Goal: Task Accomplishment & Management: Use online tool/utility

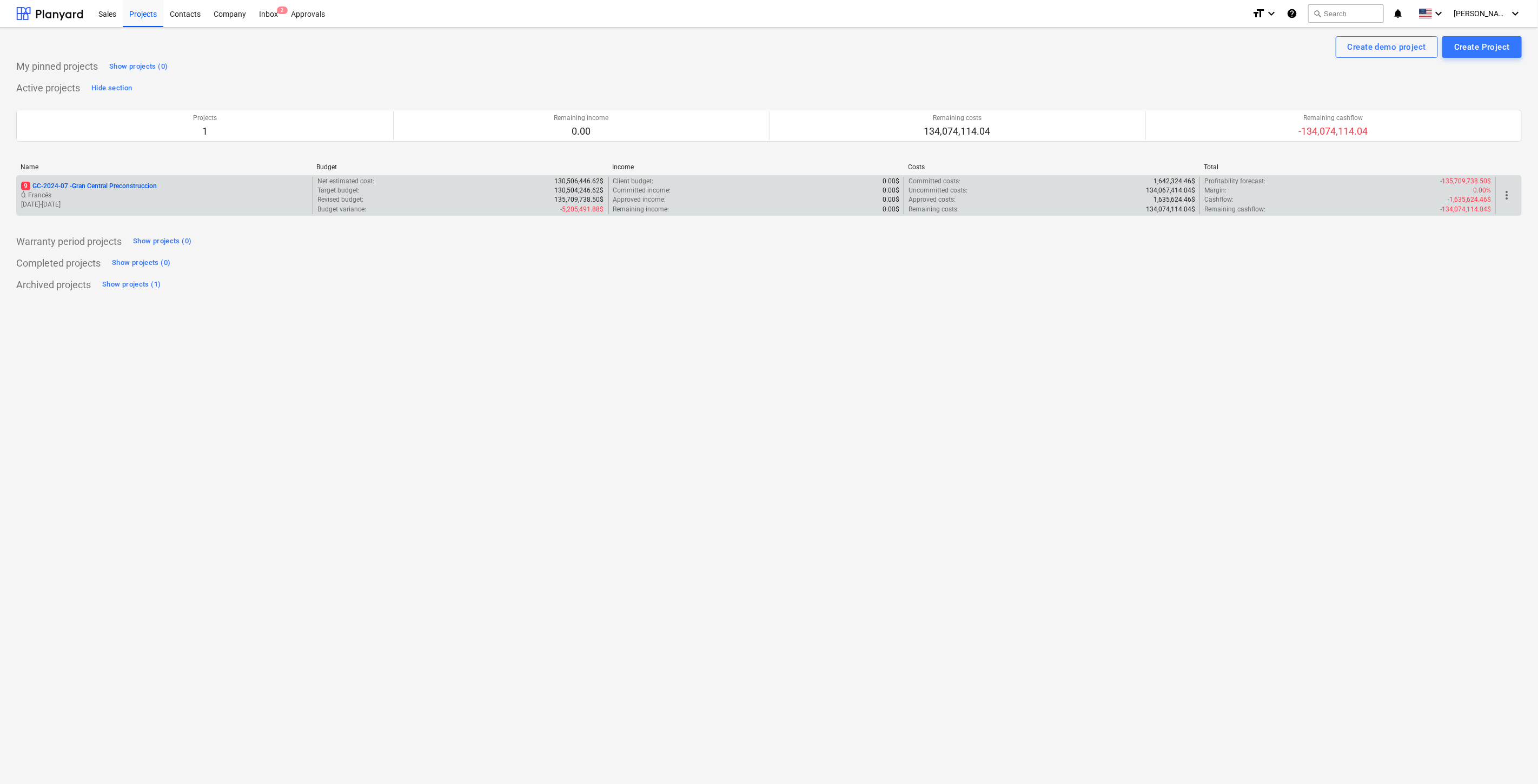
click at [132, 197] on p "Ó. Francés" at bounding box center [164, 195] width 287 height 9
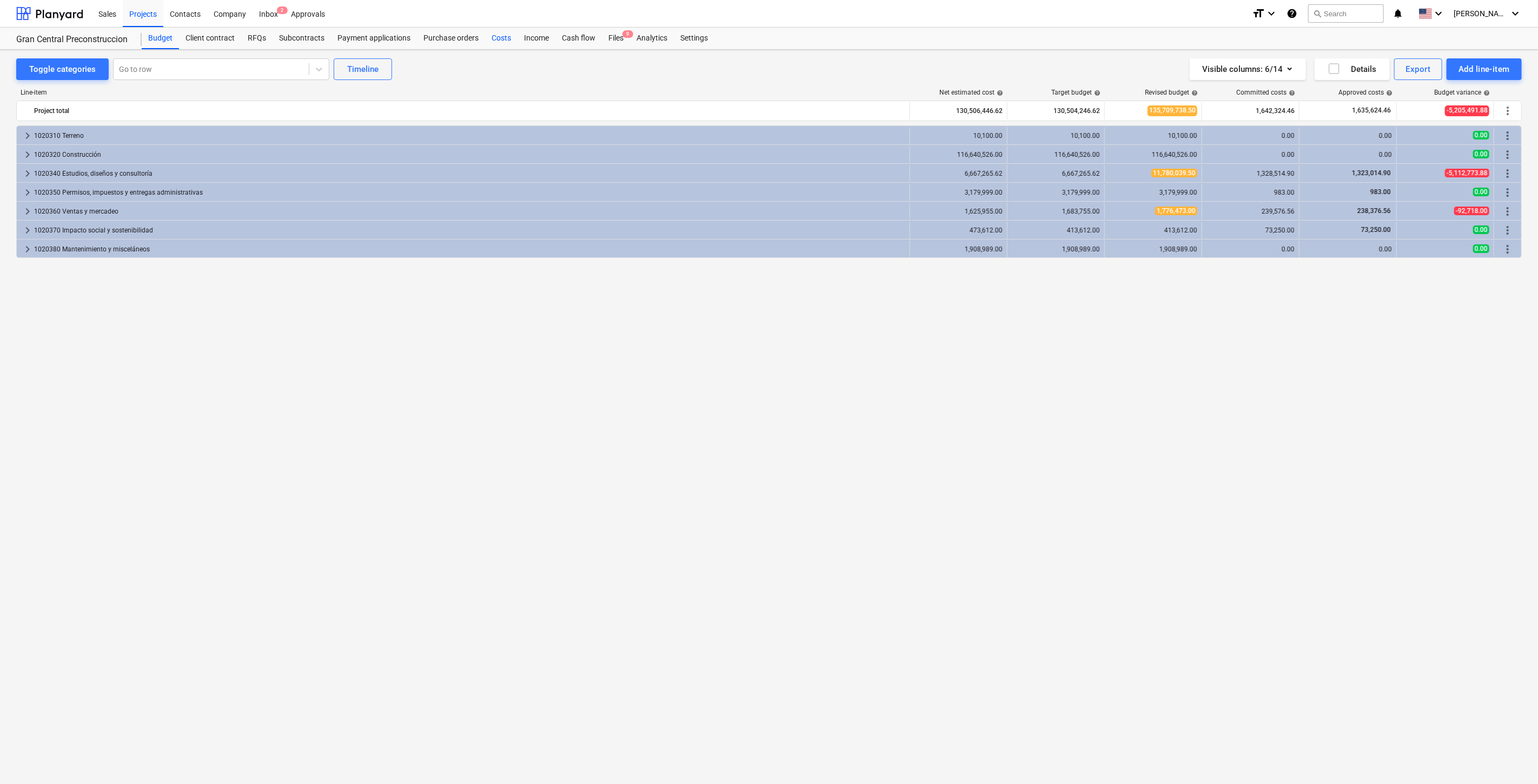
click at [498, 40] on div "Costs" at bounding box center [501, 39] width 33 height 22
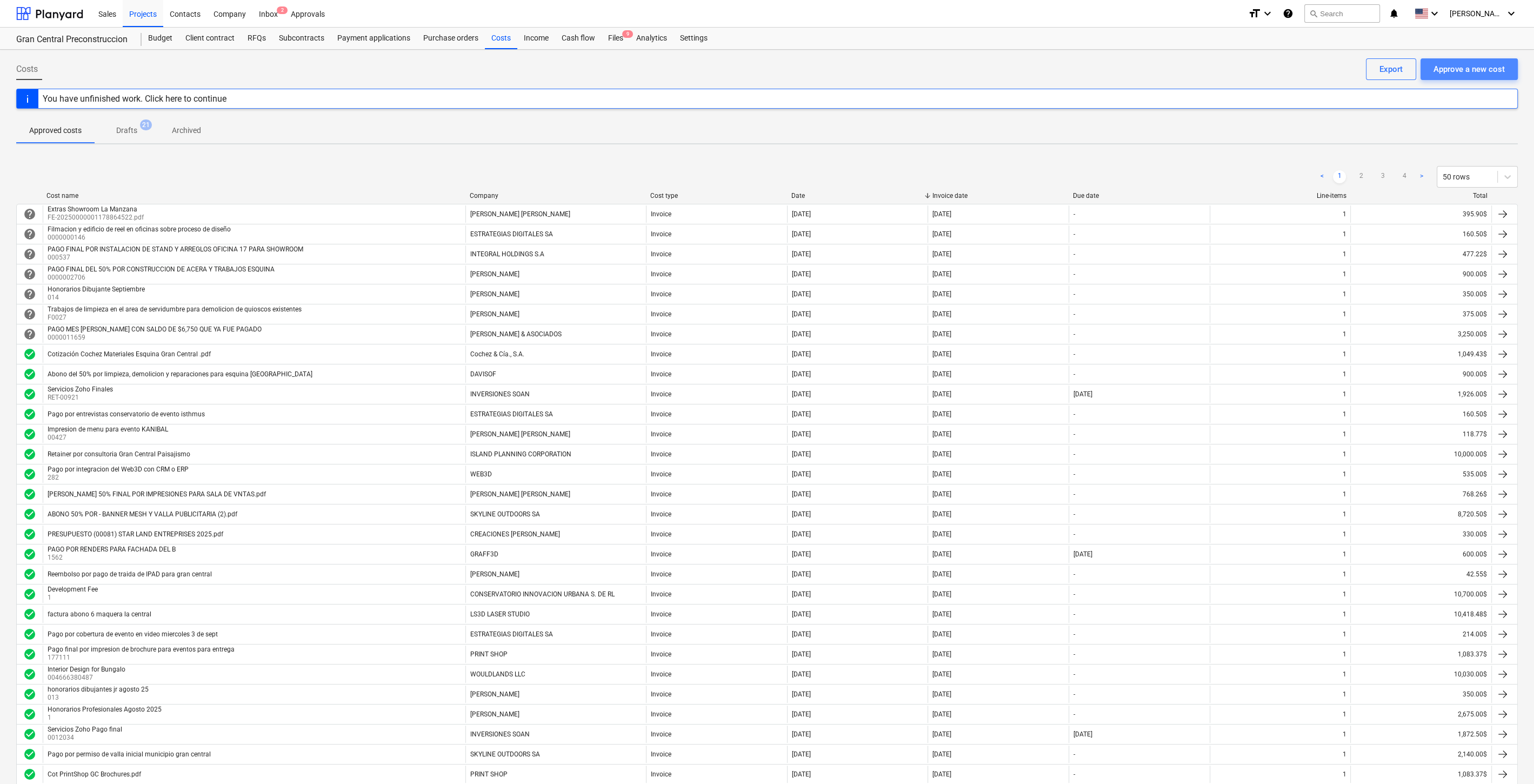
click at [1481, 69] on div "Approve a new cost" at bounding box center [1470, 69] width 71 height 14
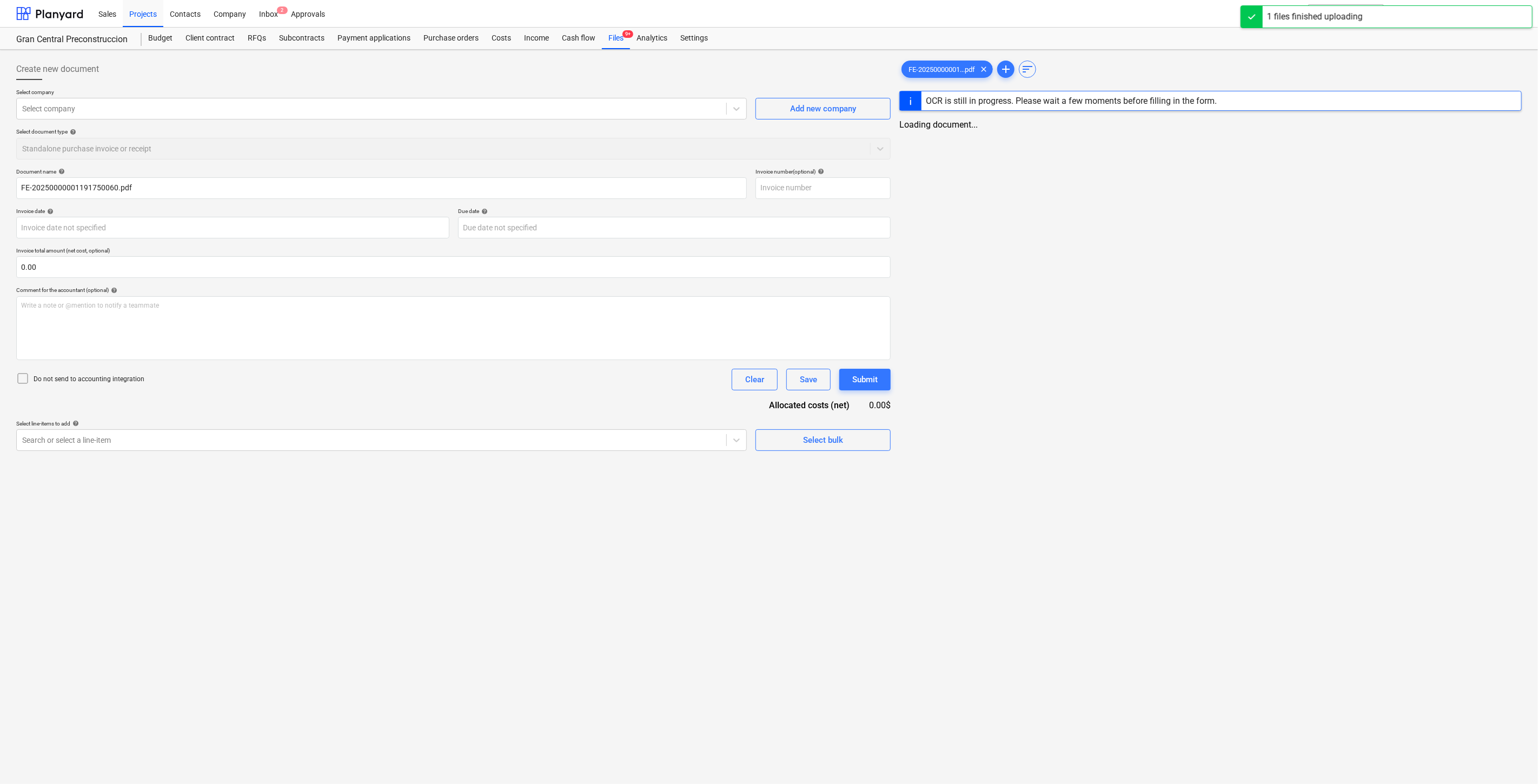
type input "FE-20250000001191750060.pdf"
click at [146, 95] on p "Select company" at bounding box center [380, 93] width 729 height 9
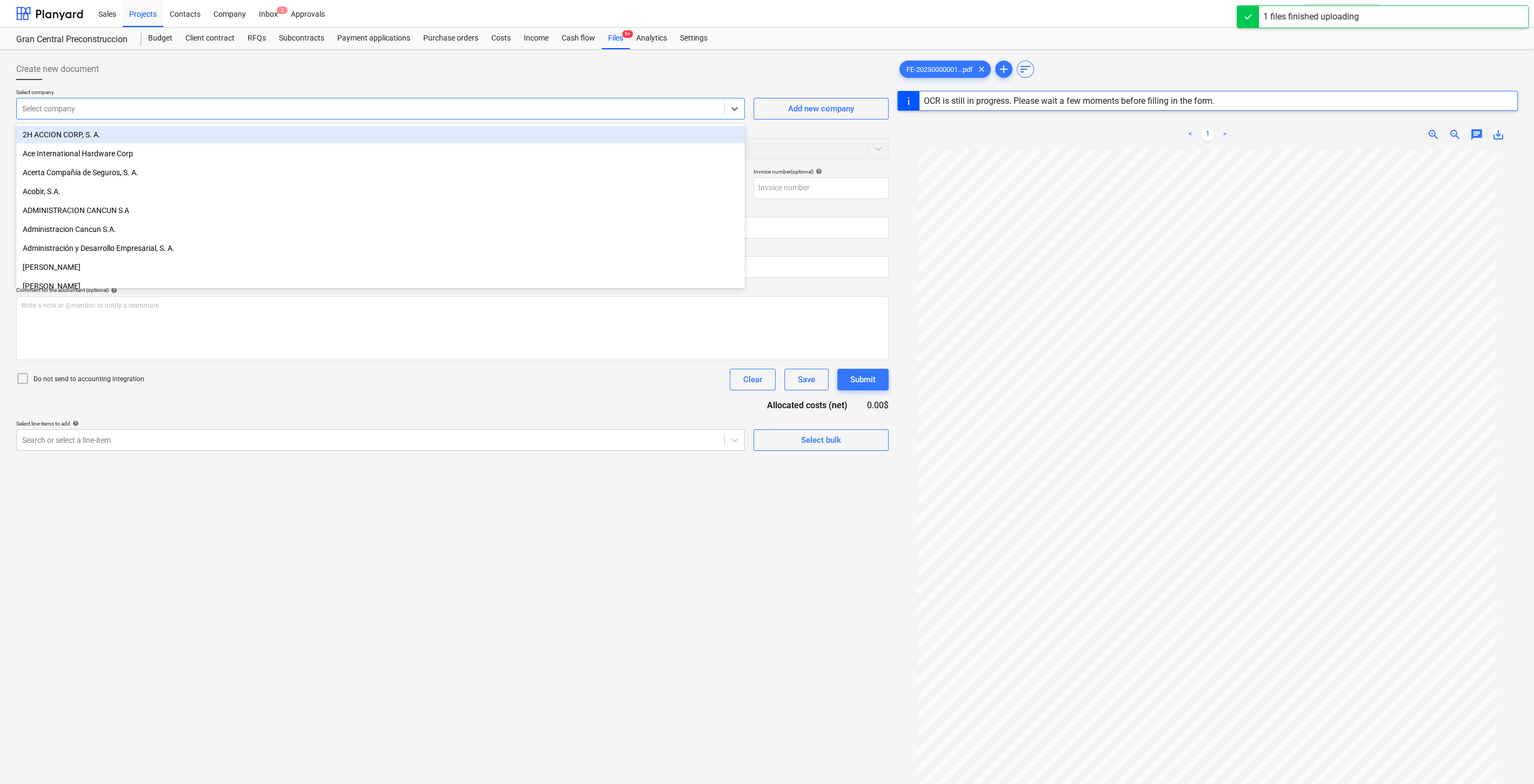
click at [156, 107] on div at bounding box center [370, 108] width 696 height 11
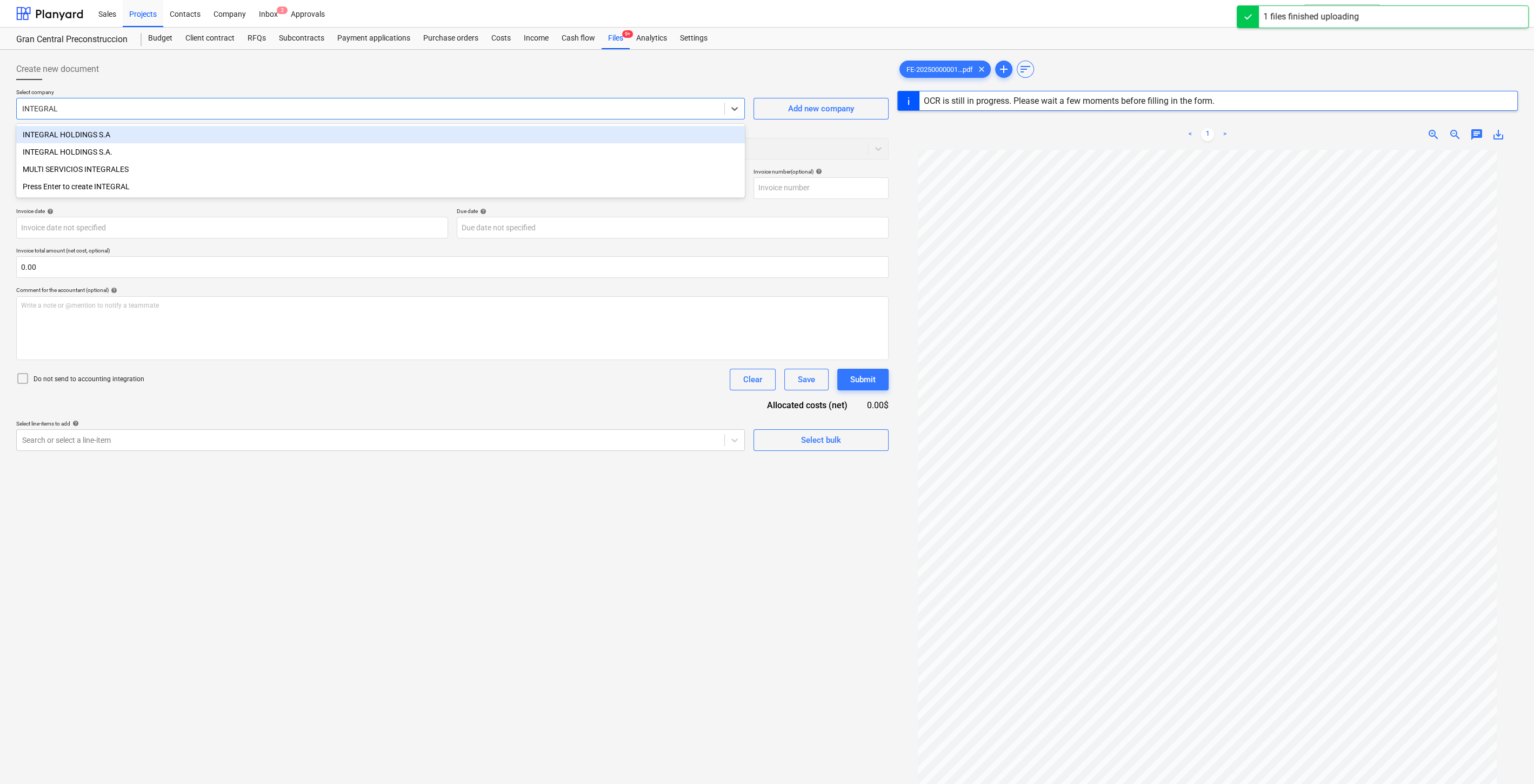
type input "INTEGRAL"
type input "1"
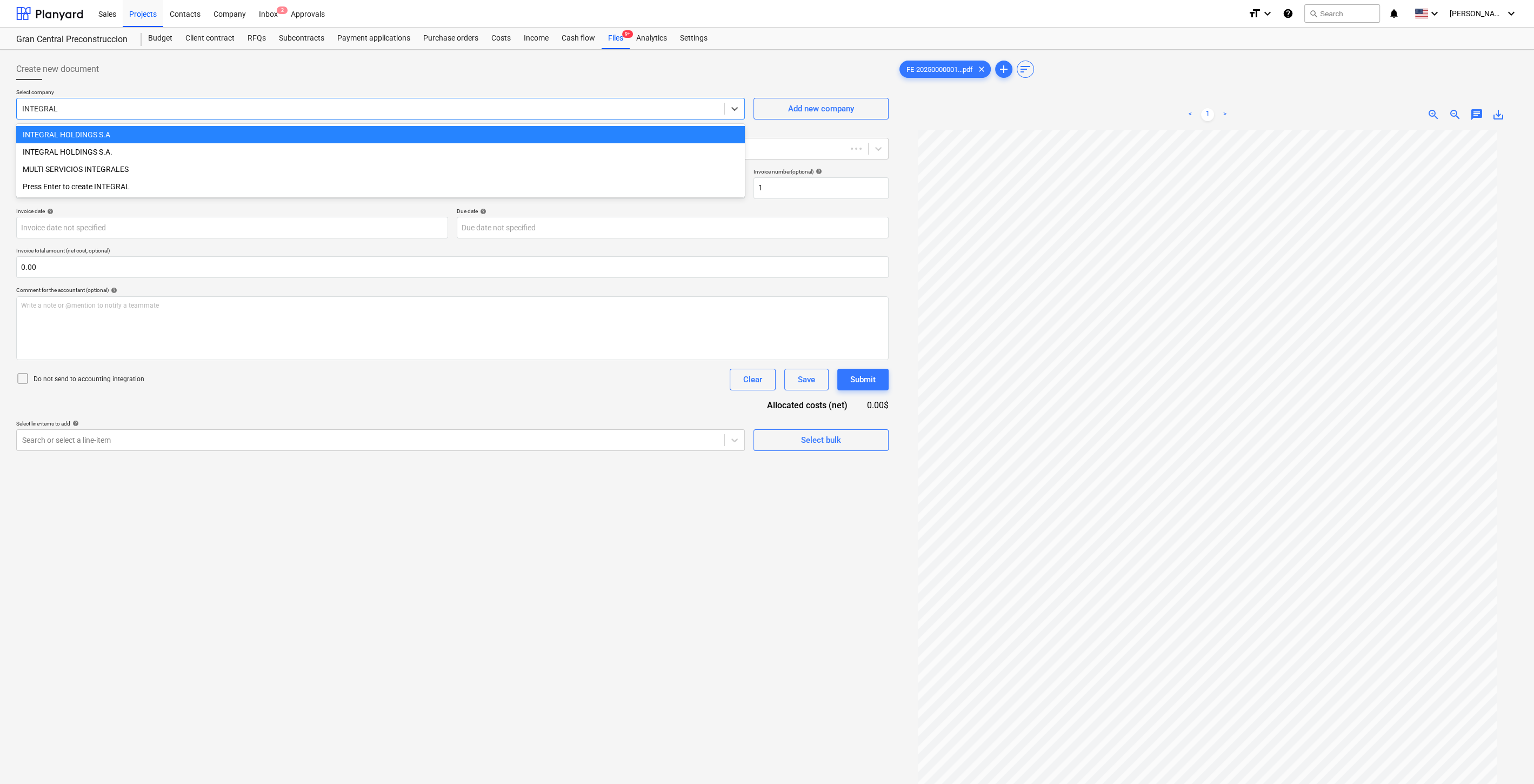
click at [139, 139] on div "INTEGRAL HOLDINGS S.A" at bounding box center [380, 135] width 729 height 17
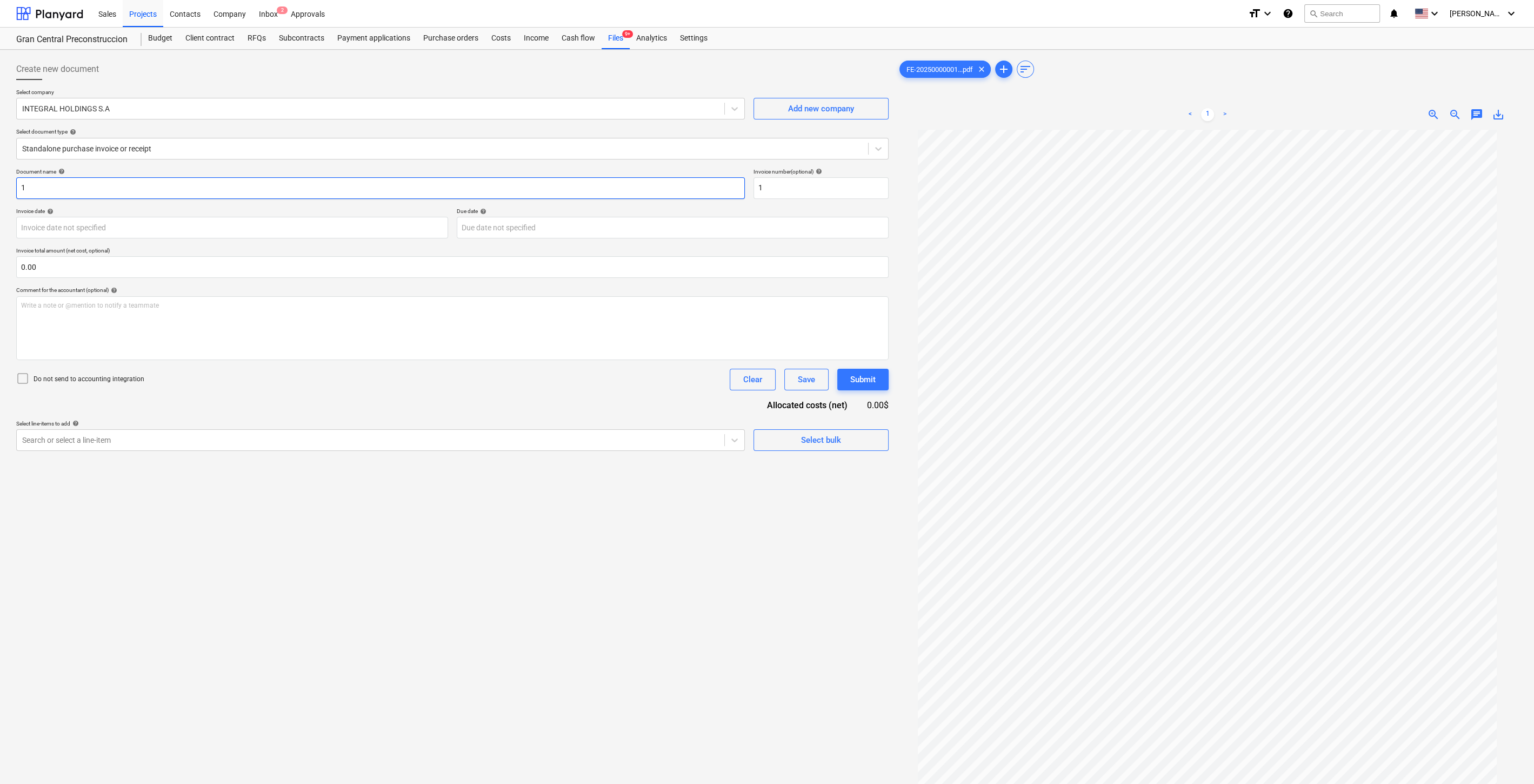
click at [49, 189] on input "1" at bounding box center [380, 188] width 729 height 22
type input "P"
type input "Pago diferencia por TV de 75 pulgadas para showroom GC"
click at [785, 191] on input "1" at bounding box center [821, 188] width 135 height 22
type input "0551"
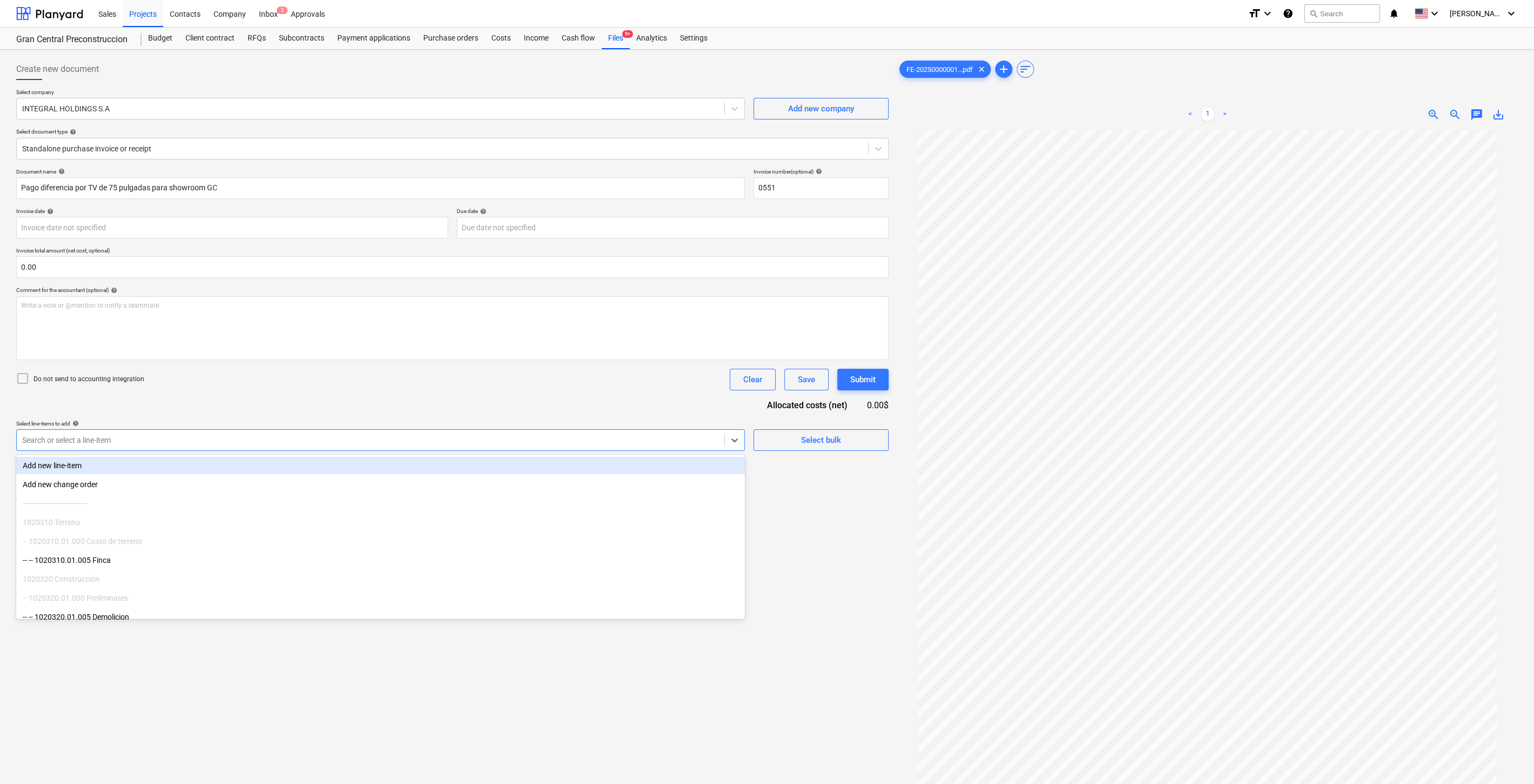
click at [597, 431] on div "Search or select a line-item" at bounding box center [380, 440] width 729 height 22
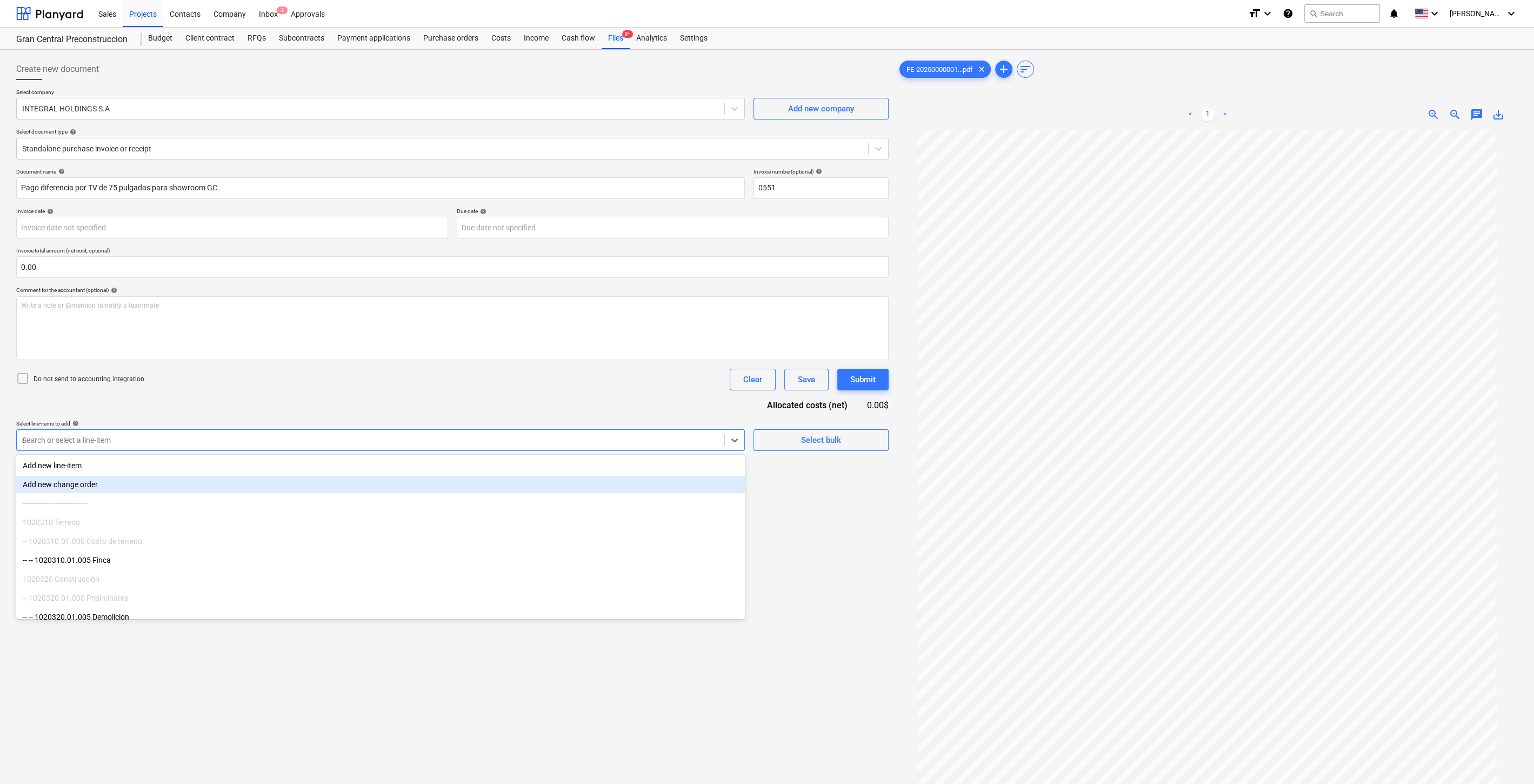
type input "sa"
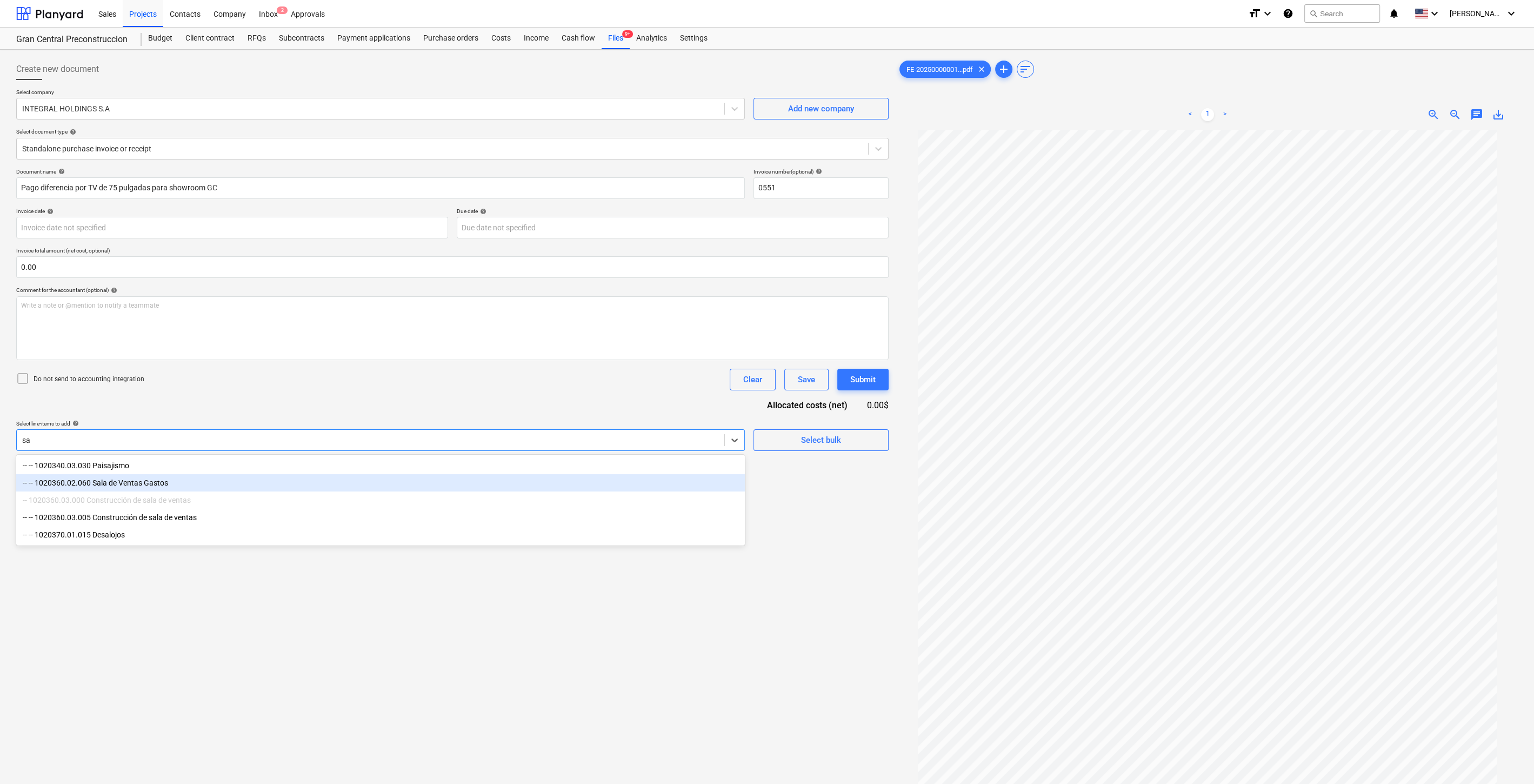
click at [345, 479] on div "-- -- 1020360.02.060 Sala de Ventas Gastos" at bounding box center [380, 483] width 729 height 17
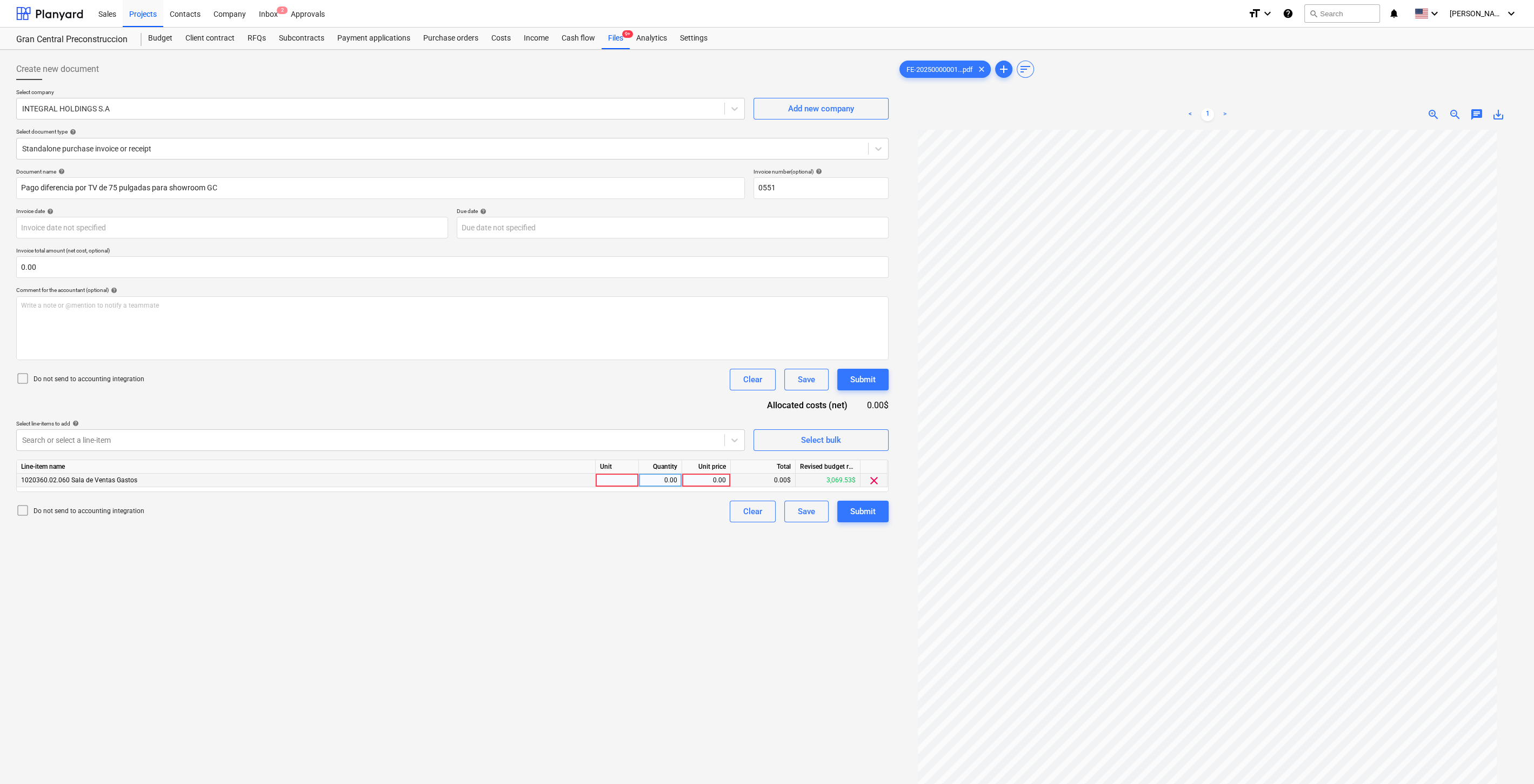
click at [705, 484] on div "0.00" at bounding box center [706, 480] width 40 height 13
type input "315.65"
click at [686, 511] on div "Do not send to accounting integration Clear Save Submit" at bounding box center [452, 511] width 872 height 22
click at [872, 516] on div "Submit" at bounding box center [863, 511] width 26 height 14
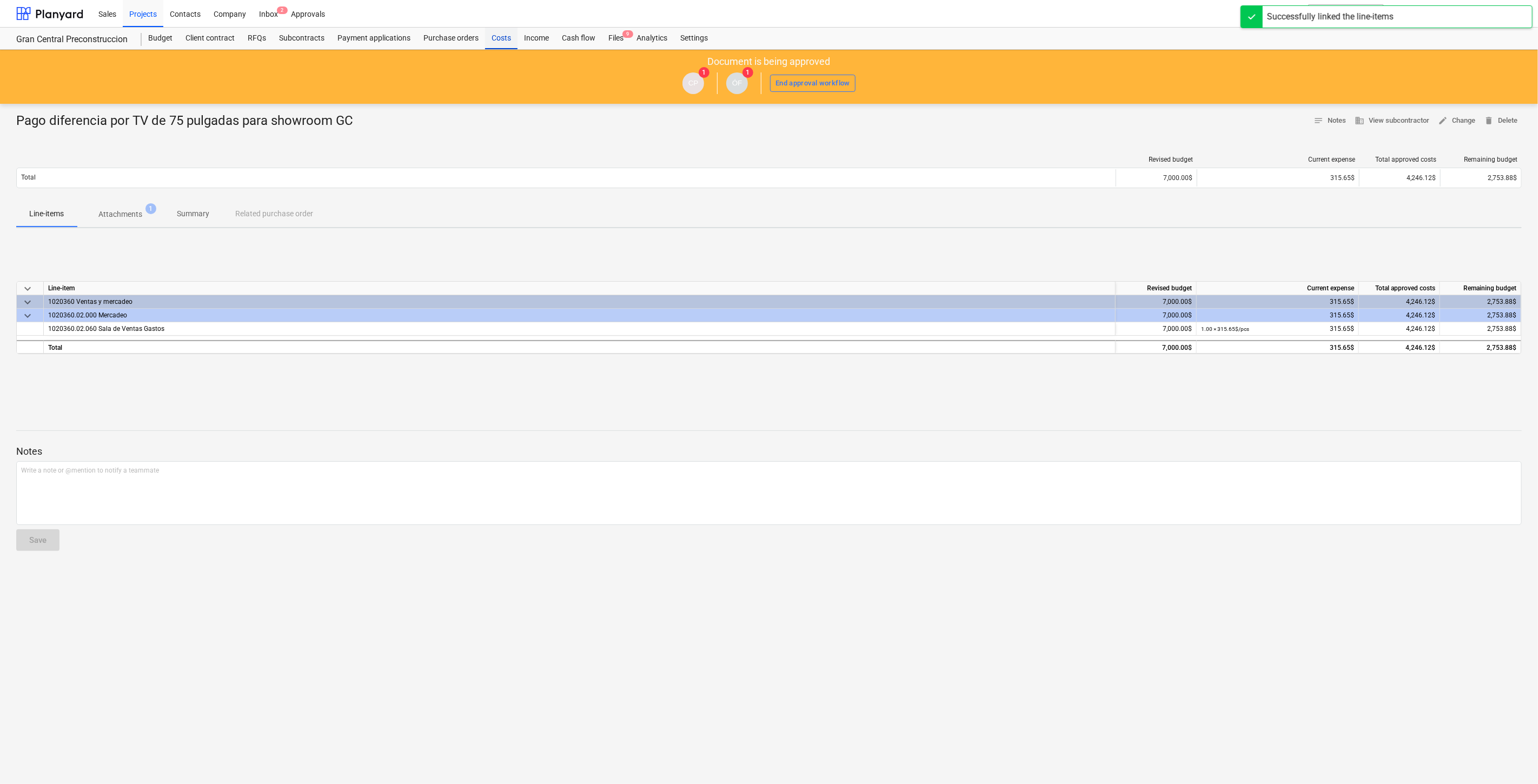
click at [494, 38] on div "Costs" at bounding box center [501, 39] width 33 height 22
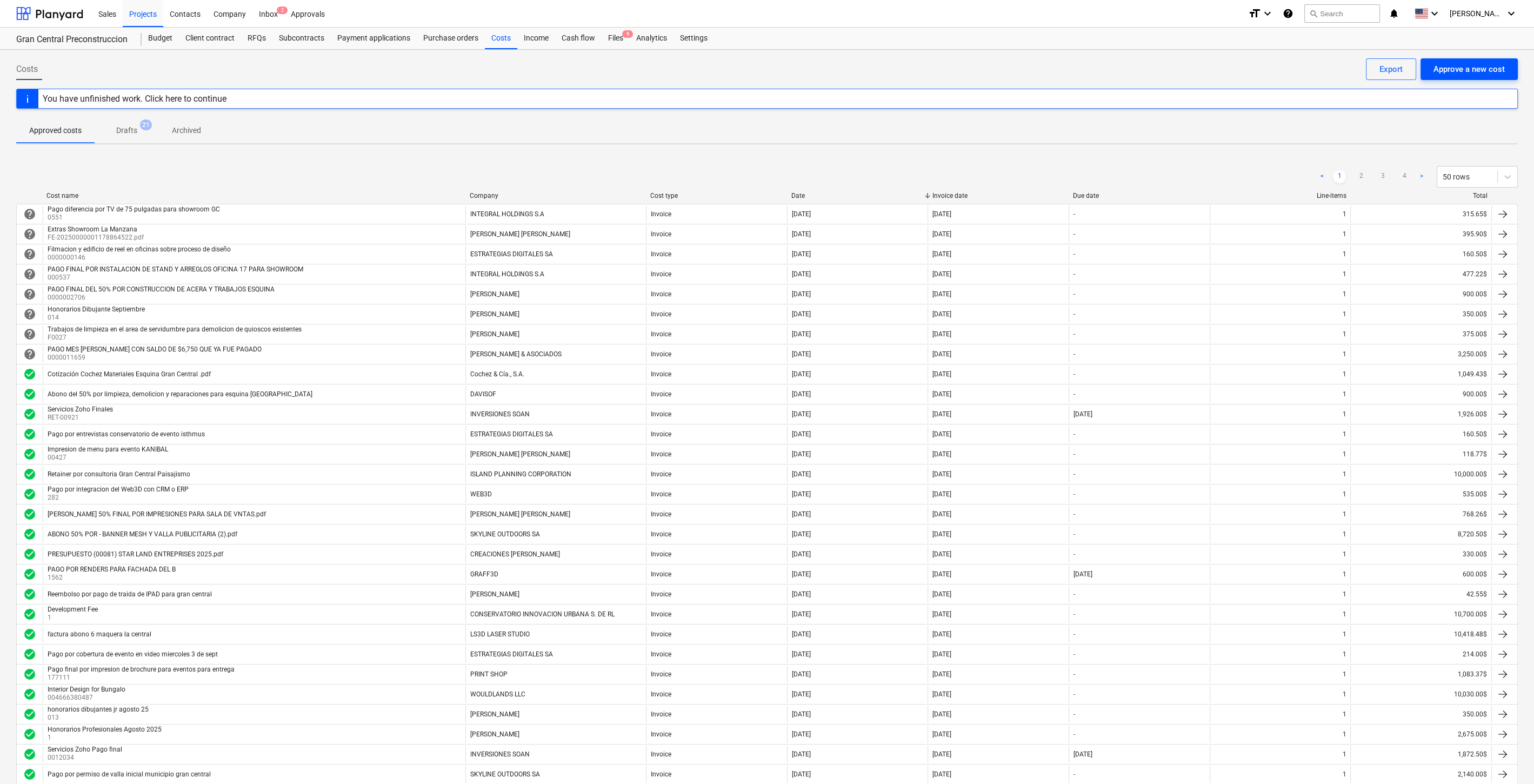
click at [1486, 67] on div "Approve a new cost" at bounding box center [1470, 69] width 71 height 14
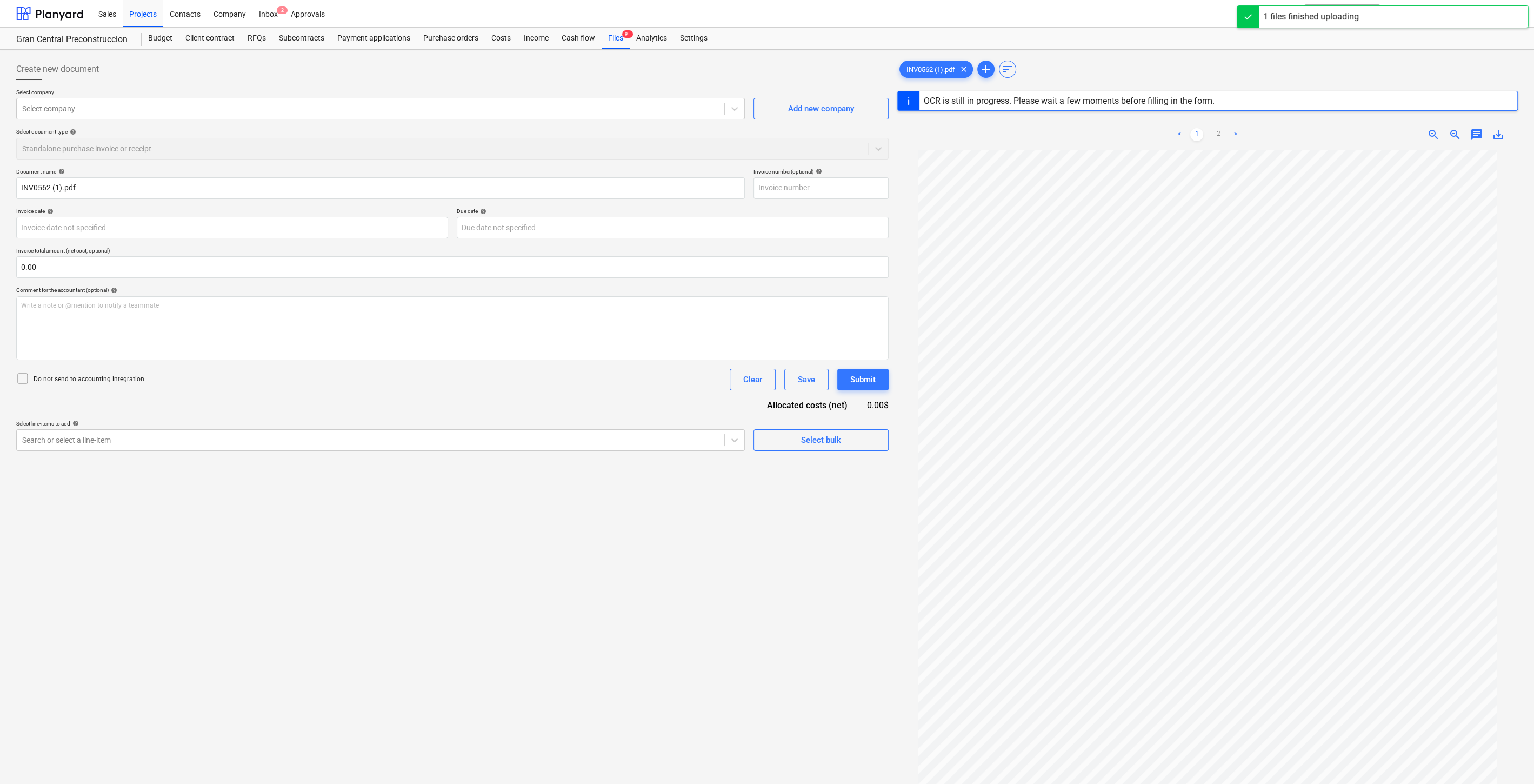
type input "INV0562"
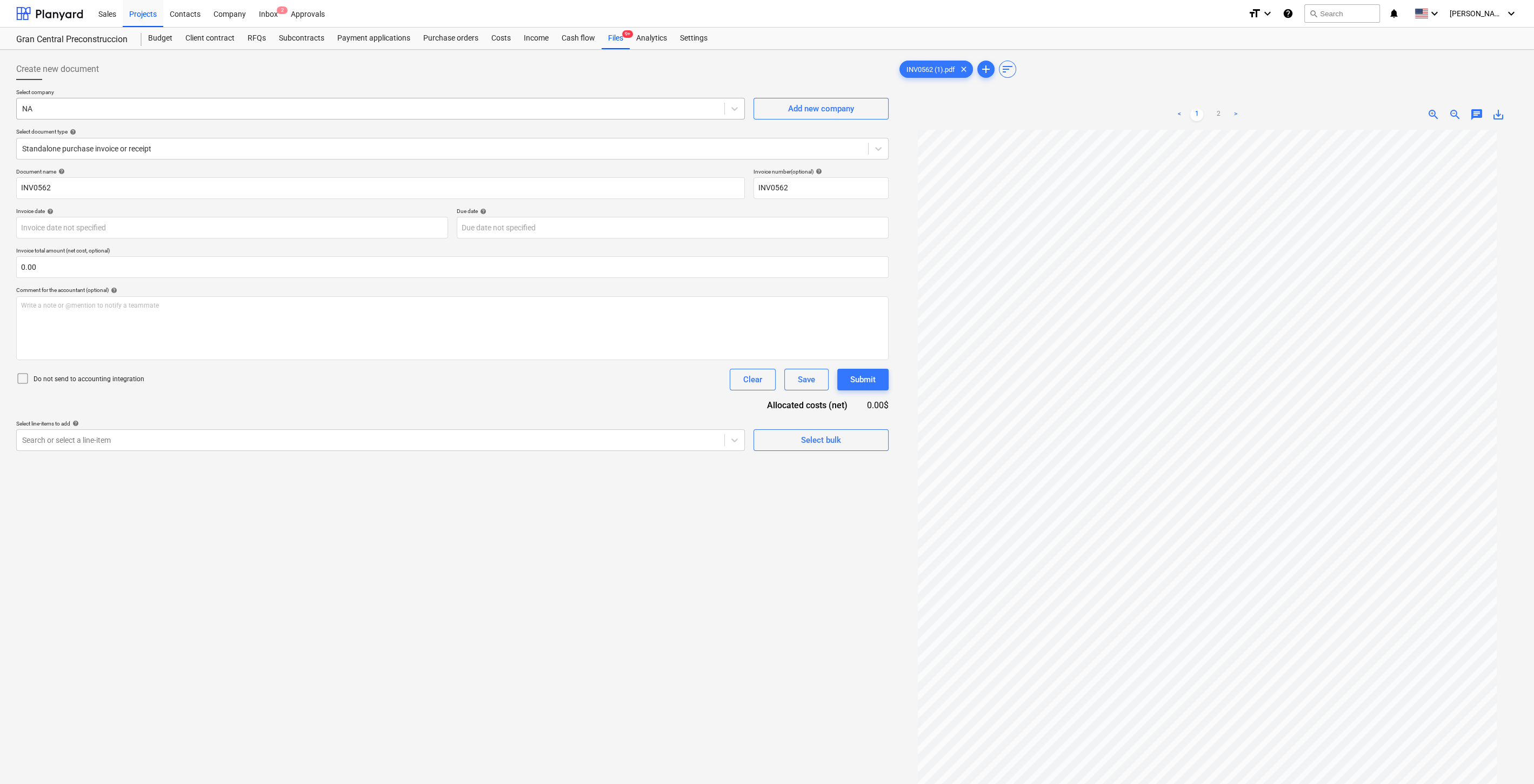
click at [308, 115] on div "NA" at bounding box center [370, 108] width 707 height 15
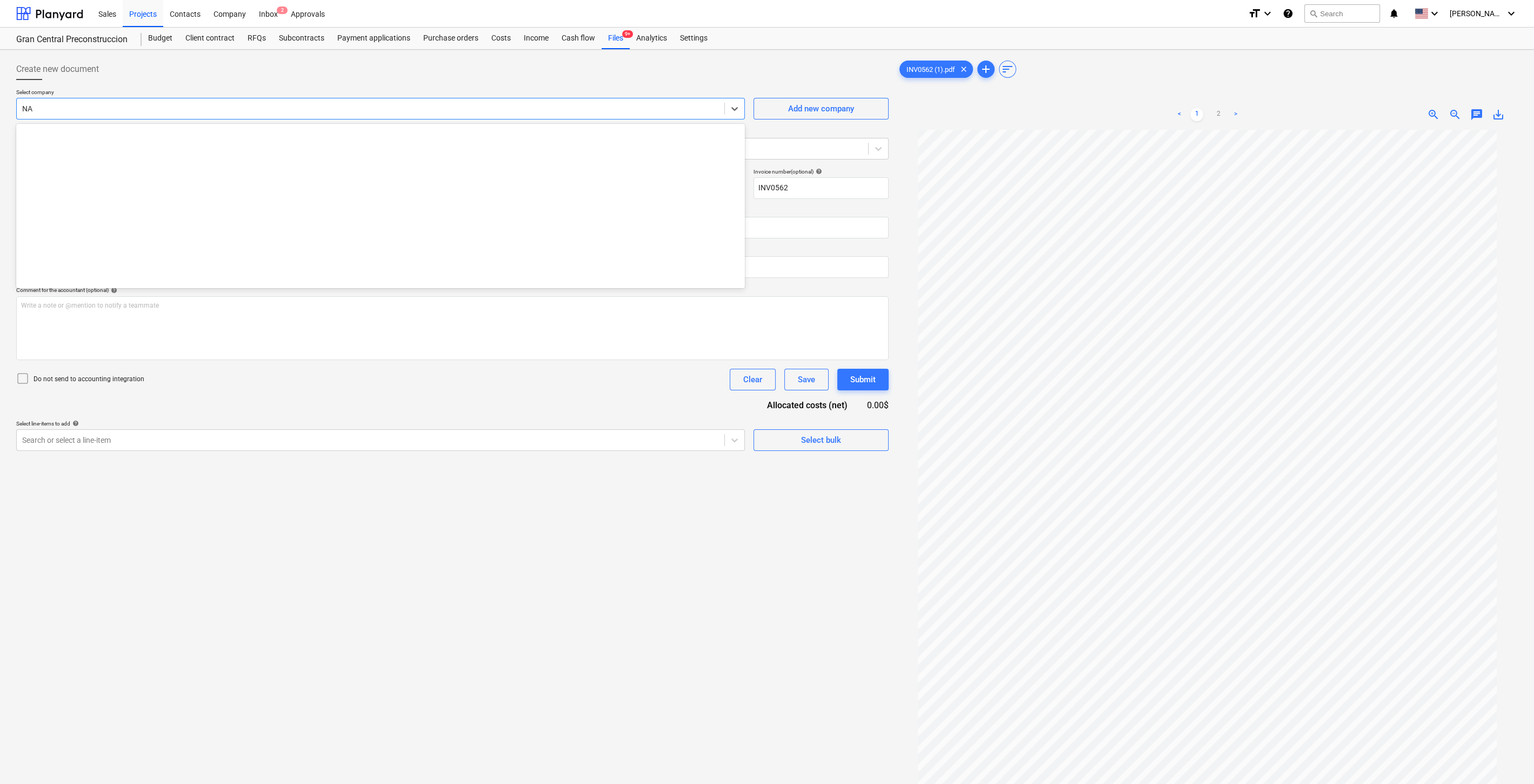
scroll to position [7928, 0]
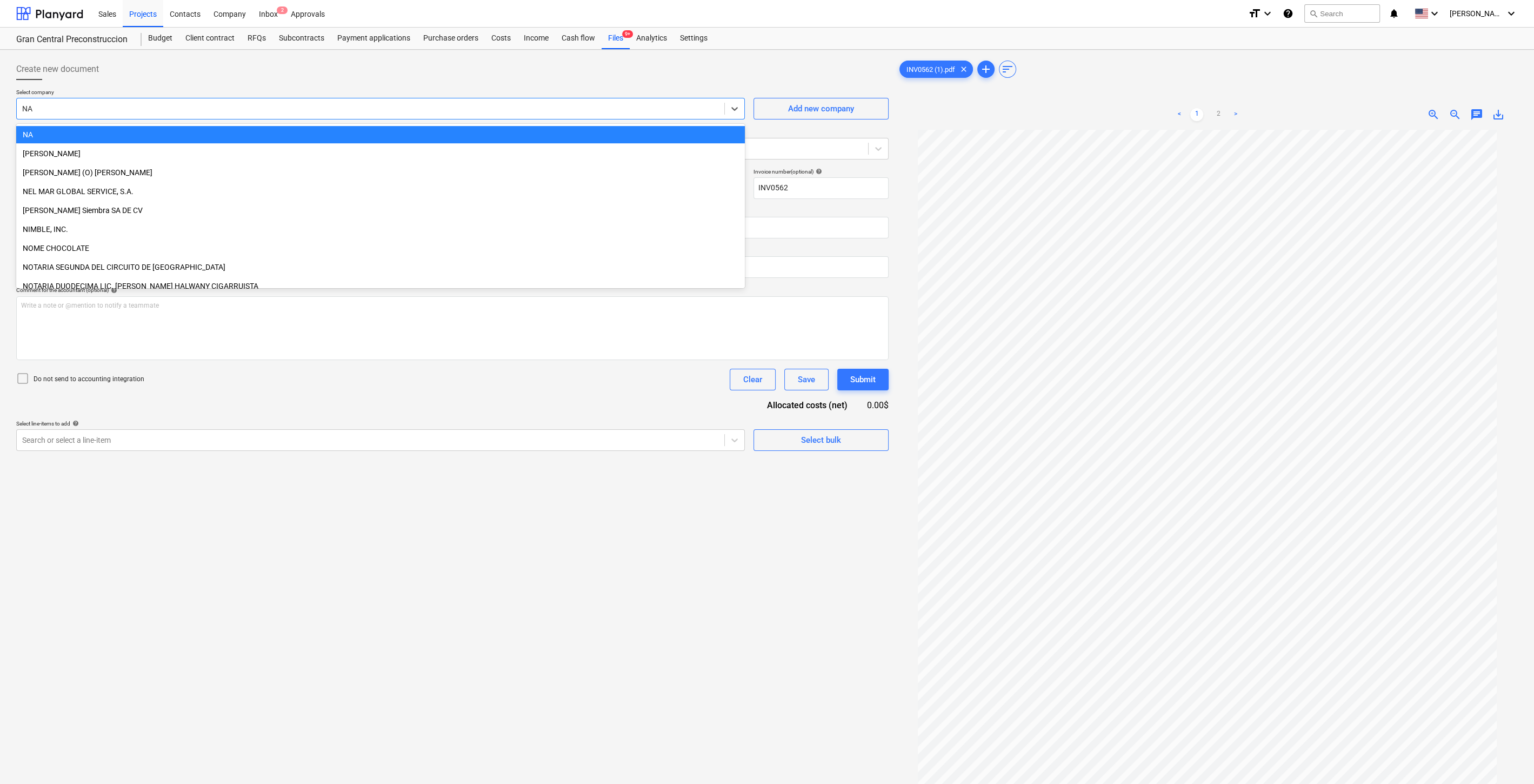
type input "a"
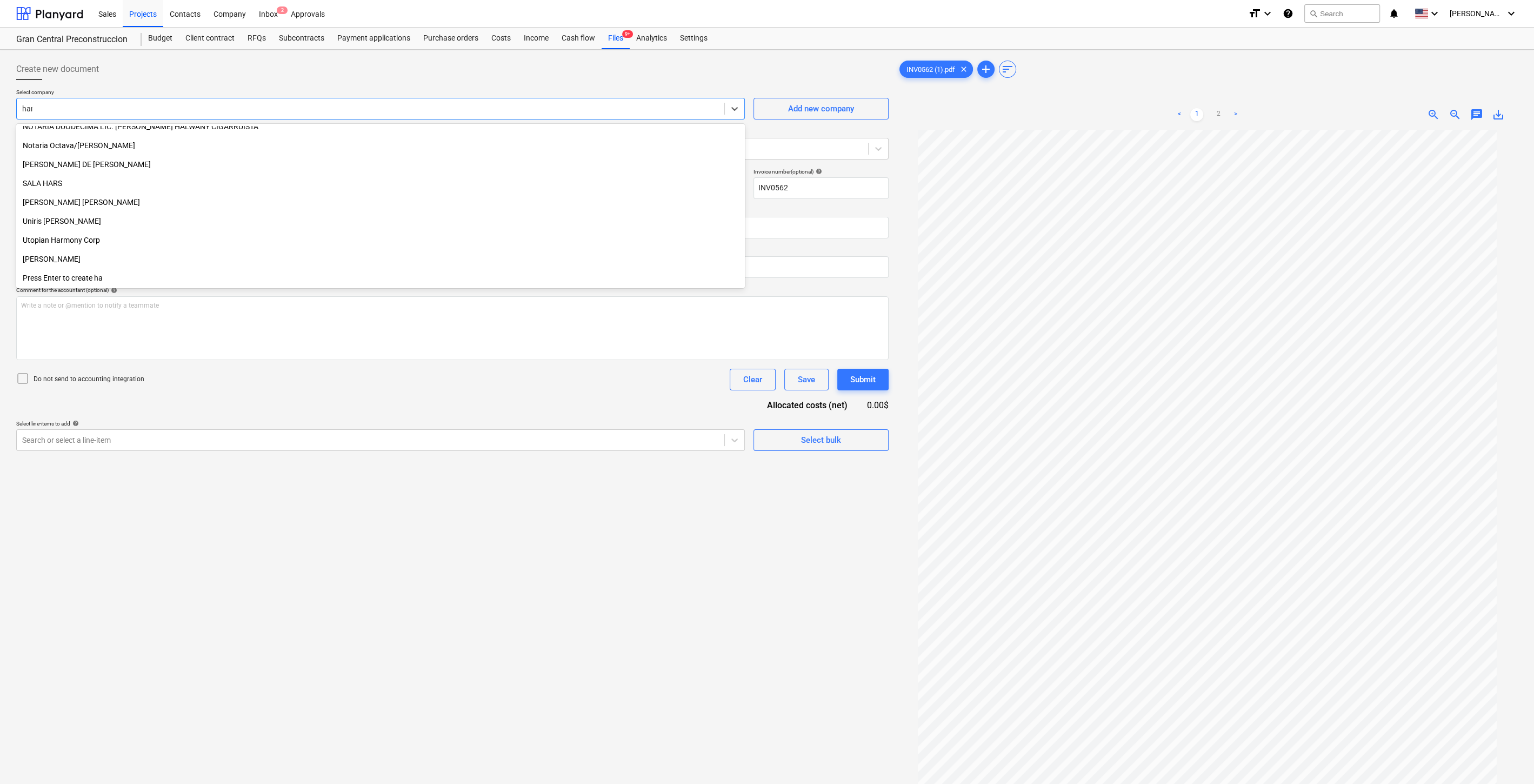
scroll to position [0, 0]
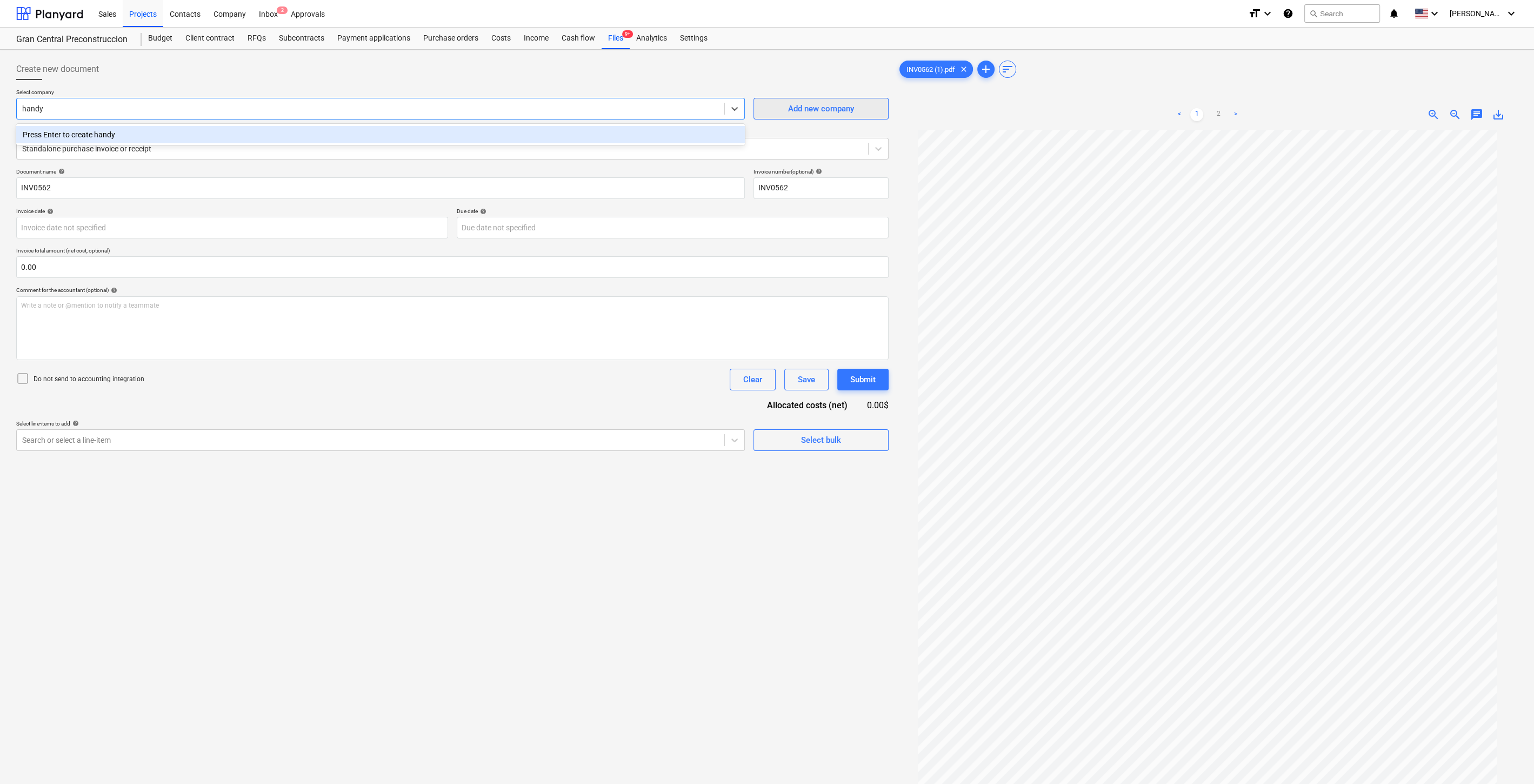
type input "handy"
click at [799, 115] on button "Add new company" at bounding box center [821, 108] width 135 height 22
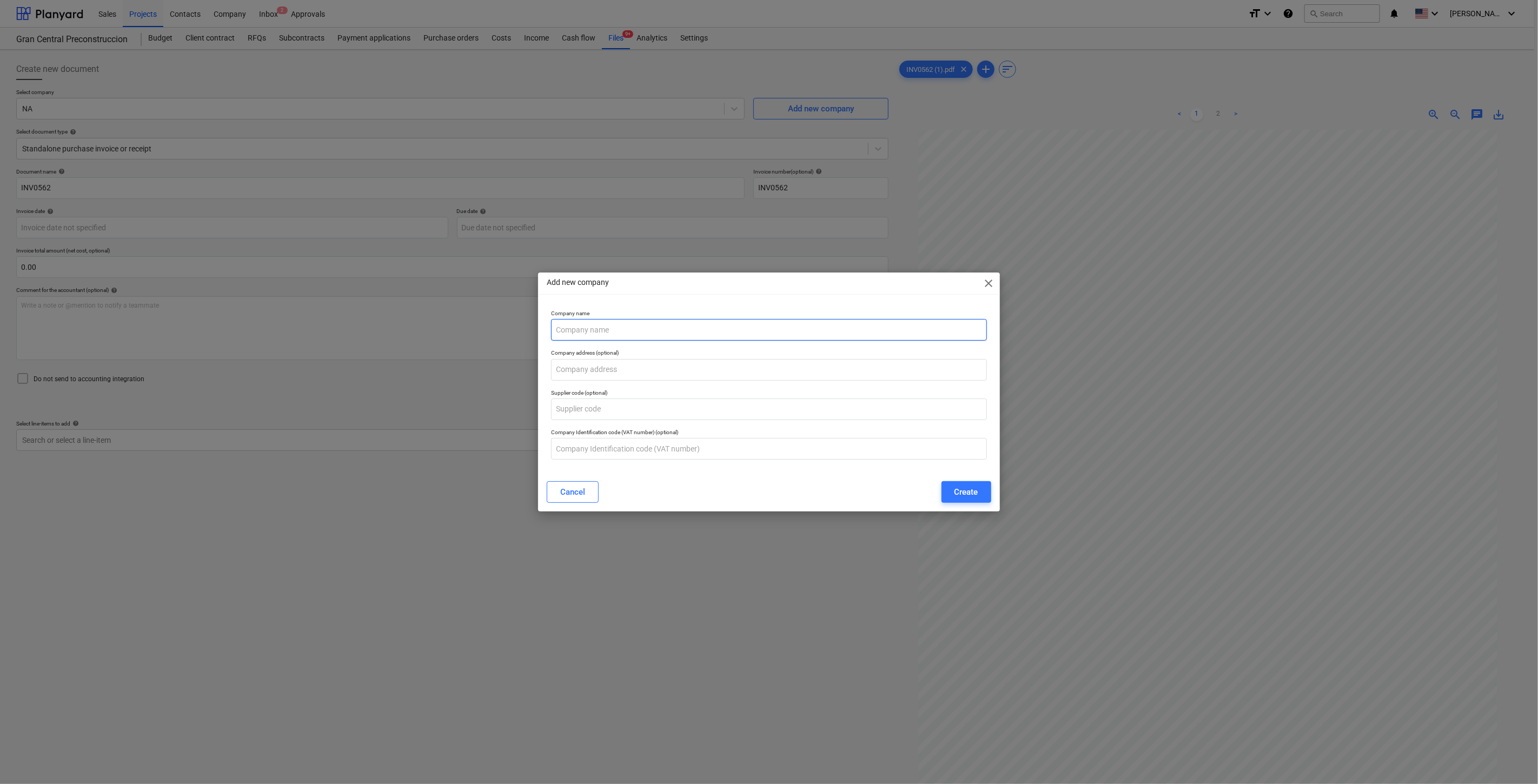
click at [610, 325] on input "text" at bounding box center [769, 330] width 435 height 22
type input "HANDYMAN CLEAN SERVICE"
click at [960, 499] on div "Create" at bounding box center [966, 492] width 24 height 14
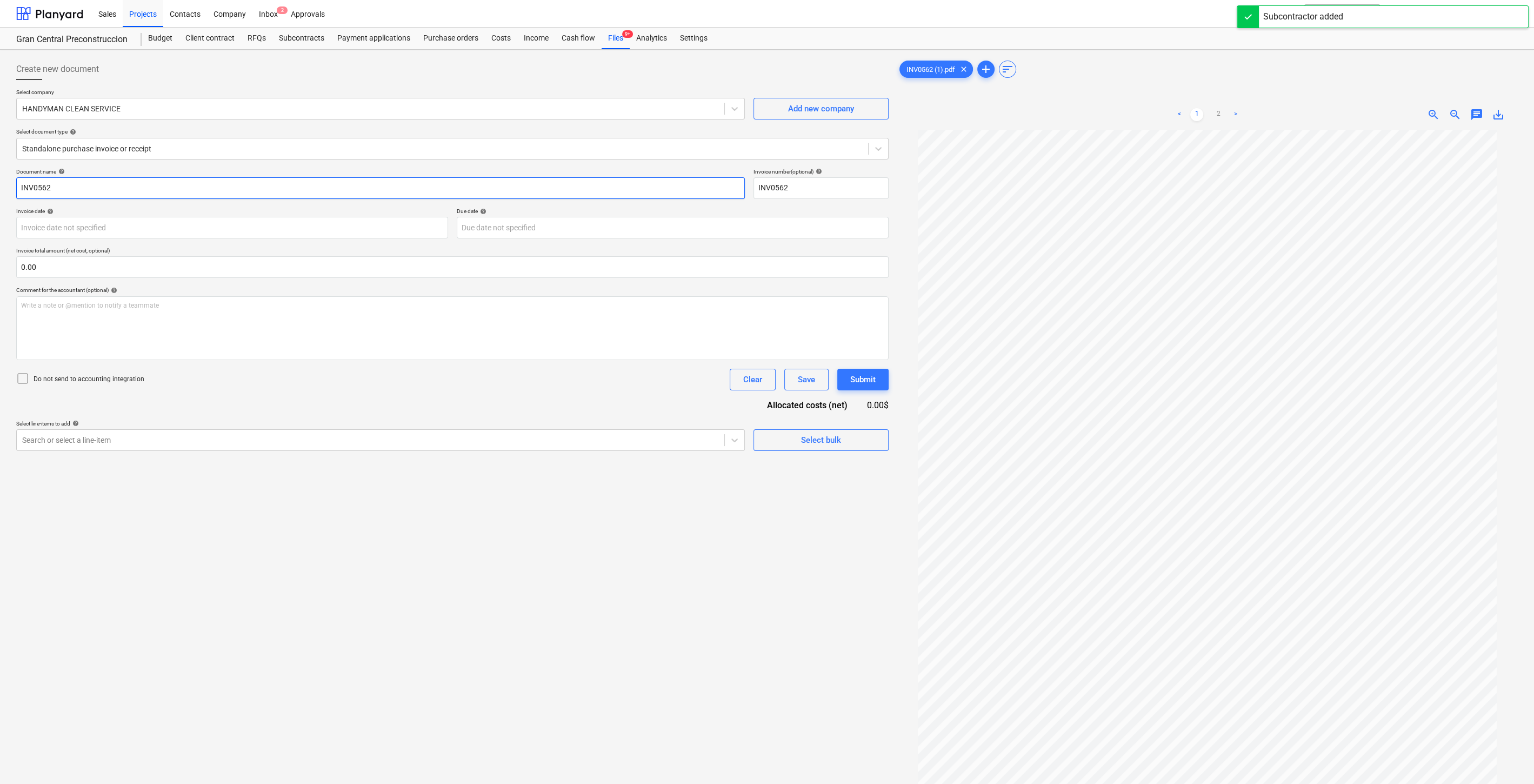
click at [233, 194] on input "INV0562" at bounding box center [380, 188] width 729 height 22
type input "I"
type input "Pago por limpieza profunda de alfombra para showroom"
click at [273, 435] on div at bounding box center [370, 440] width 696 height 11
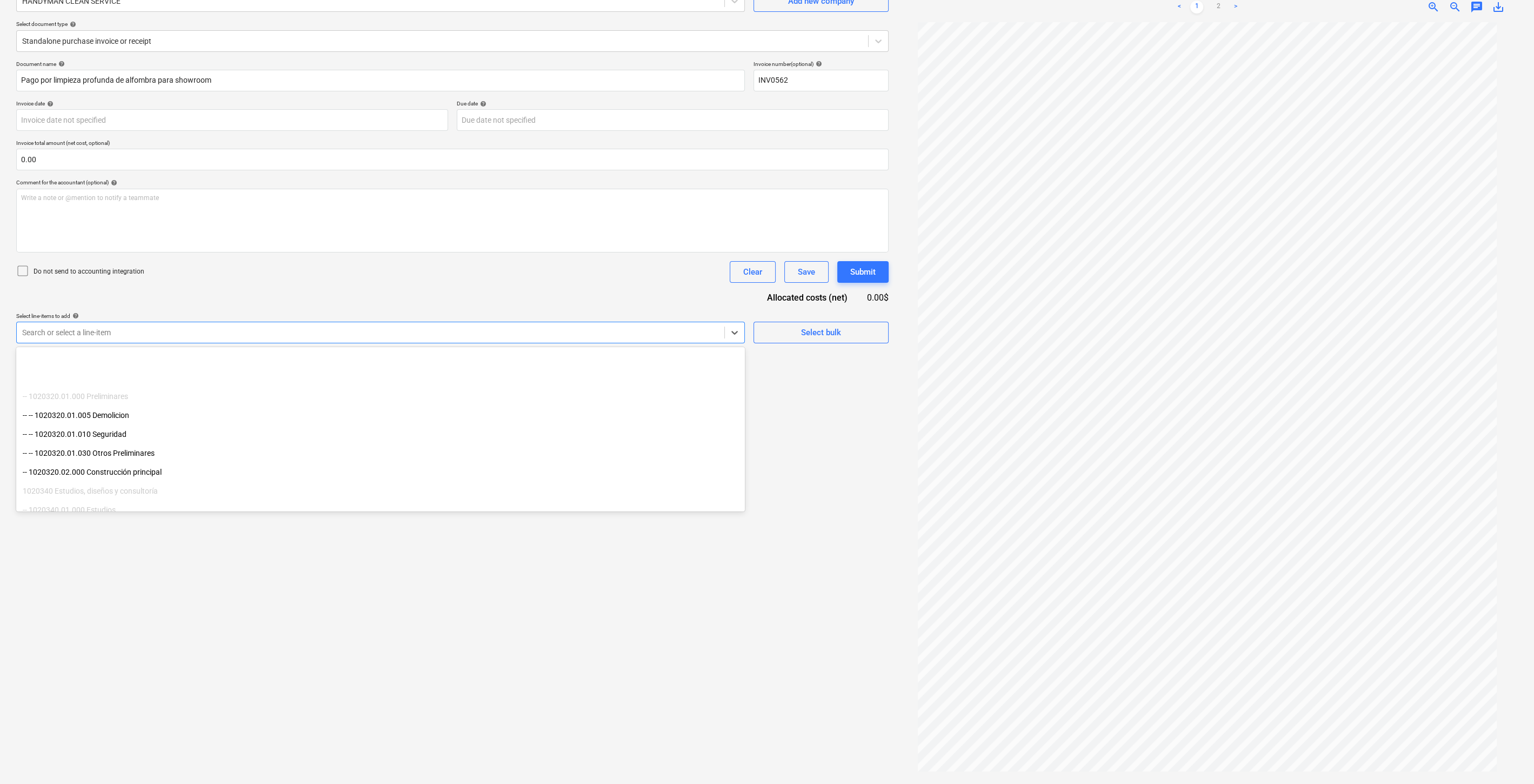
scroll to position [180, 0]
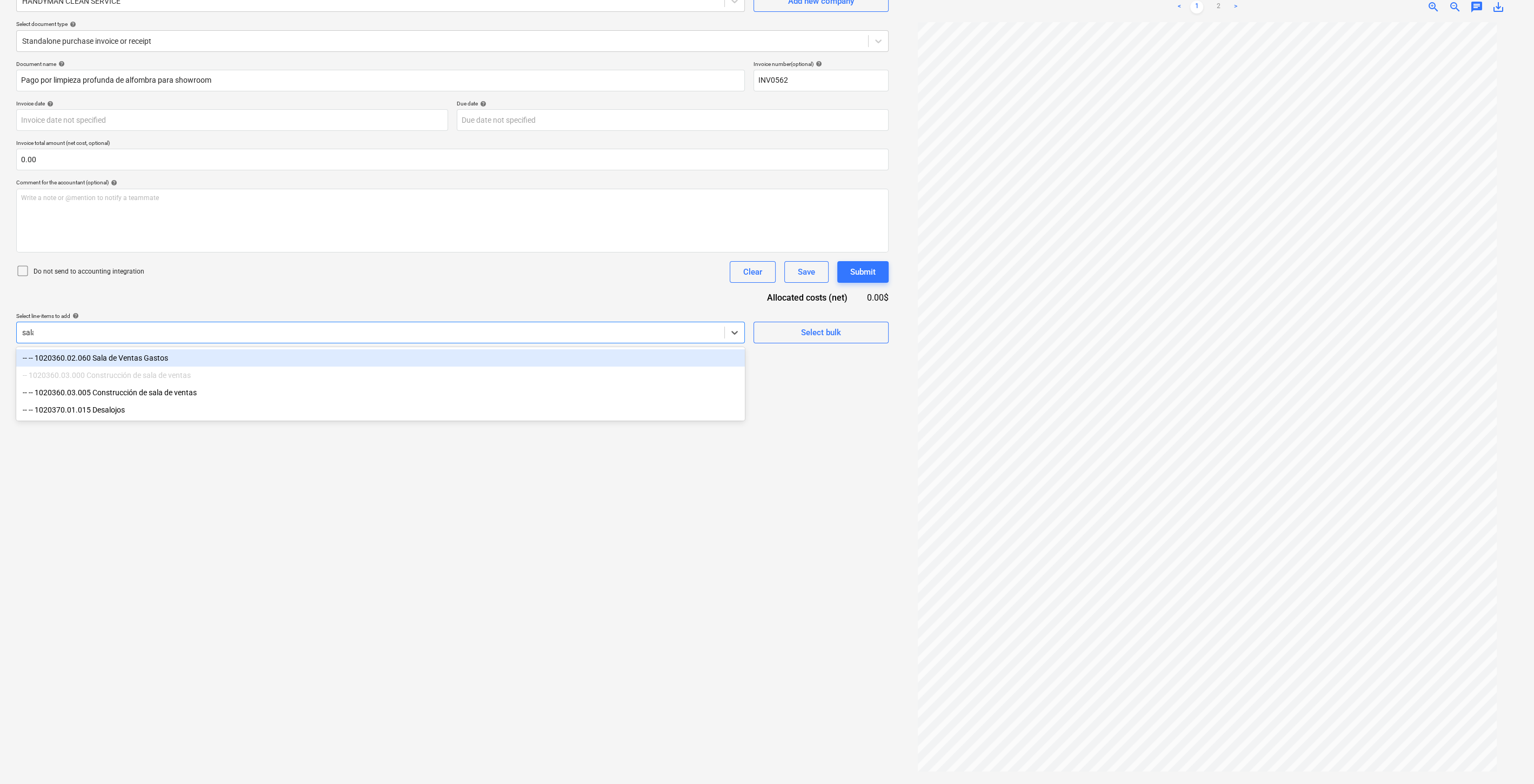
type input "sala"
click at [232, 357] on div "-- -- 1020360.02.060 Sala de Ventas Gastos" at bounding box center [380, 358] width 729 height 17
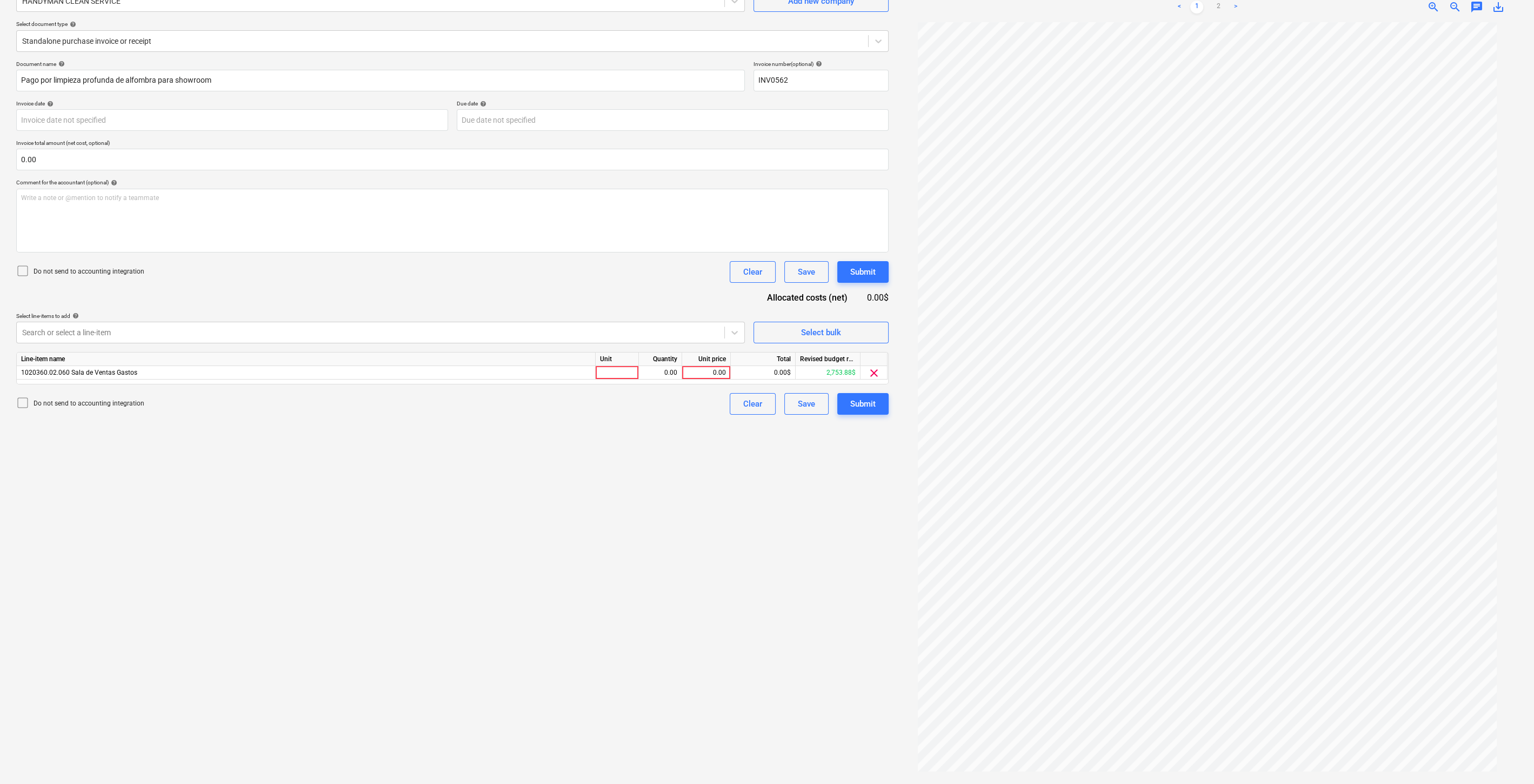
click at [824, 484] on div "Create new document Select company HANDYMAN CLEAN SERVICE Add new company Selec…" at bounding box center [452, 363] width 881 height 834
click at [258, 337] on div at bounding box center [370, 332] width 696 height 11
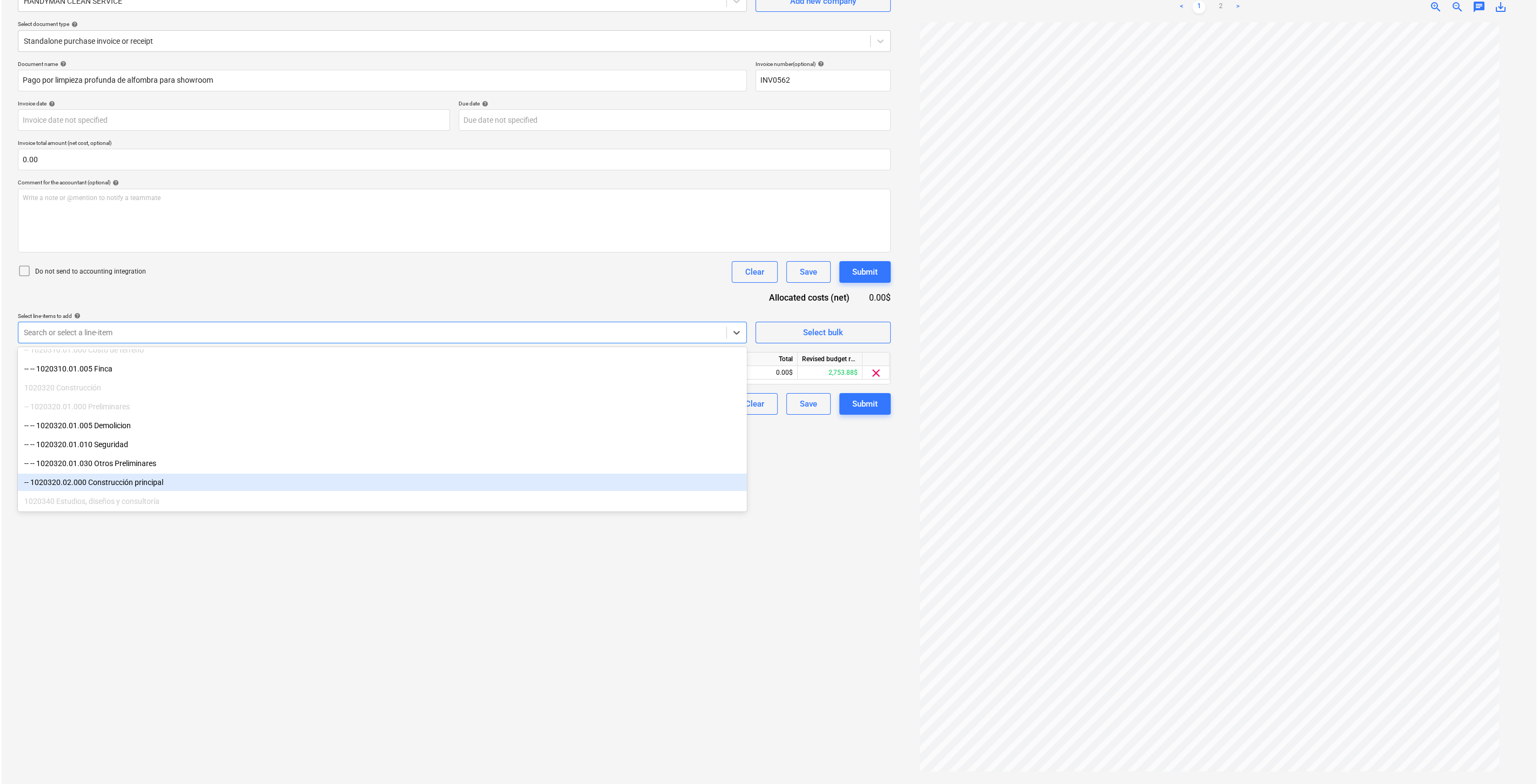
scroll to position [60, 0]
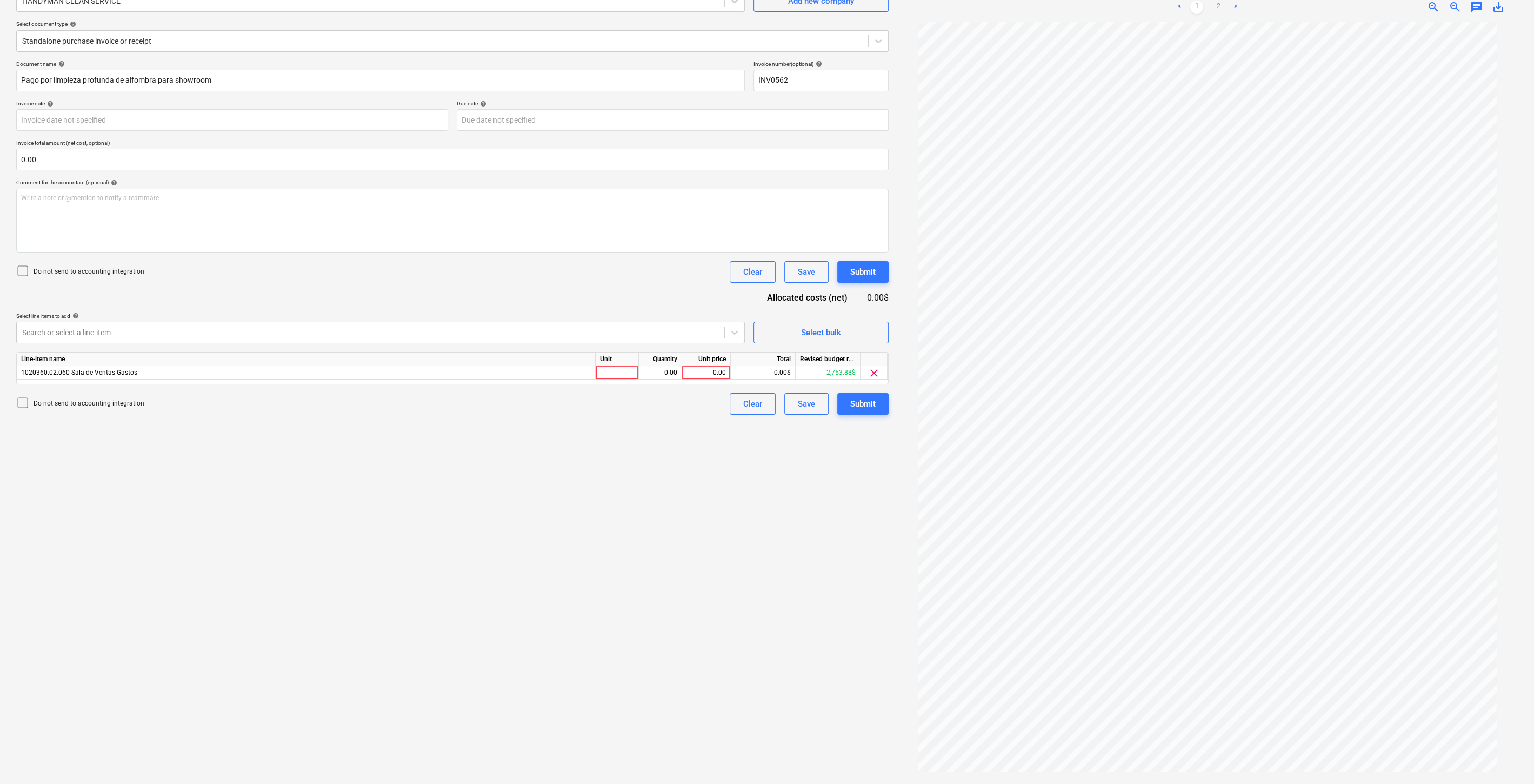
drag, startPoint x: 779, startPoint y: 527, endPoint x: 751, endPoint y: 429, distance: 101.9
click at [781, 526] on div "Create new document Select company HANDYMAN CLEAN SERVICE Add new company Selec…" at bounding box center [452, 363] width 881 height 834
click at [718, 368] on div "0.00" at bounding box center [706, 372] width 40 height 13
type input "153.60"
click at [710, 407] on div "Do not send to accounting integration Clear Save Submit" at bounding box center [452, 404] width 872 height 22
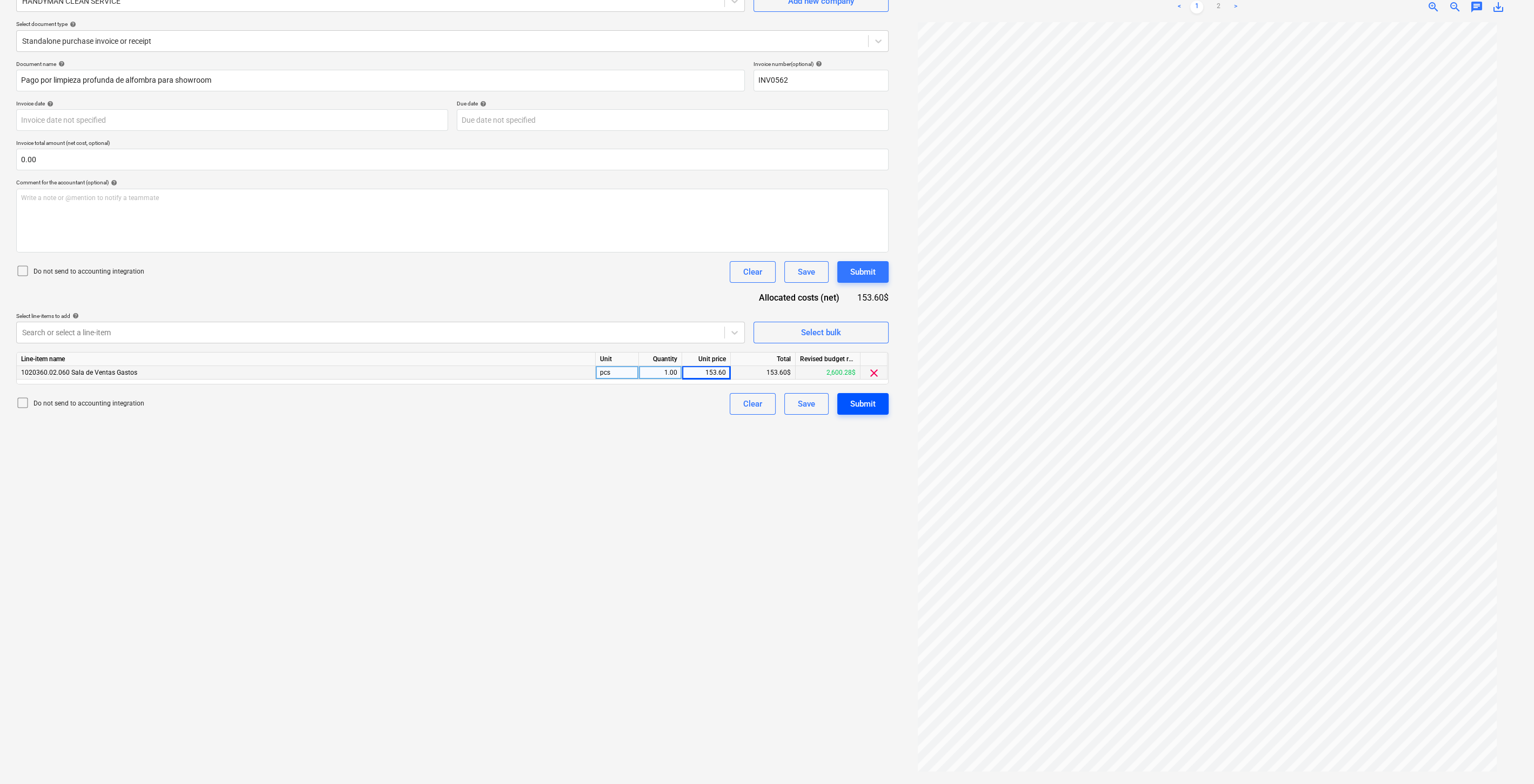
click at [864, 399] on div "Submit" at bounding box center [863, 404] width 26 height 14
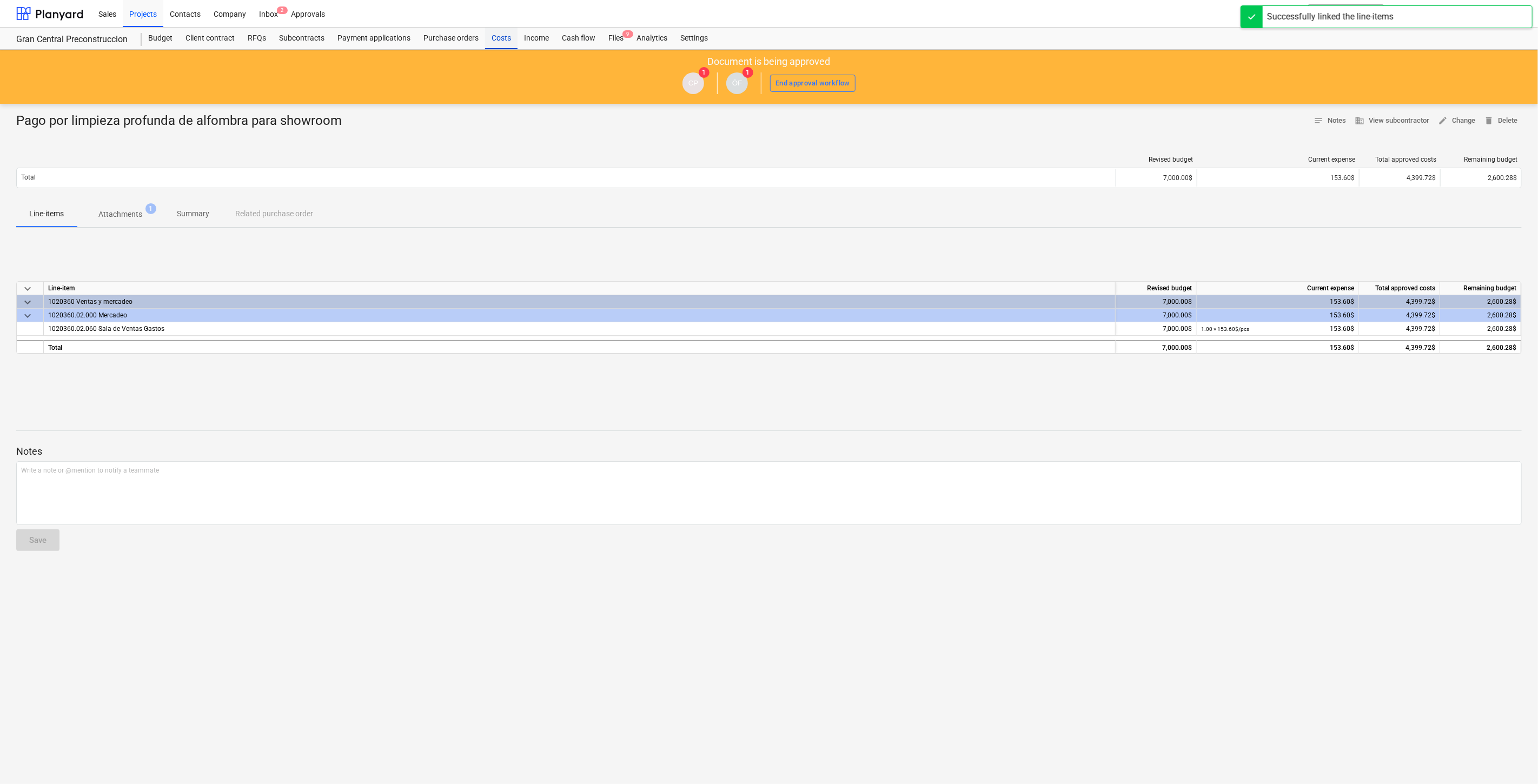
click at [505, 39] on div "Costs" at bounding box center [501, 39] width 33 height 22
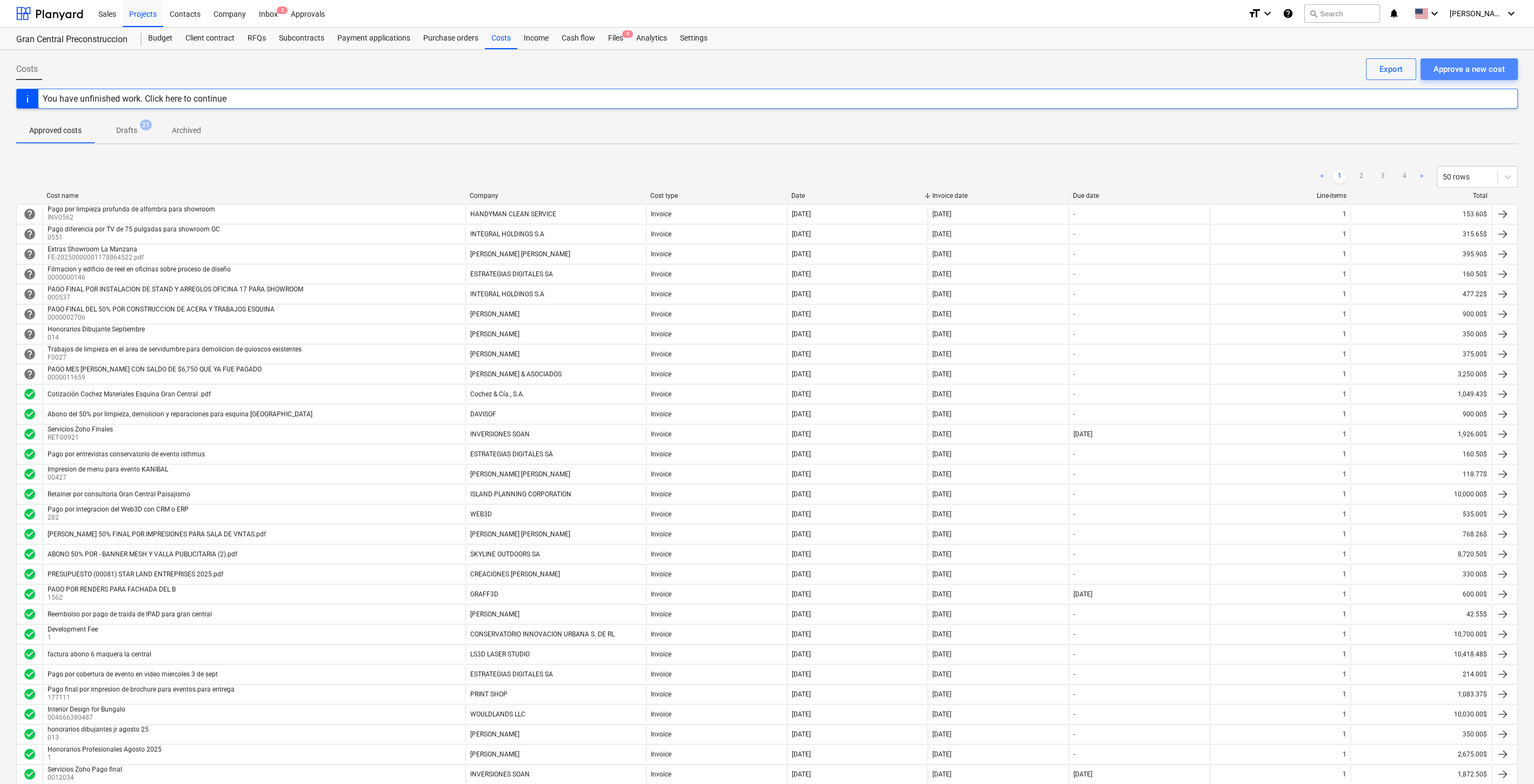
click at [1463, 64] on div "Approve a new cost" at bounding box center [1470, 69] width 71 height 14
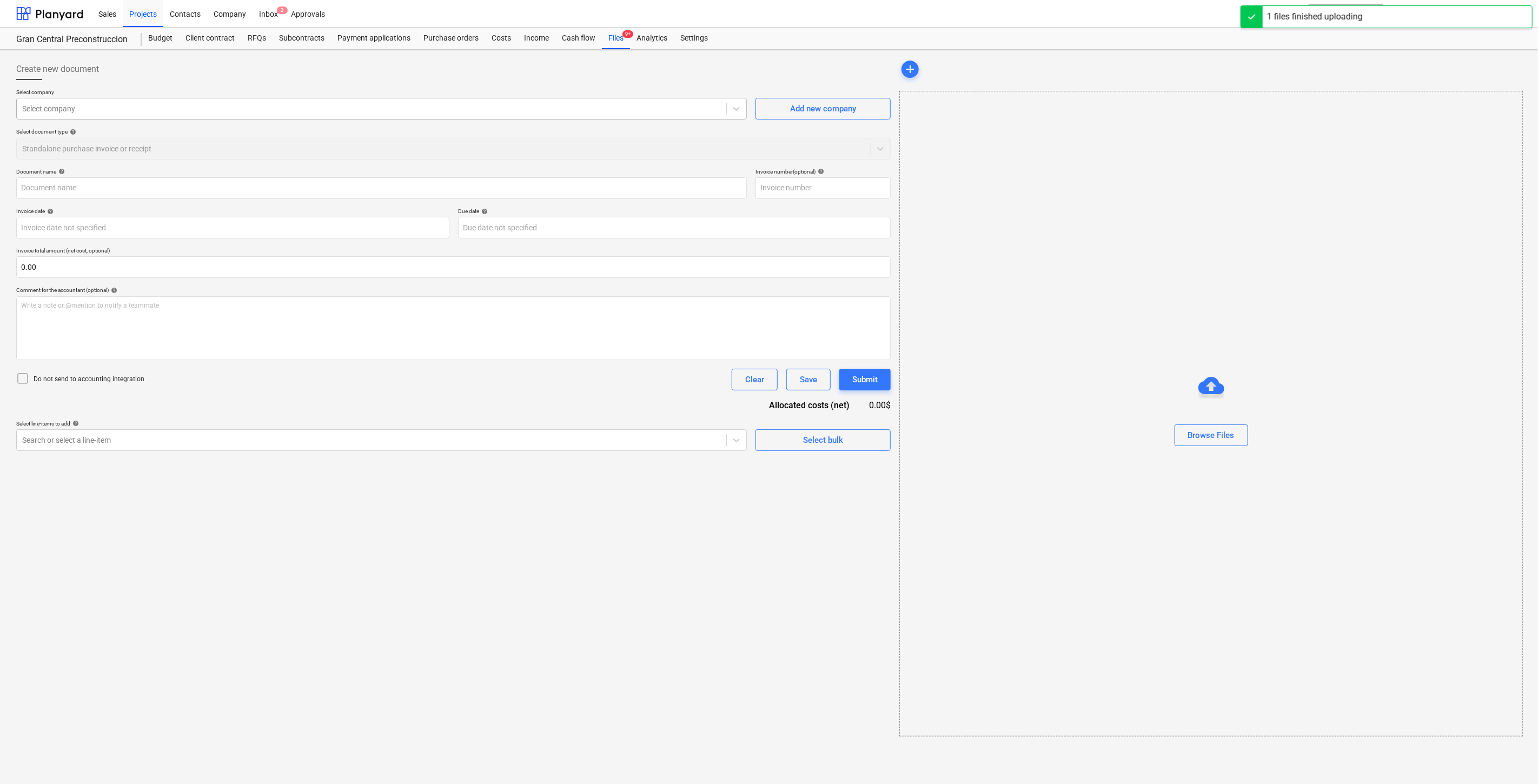
type input "[PERSON_NAME] factura n° 0084.pdf"
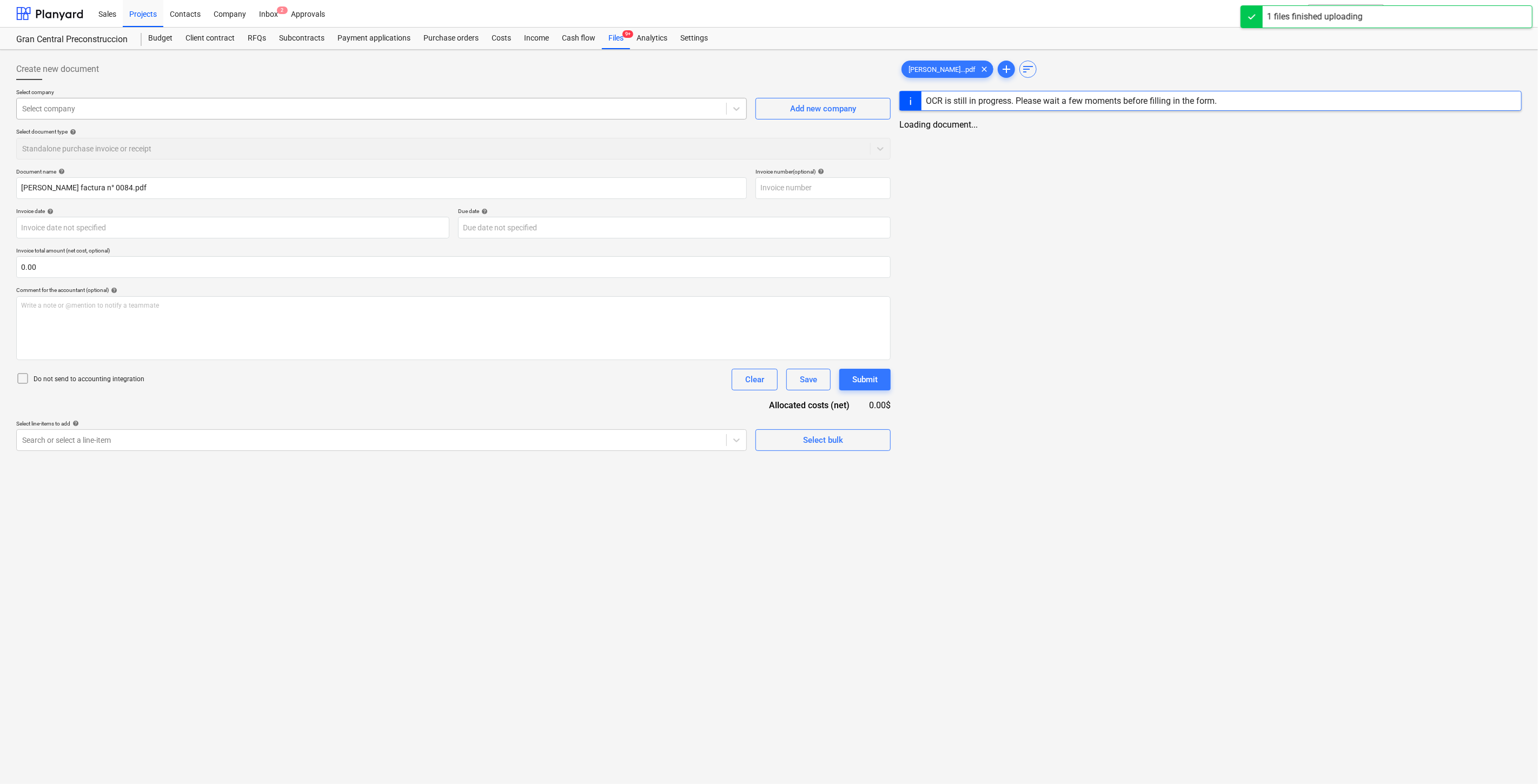
click at [249, 110] on div at bounding box center [372, 108] width 699 height 11
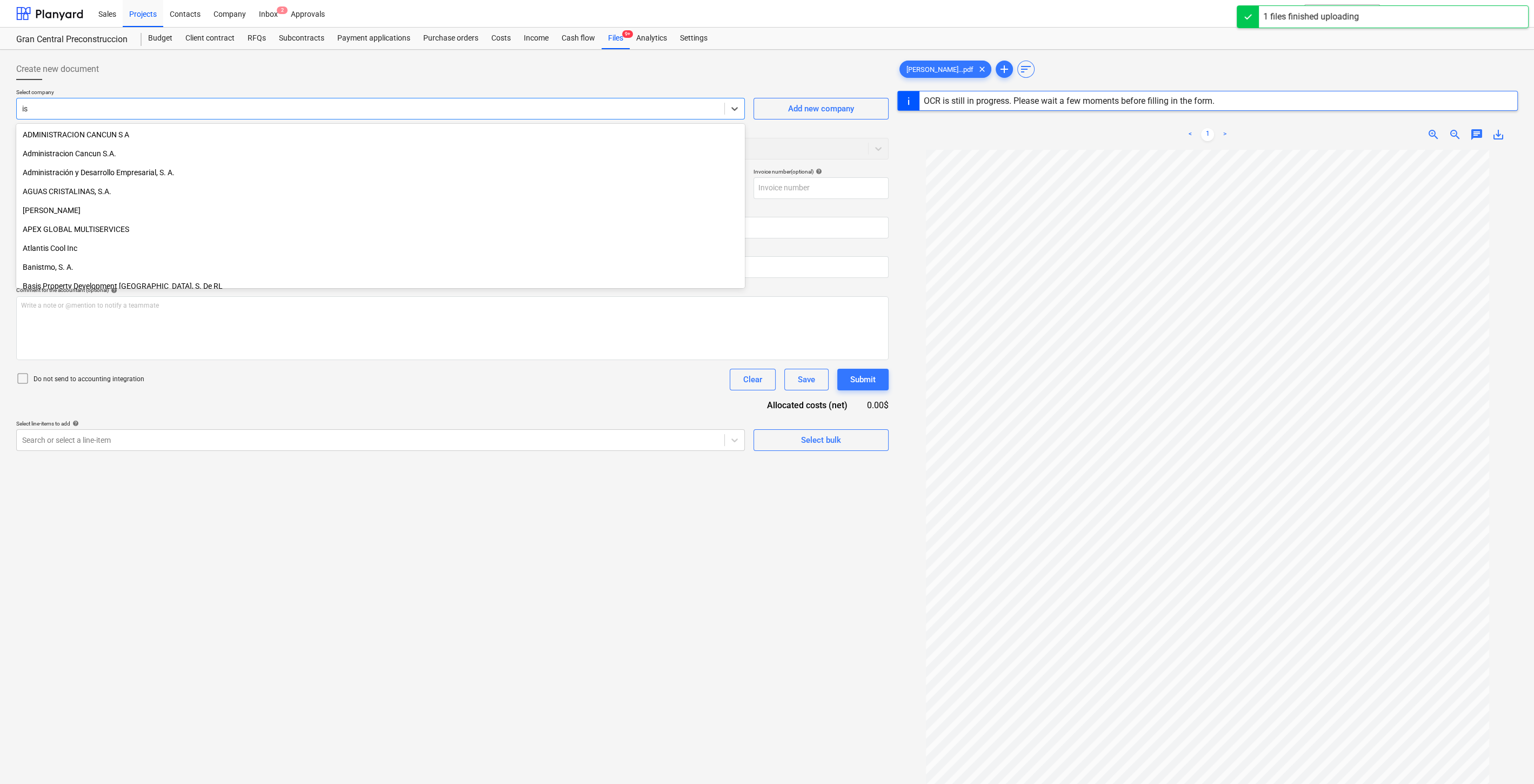
type input "[DEMOGRAPHIC_DATA]"
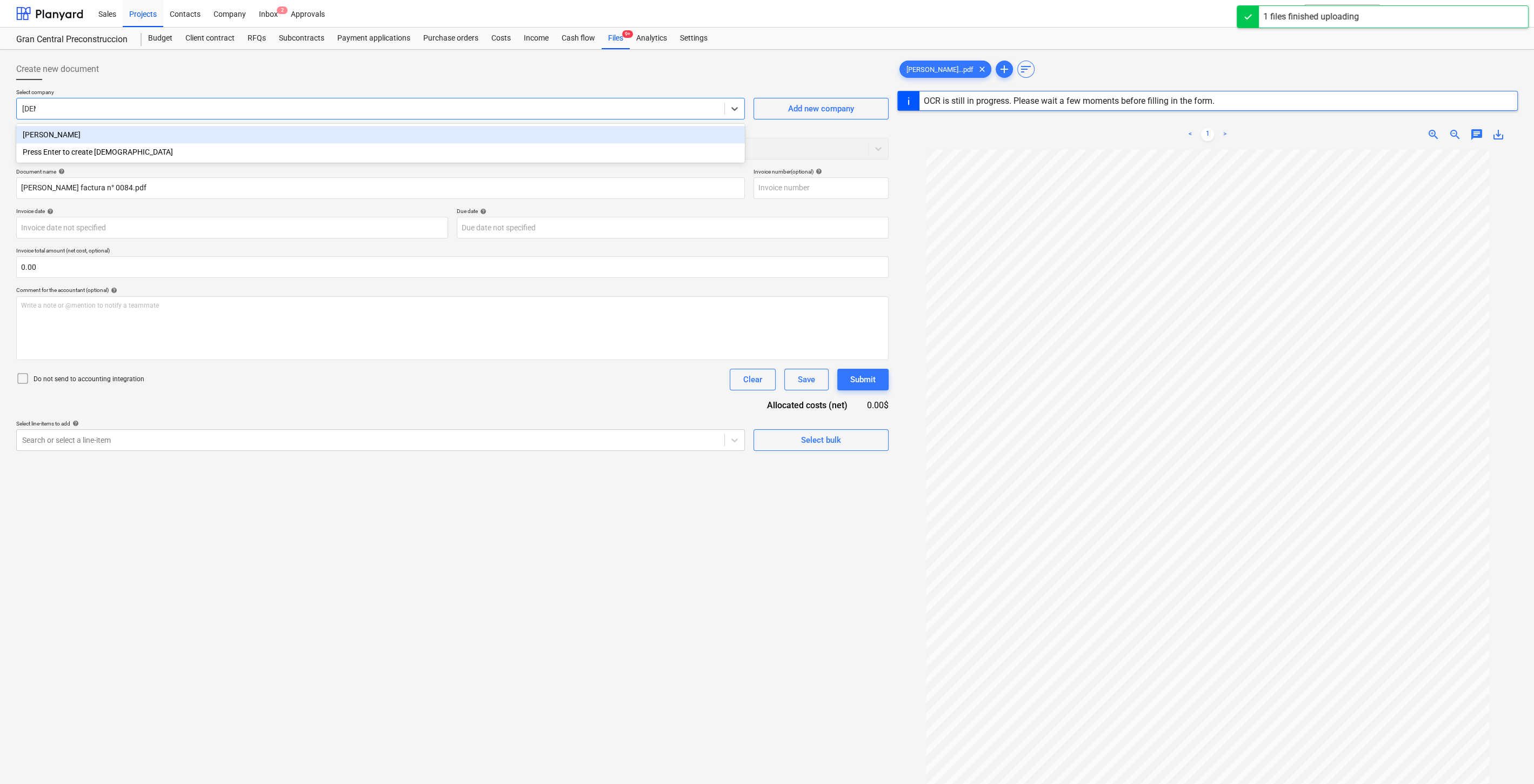
click at [196, 132] on div "[PERSON_NAME]" at bounding box center [380, 135] width 729 height 17
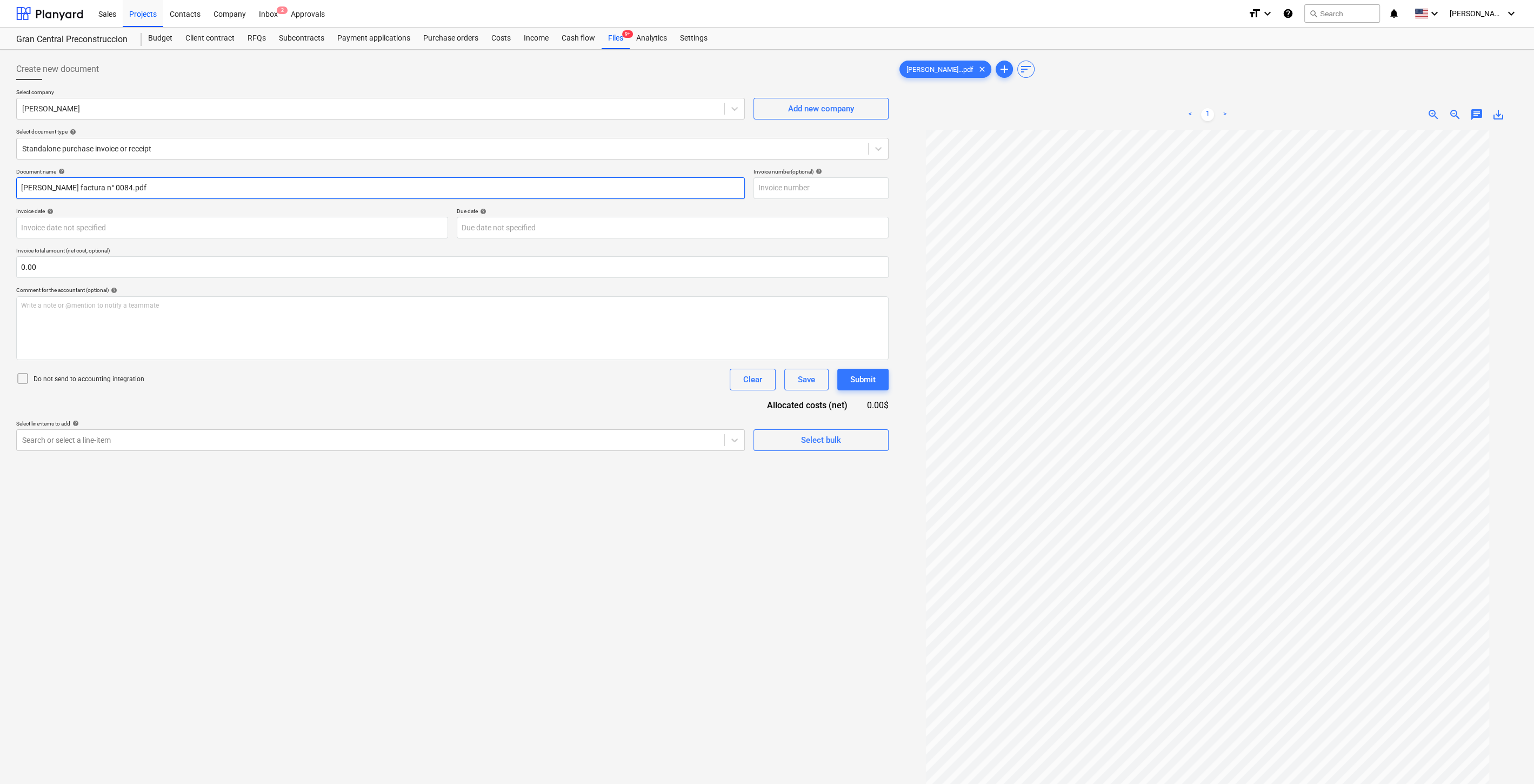
drag, startPoint x: 179, startPoint y: 196, endPoint x: 1, endPoint y: 188, distance: 178.2
click at [1, 188] on div "Create new document Select company [PERSON_NAME] Add new company Select documen…" at bounding box center [767, 470] width 1534 height 842
type input "Servicios por atencion de eventos brokers"
type input "0084"
click at [258, 441] on div at bounding box center [370, 440] width 696 height 11
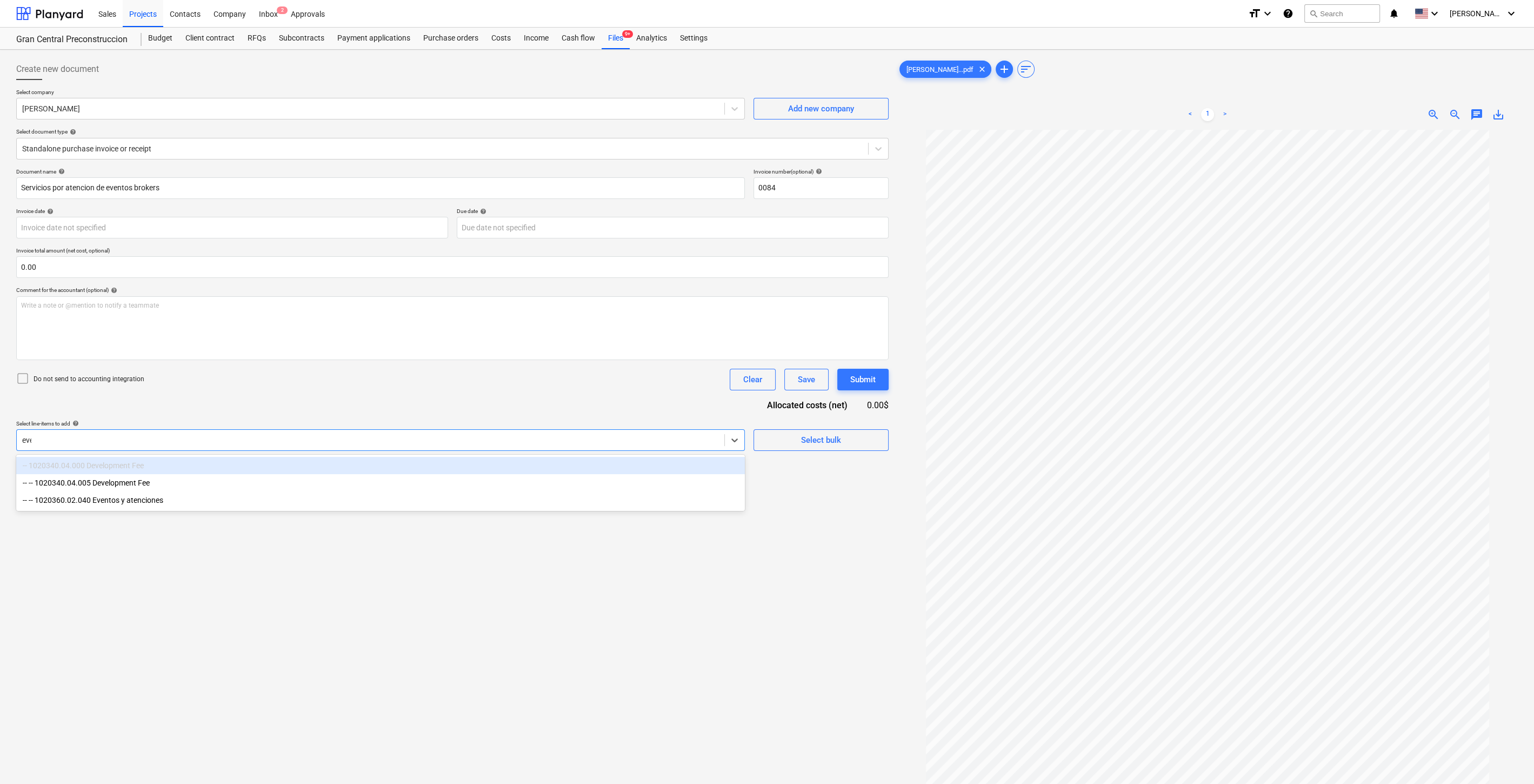
type input "even"
click at [212, 469] on div "-- -- 1020360.02.040 Eventos y atenciones" at bounding box center [380, 466] width 729 height 17
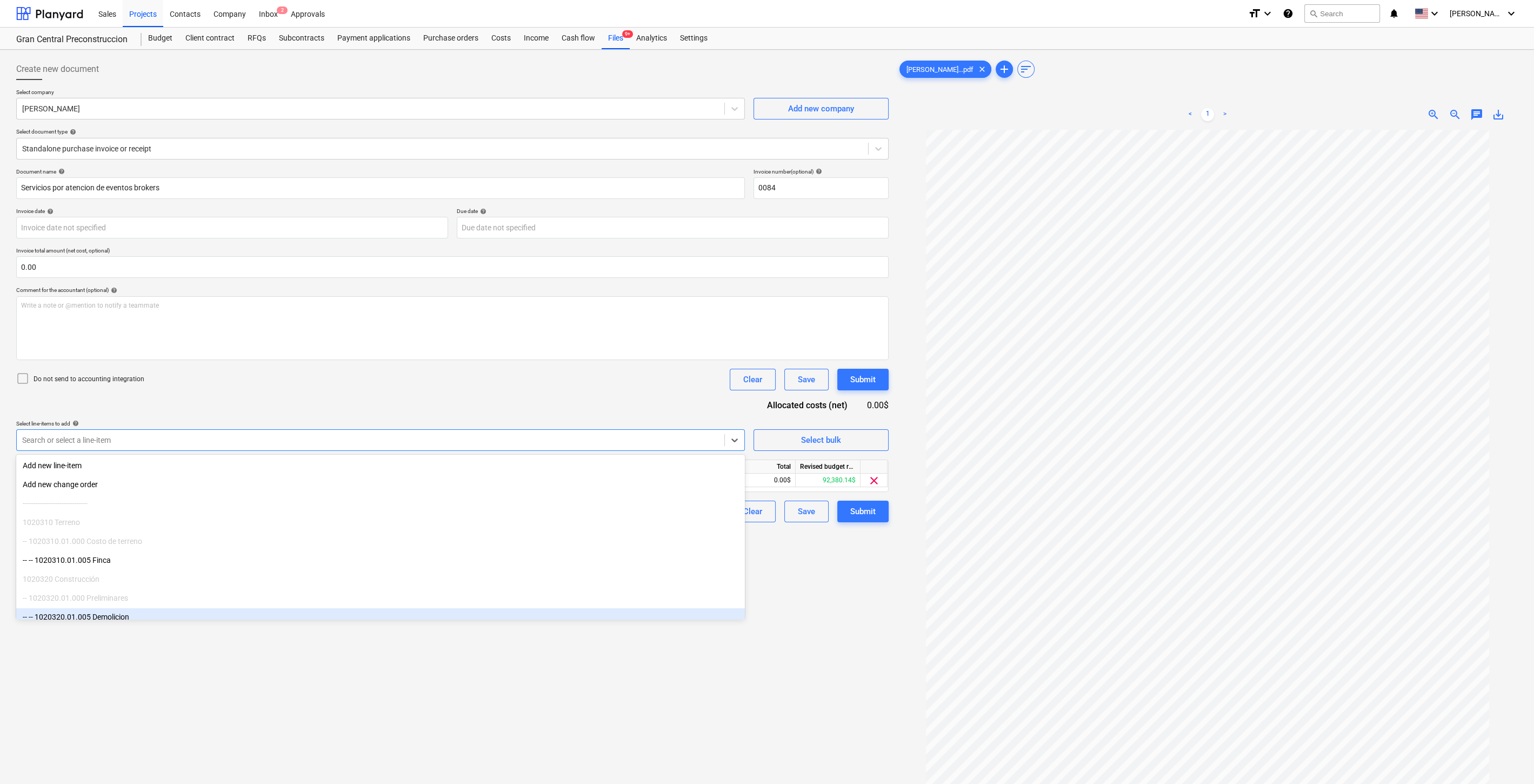
click at [747, 637] on div "Create new document Select company [PERSON_NAME] Add new company Select documen…" at bounding box center [452, 471] width 881 height 834
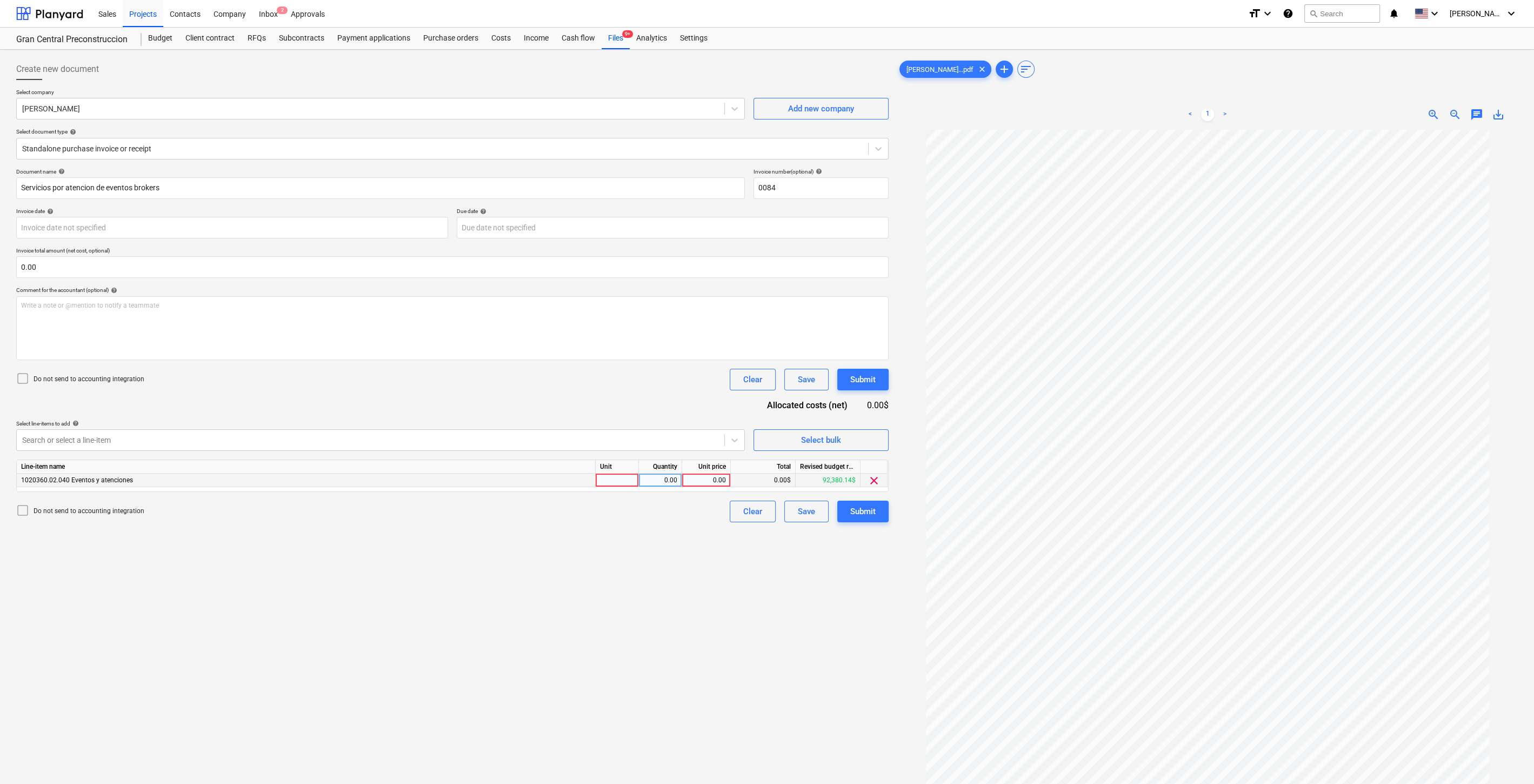
click at [692, 476] on div "0.00" at bounding box center [706, 480] width 40 height 13
type input "50"
click at [700, 497] on div "Document name help Servicios por atencion de eventos brokers Invoice number (op…" at bounding box center [452, 345] width 872 height 354
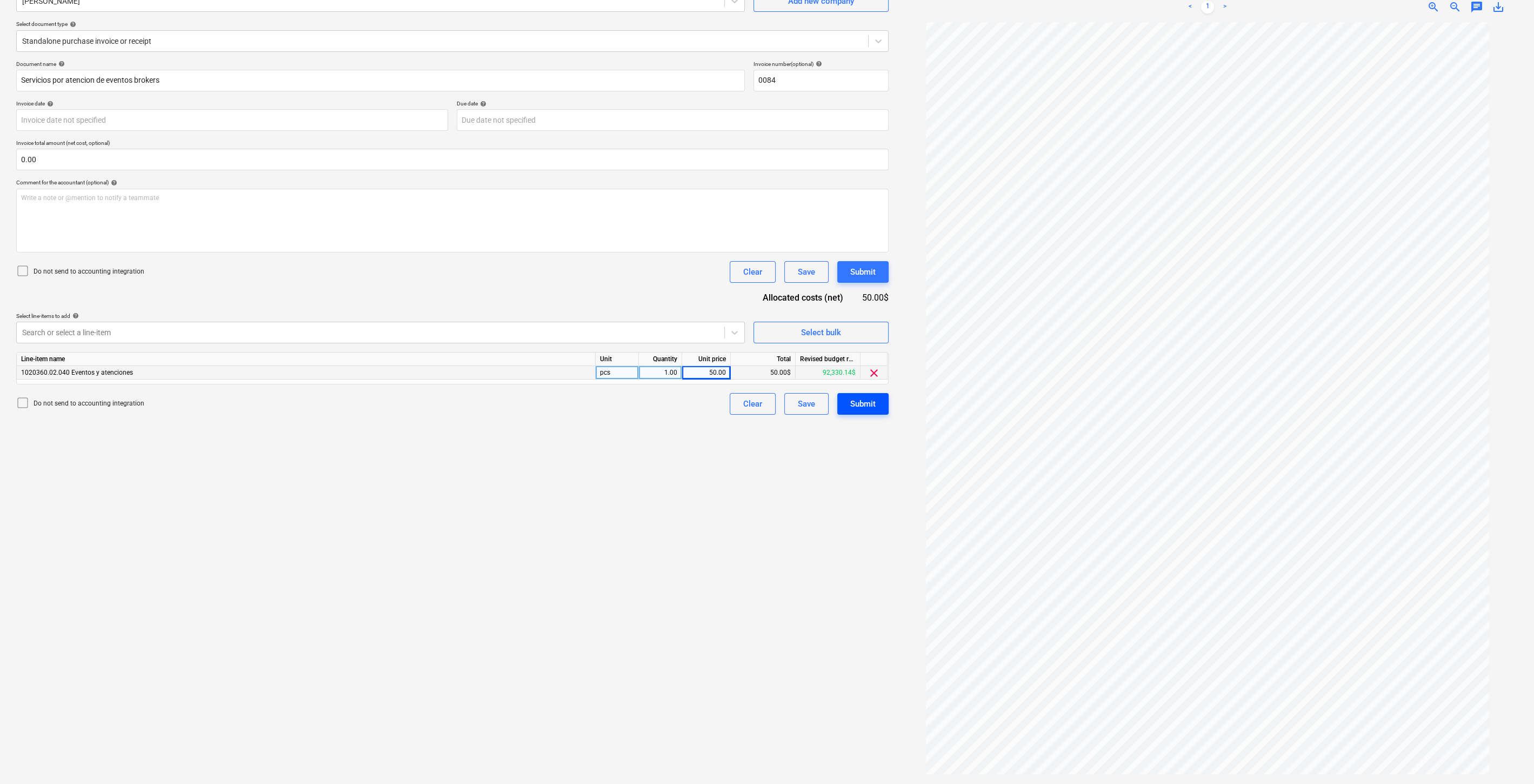
click at [870, 412] on button "Submit" at bounding box center [863, 404] width 51 height 22
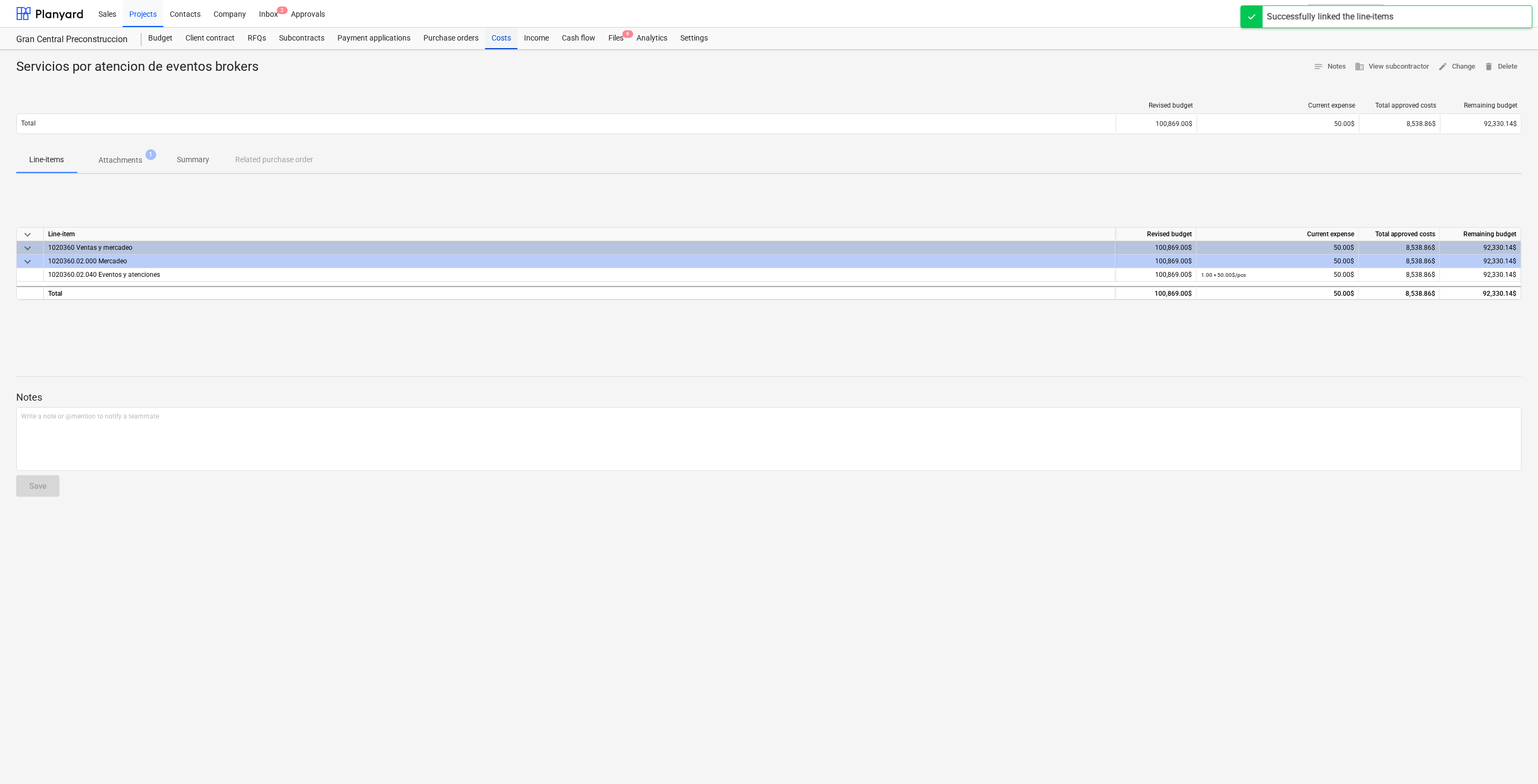
click at [500, 40] on div "Costs" at bounding box center [501, 39] width 33 height 22
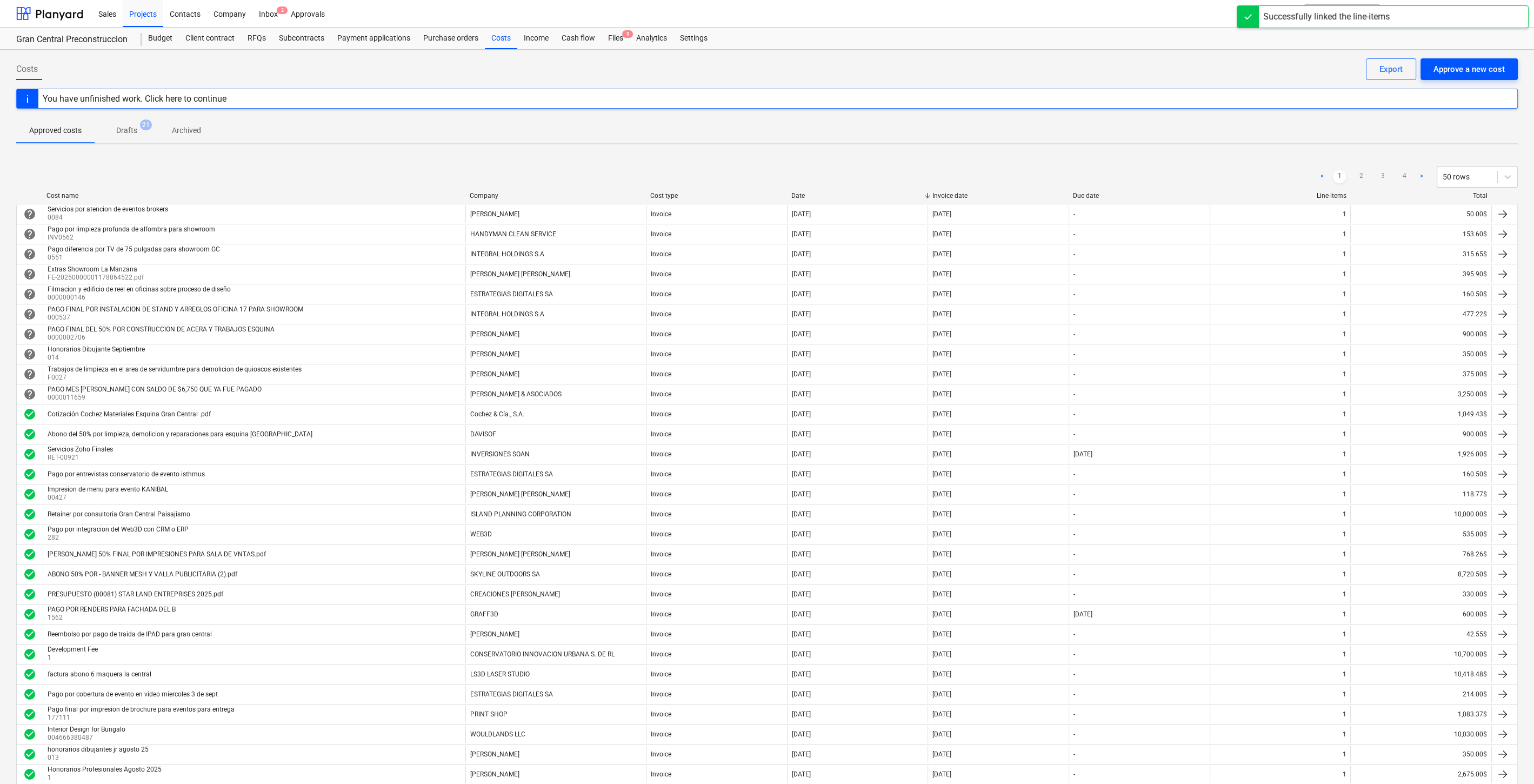
click at [1487, 67] on div "Approve a new cost" at bounding box center [1470, 69] width 71 height 14
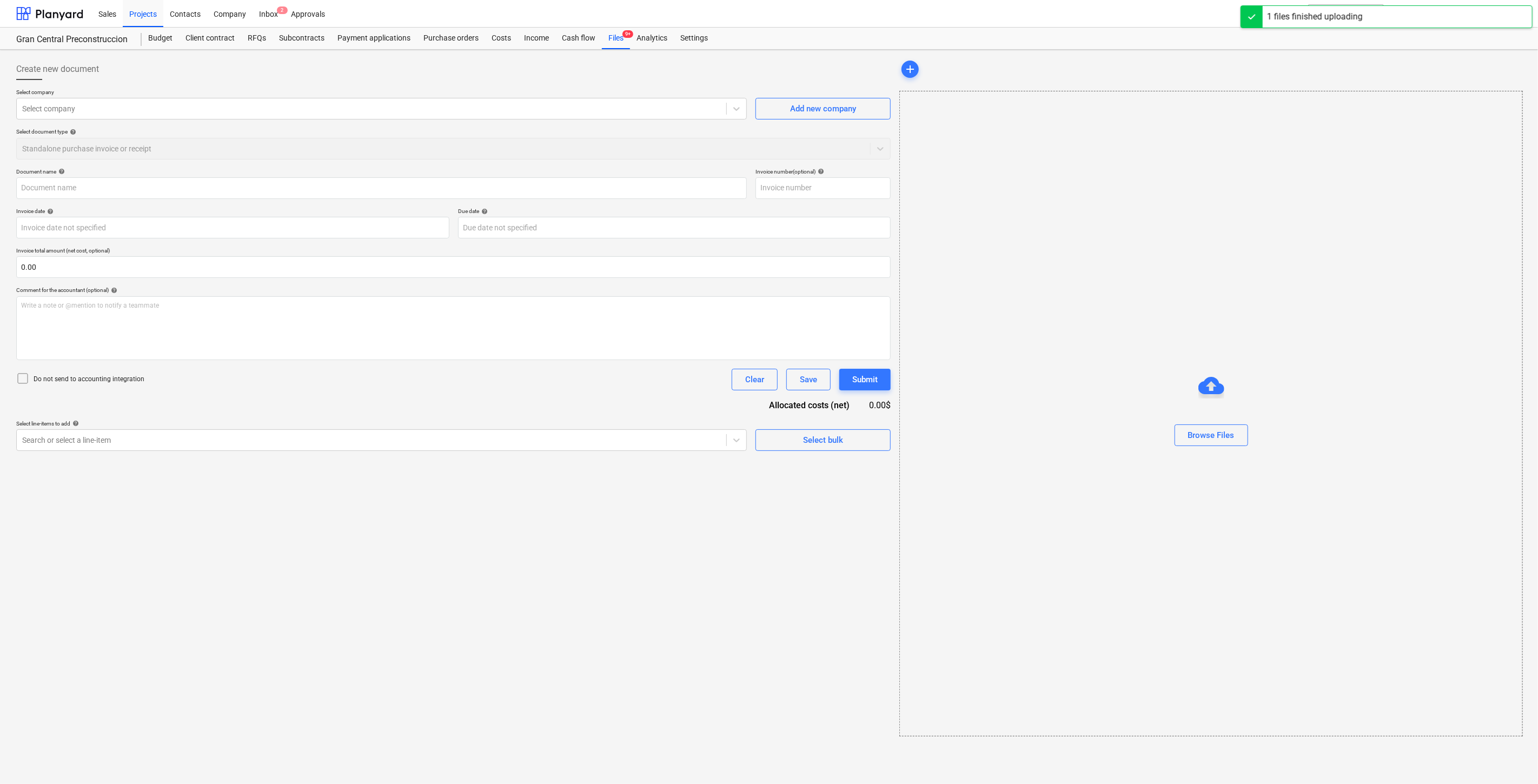
type input "STAR LAND #70.pdf"
click at [185, 105] on div at bounding box center [370, 108] width 697 height 11
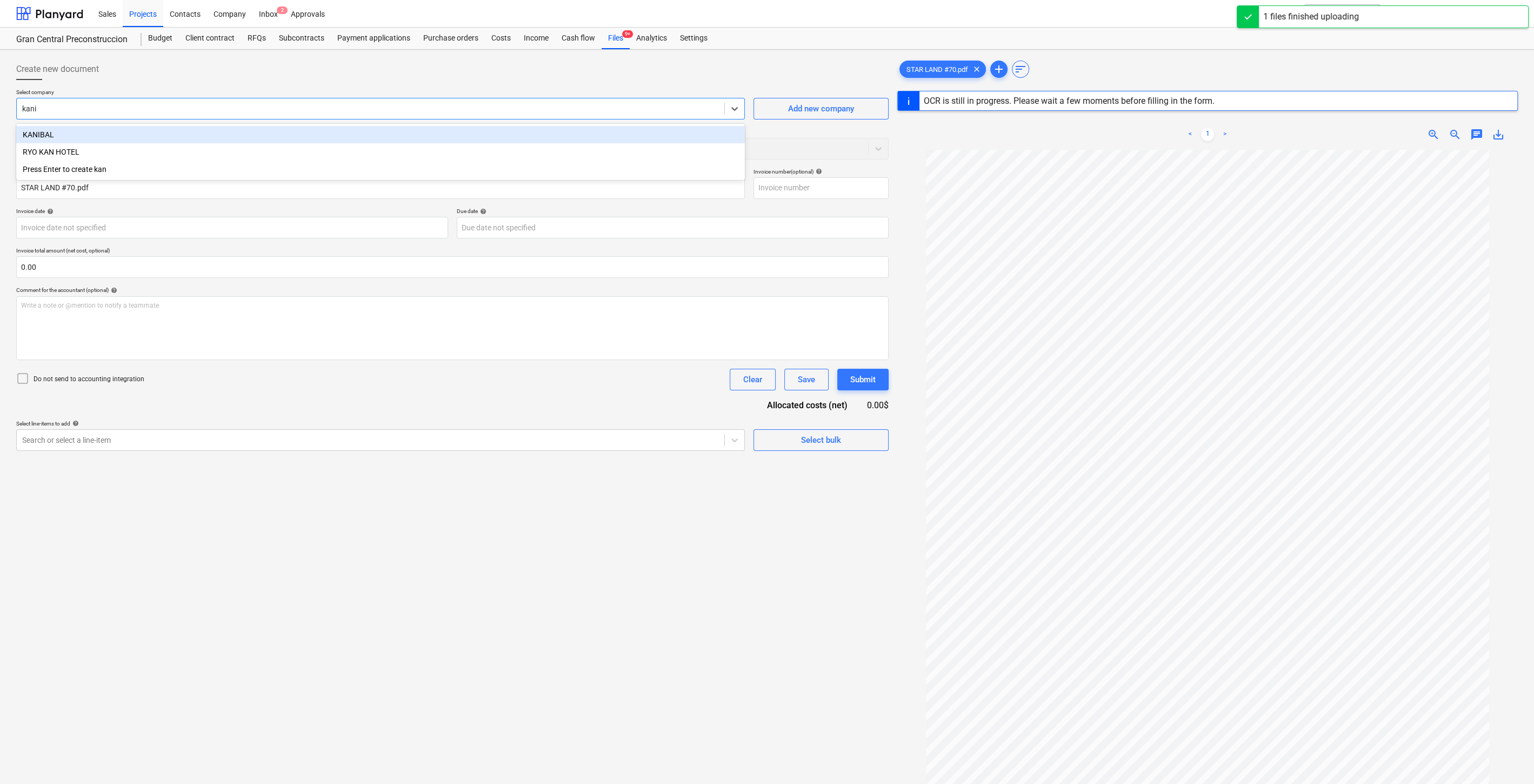
type input "kanib"
click at [182, 132] on div "KANIBAL" at bounding box center [380, 135] width 729 height 17
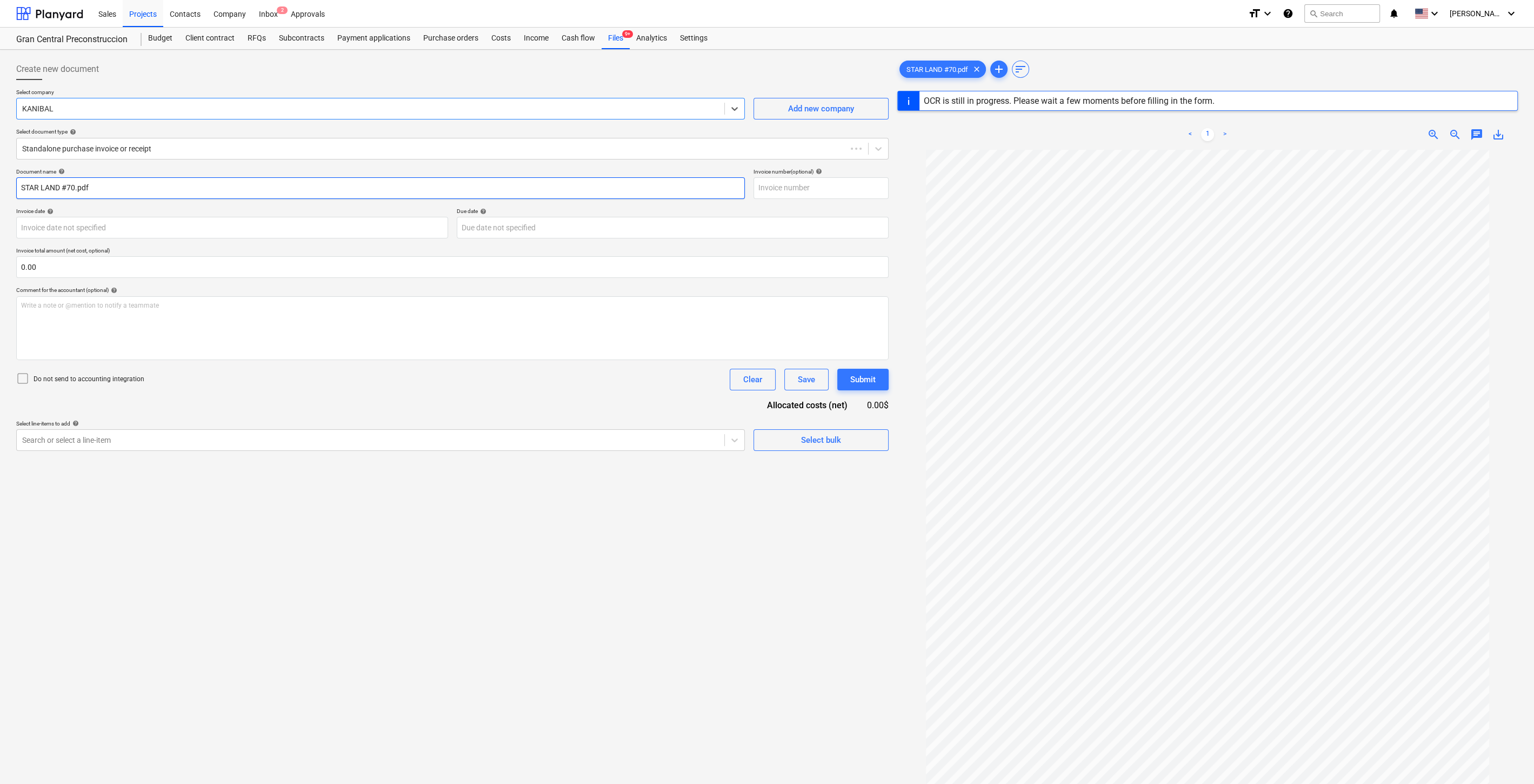
type input "0070"
click at [134, 191] on input "0070" at bounding box center [380, 188] width 729 height 22
type input "0"
type input "Pago final por evento comida y lugar"
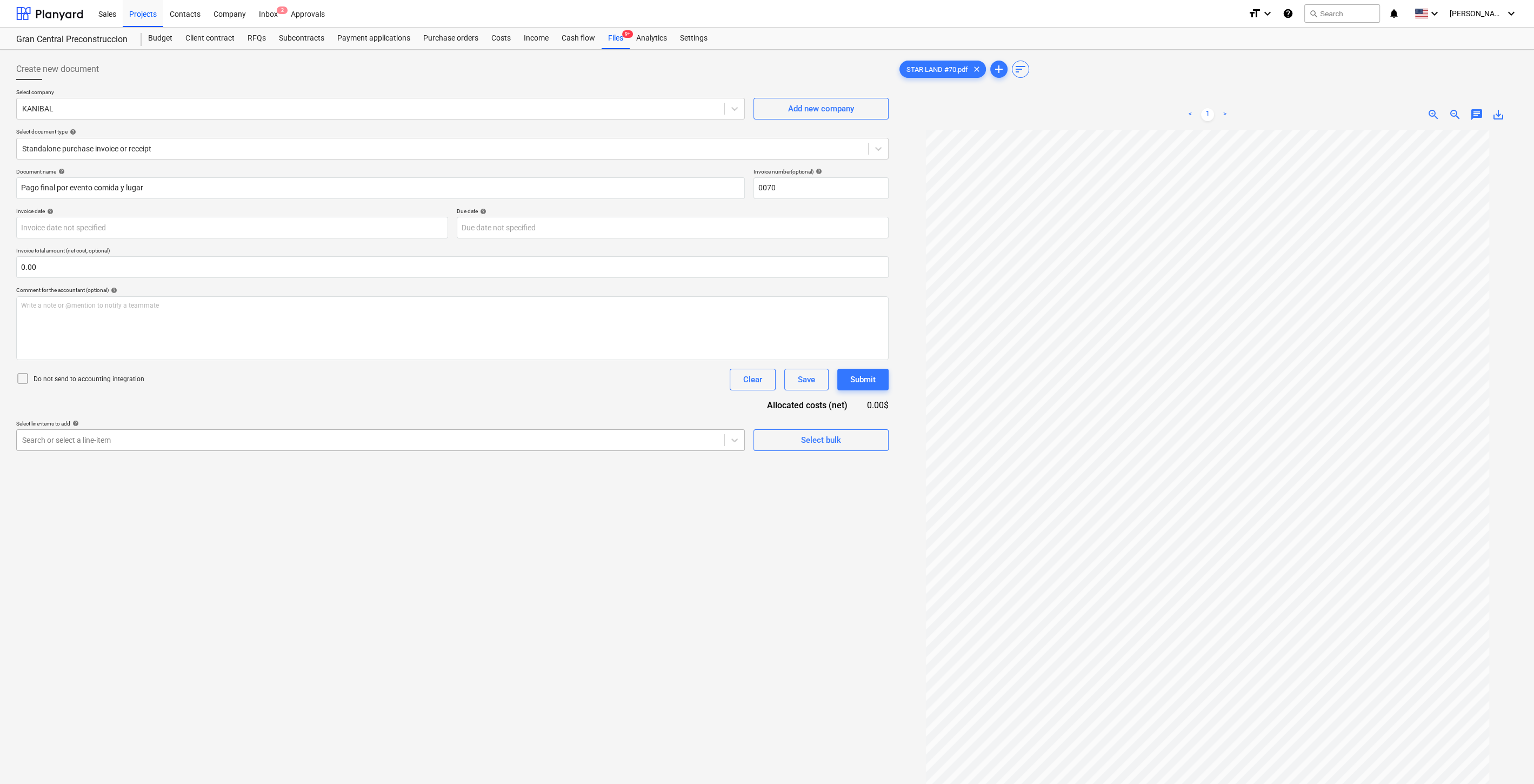
click at [221, 435] on div at bounding box center [370, 440] width 696 height 11
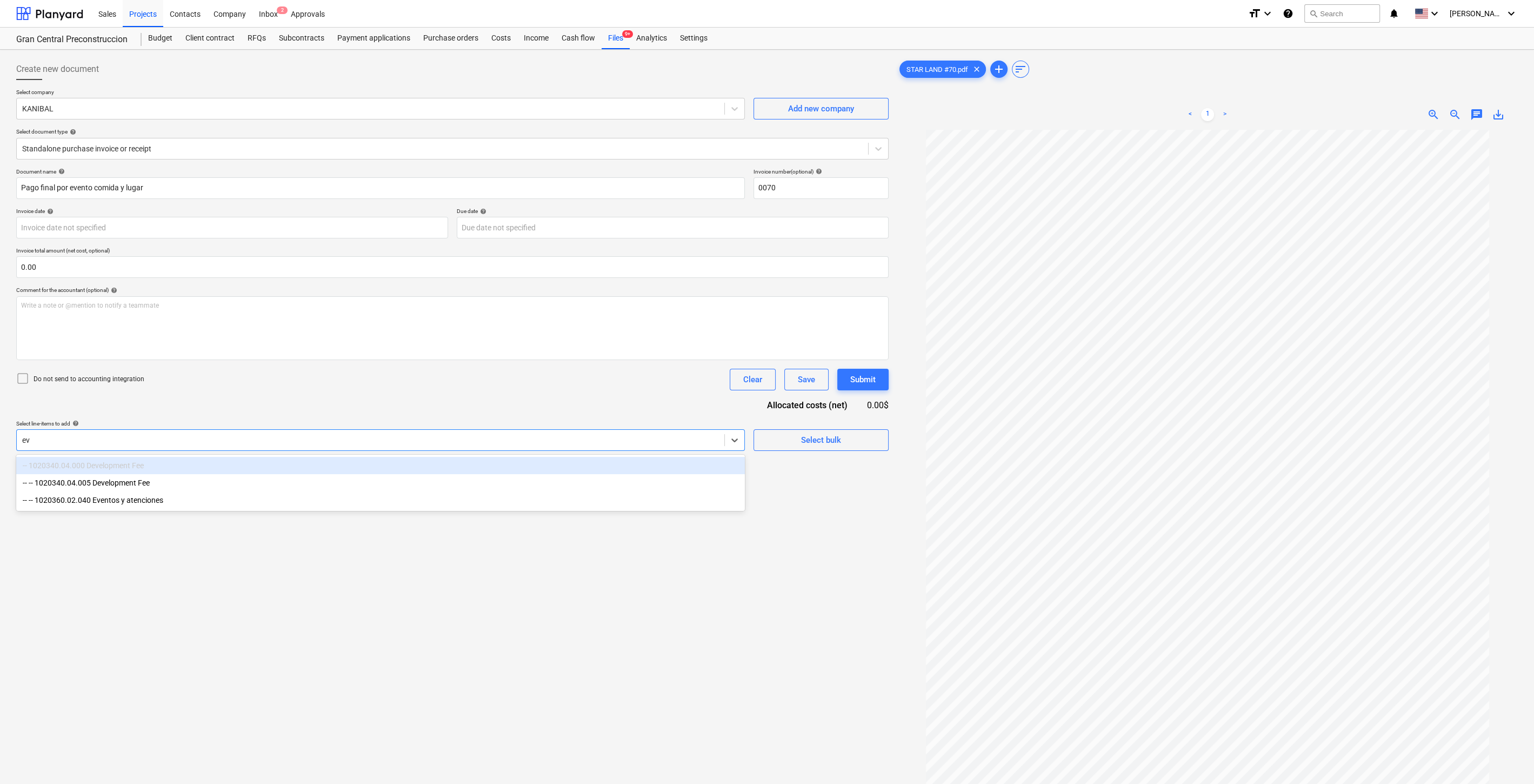
type input "eve"
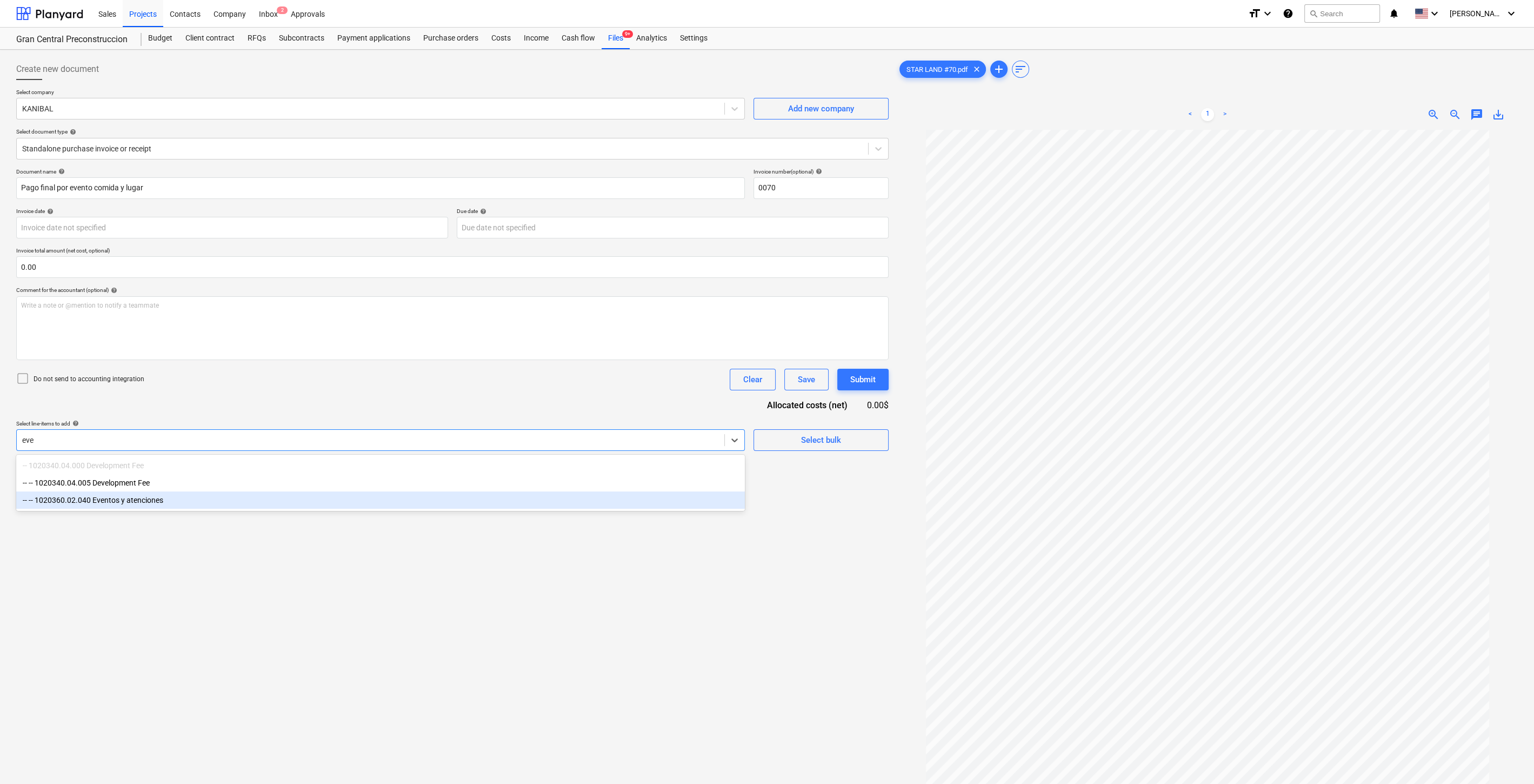
click at [162, 503] on div "-- -- 1020360.02.040 Eventos y atenciones" at bounding box center [380, 500] width 729 height 17
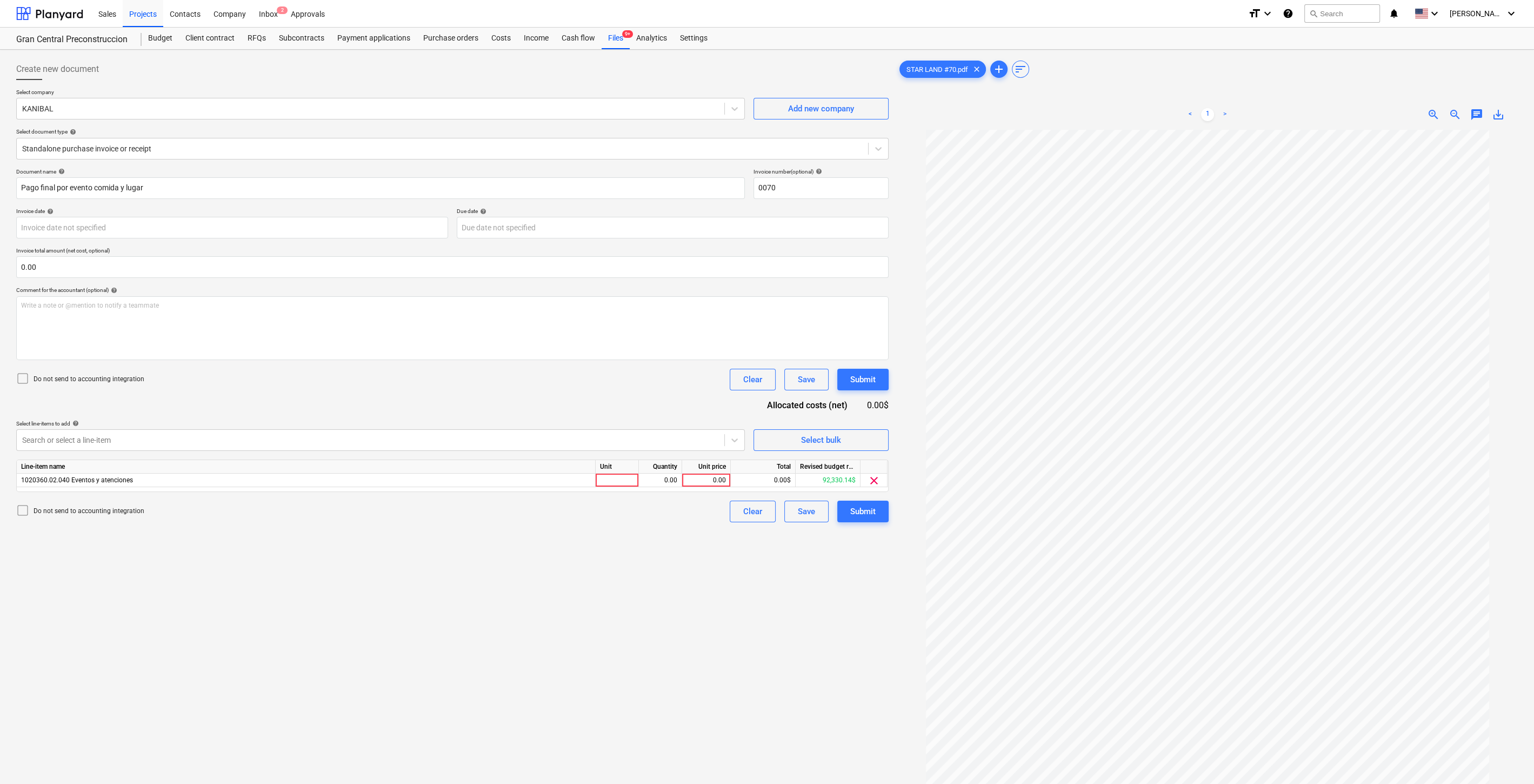
click at [883, 683] on div "Create new document Select company KANIBAL Add new company Select document type…" at bounding box center [452, 471] width 881 height 834
click at [696, 476] on div "0.00" at bounding box center [706, 480] width 40 height 13
type input "6282.90"
drag, startPoint x: 663, startPoint y: 546, endPoint x: 870, endPoint y: 520, distance: 208.6
click at [663, 546] on div "Create new document Select company KANIBAL Add new company Select document type…" at bounding box center [452, 471] width 881 height 834
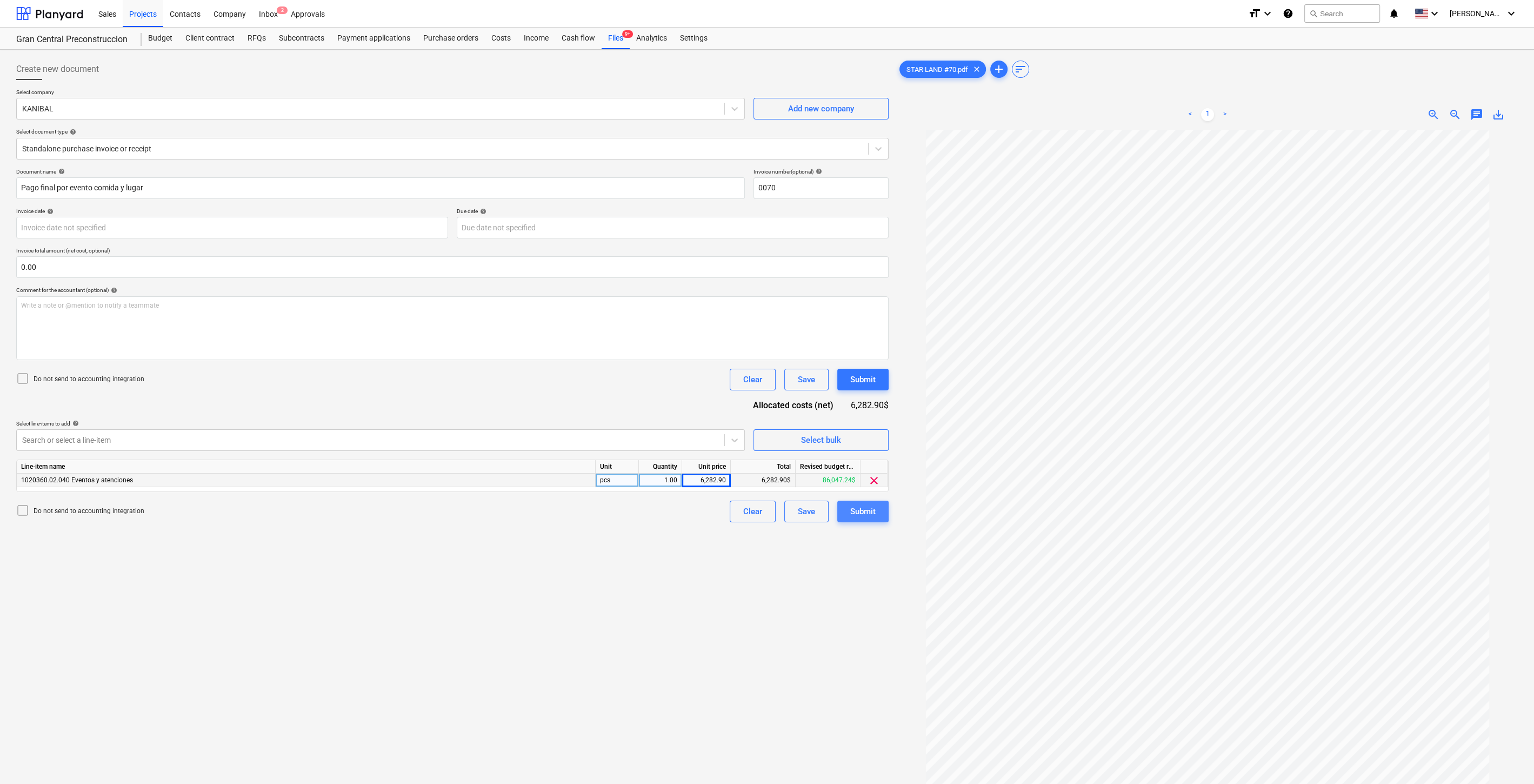
click at [880, 511] on button "Submit" at bounding box center [863, 511] width 51 height 22
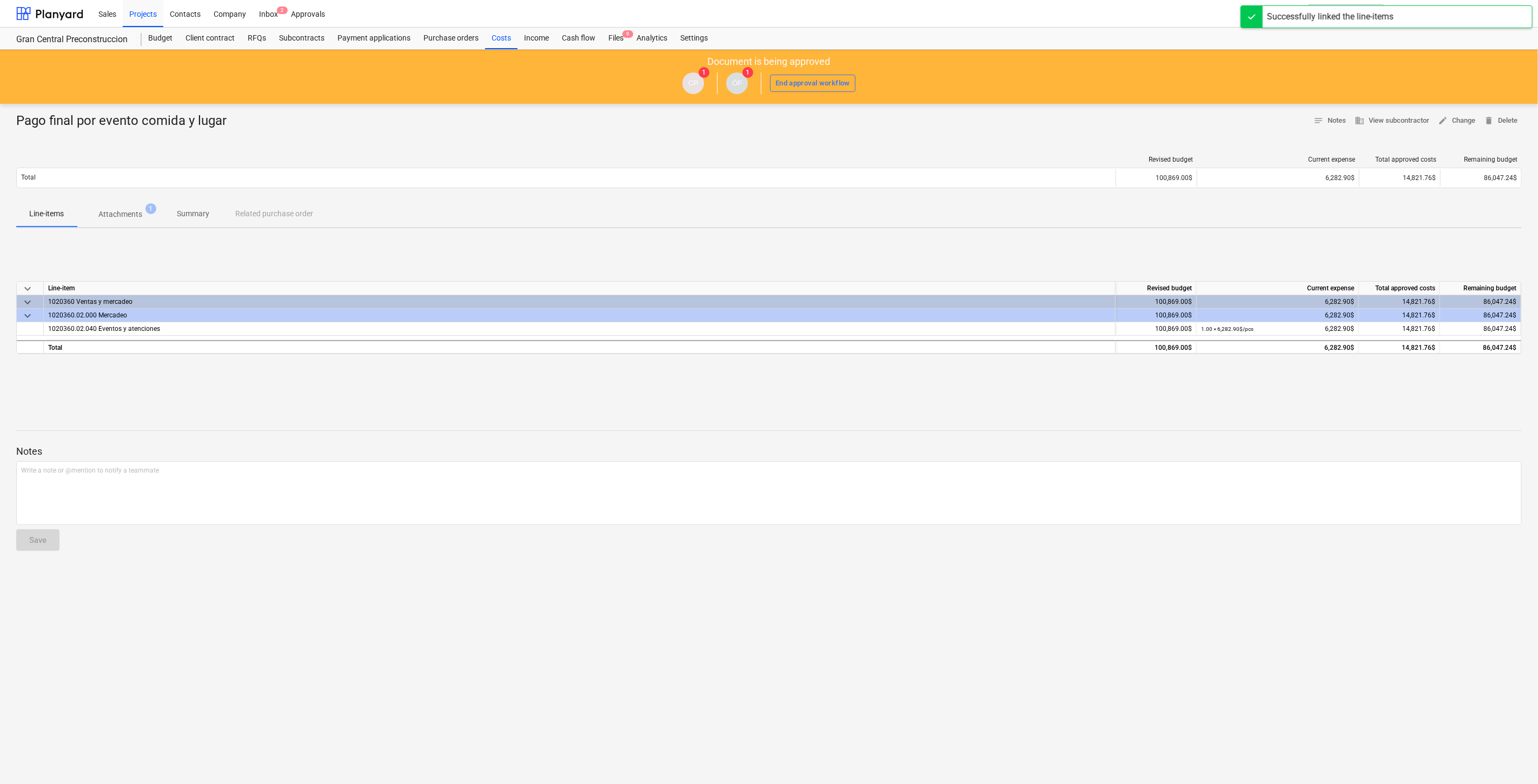
drag, startPoint x: 496, startPoint y: 40, endPoint x: 563, endPoint y: 9, distance: 73.8
click at [497, 40] on div "Costs" at bounding box center [501, 39] width 33 height 22
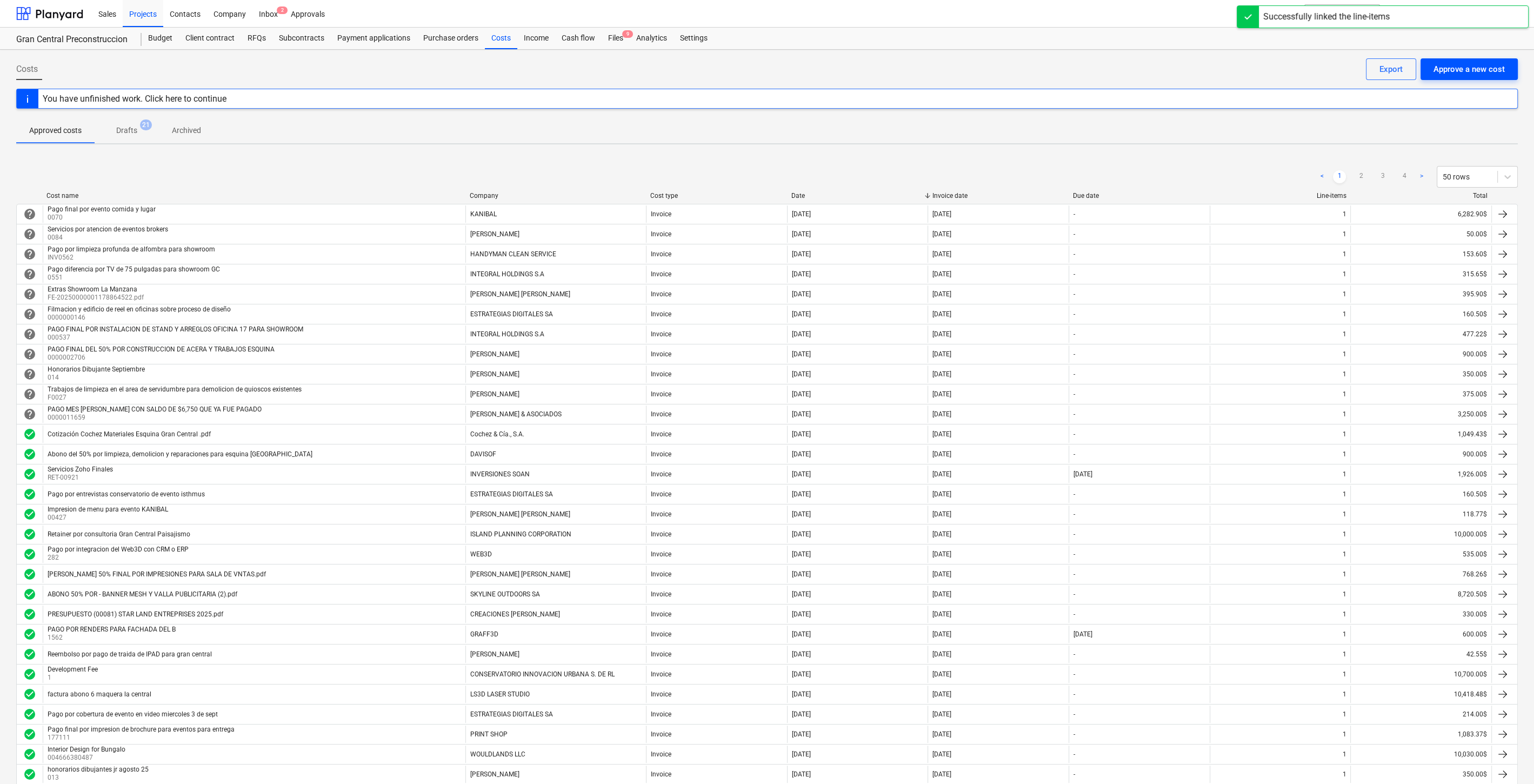
click at [1504, 65] on div "Approve a new cost" at bounding box center [1470, 69] width 71 height 14
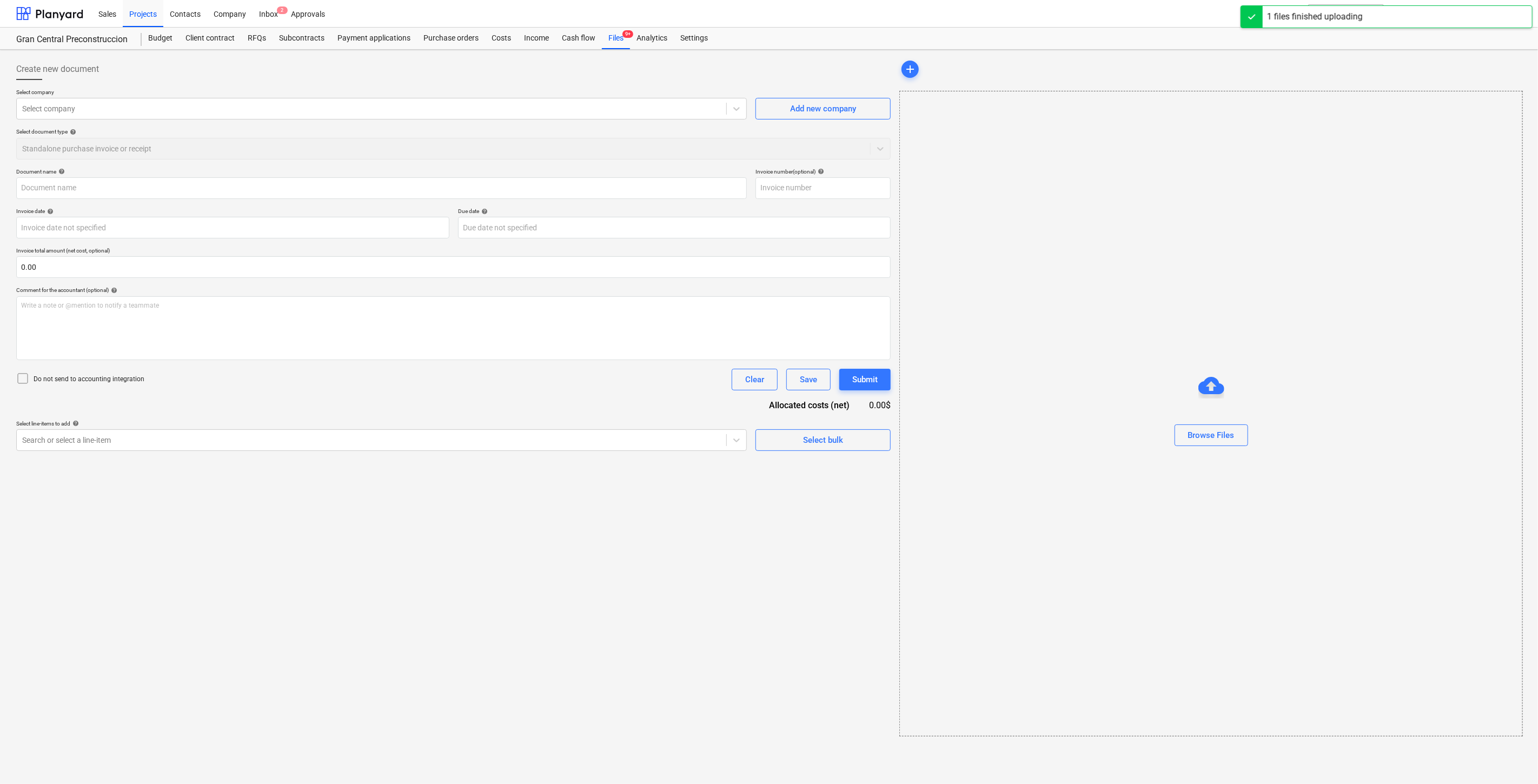
type input "Stratego Credito Pendiente After Event.pdf"
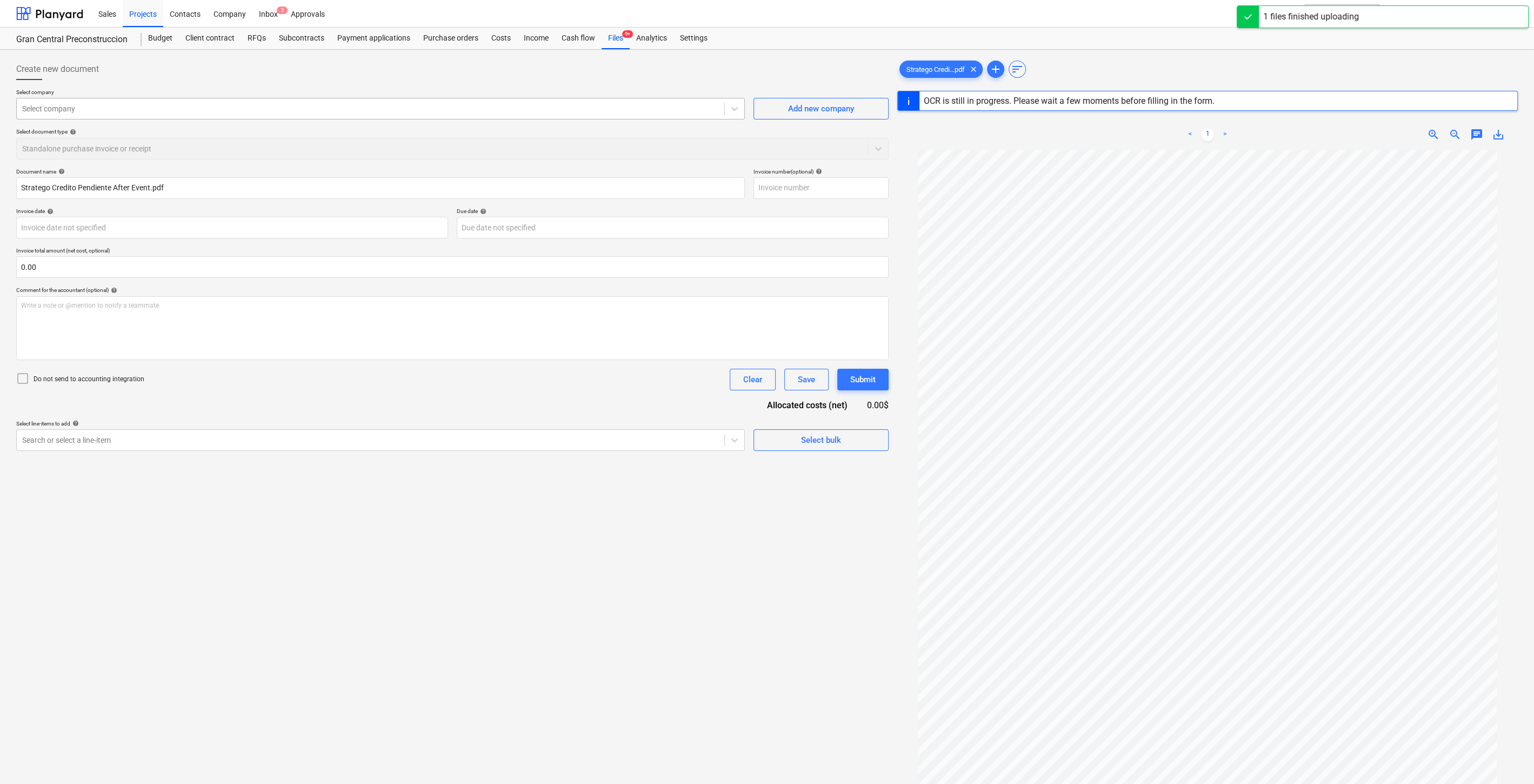
click at [125, 105] on div at bounding box center [370, 108] width 696 height 11
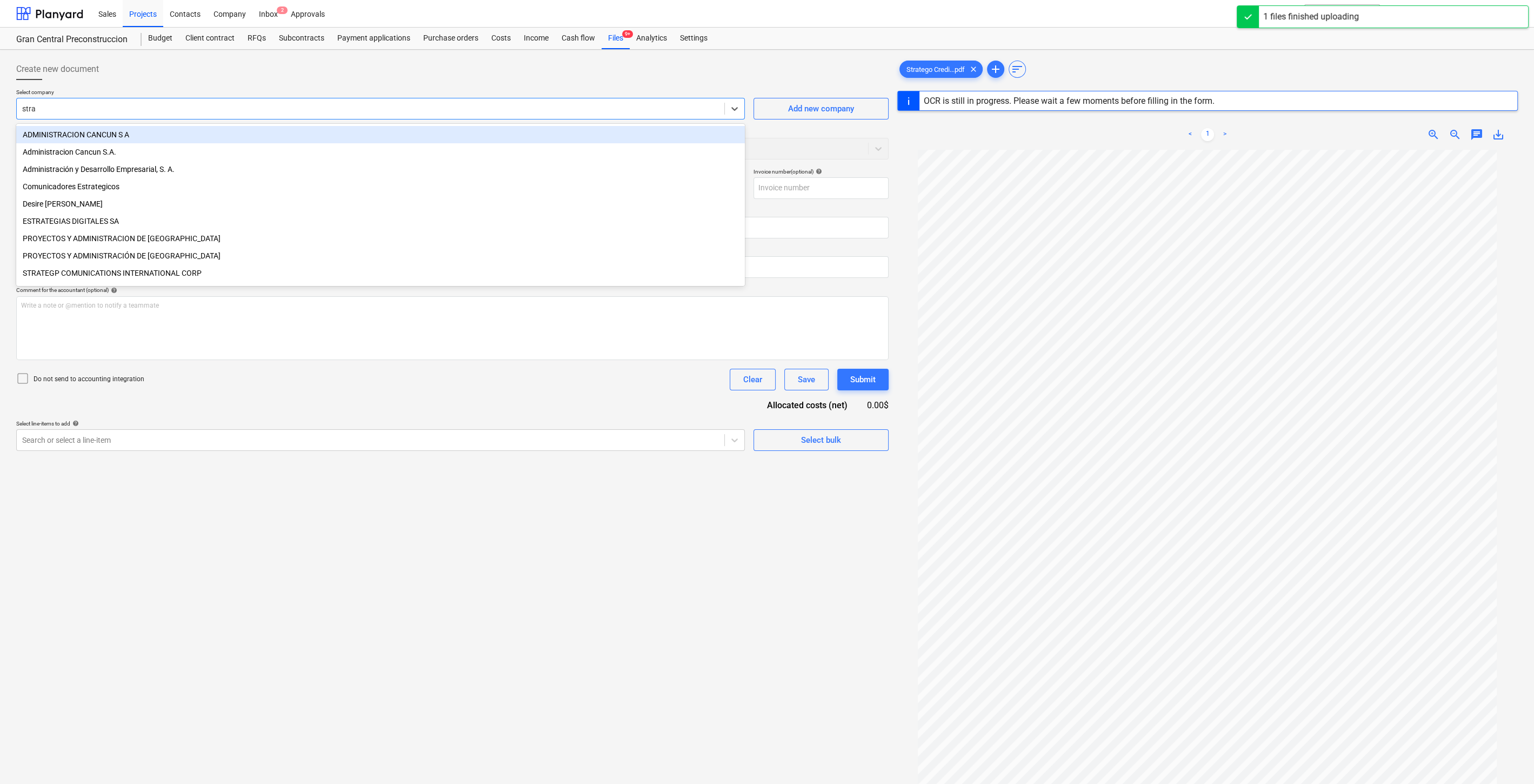
type input "strat"
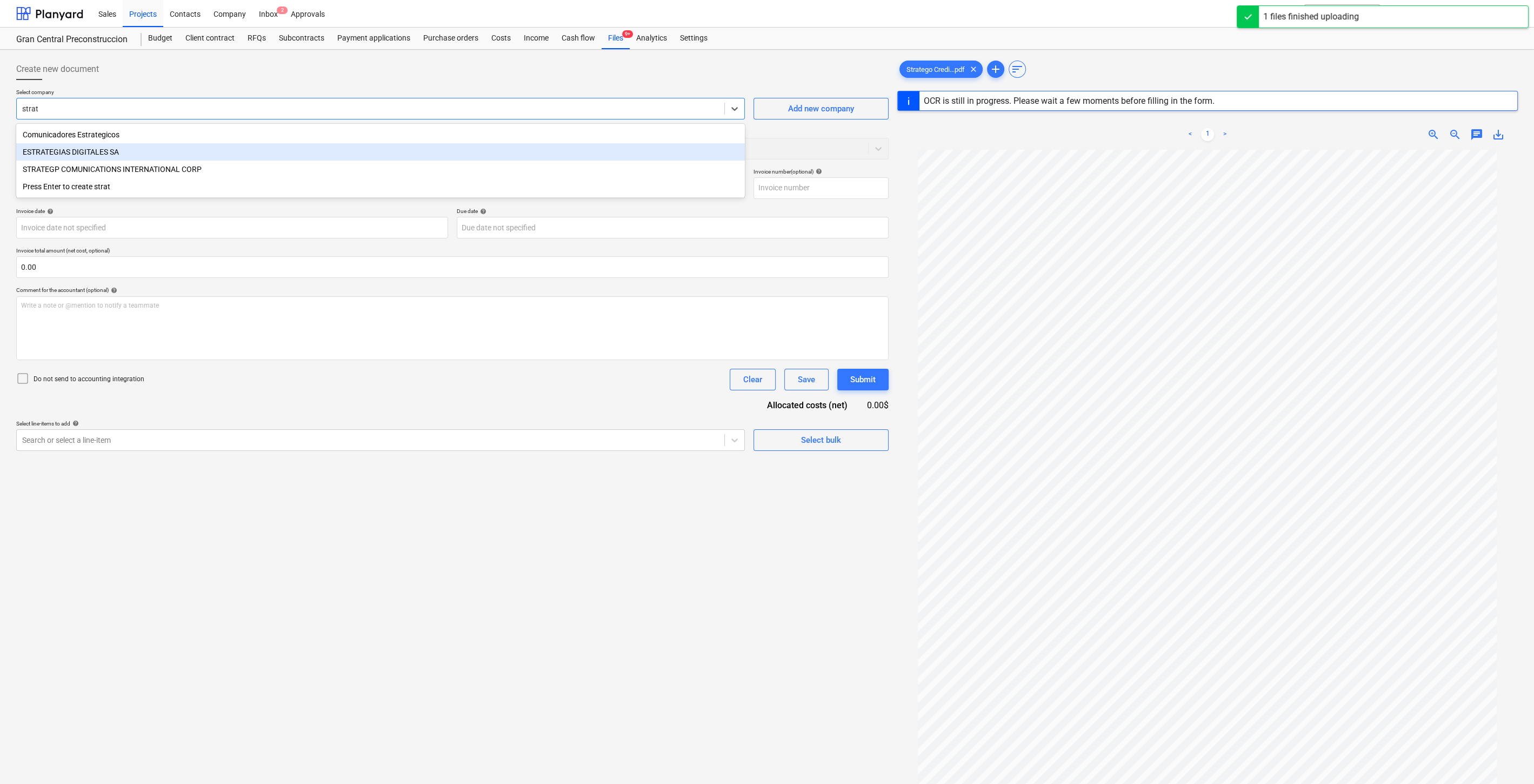
type input "0000011837"
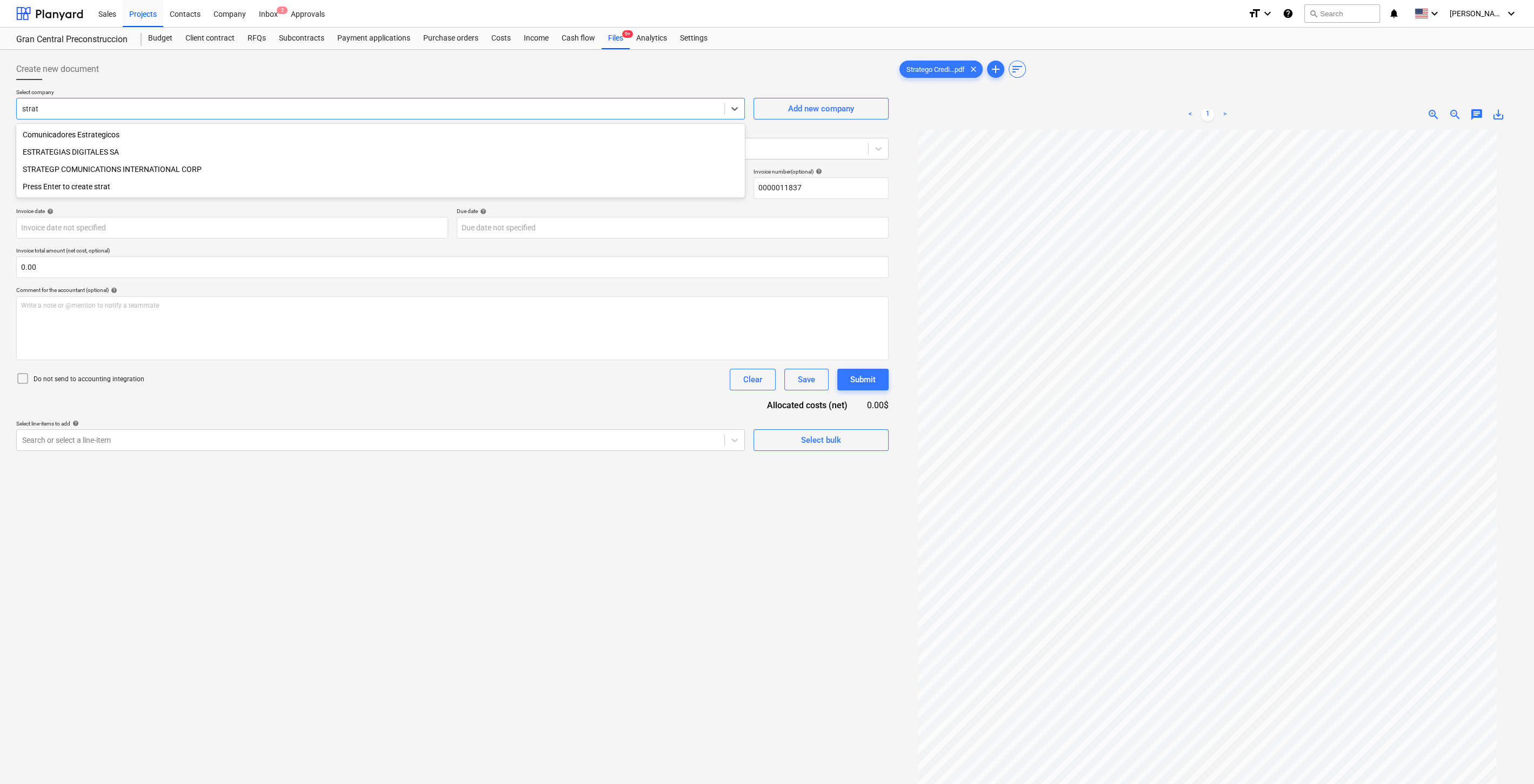
click at [143, 167] on div "STRATEGP COMUNICATIONS INTERNATIONAL CORP" at bounding box center [380, 169] width 729 height 17
drag, startPoint x: 122, startPoint y: 188, endPoint x: 3, endPoint y: 170, distance: 120.4
click at [20, 171] on div "Document name help 0000011837" at bounding box center [380, 184] width 729 height 31
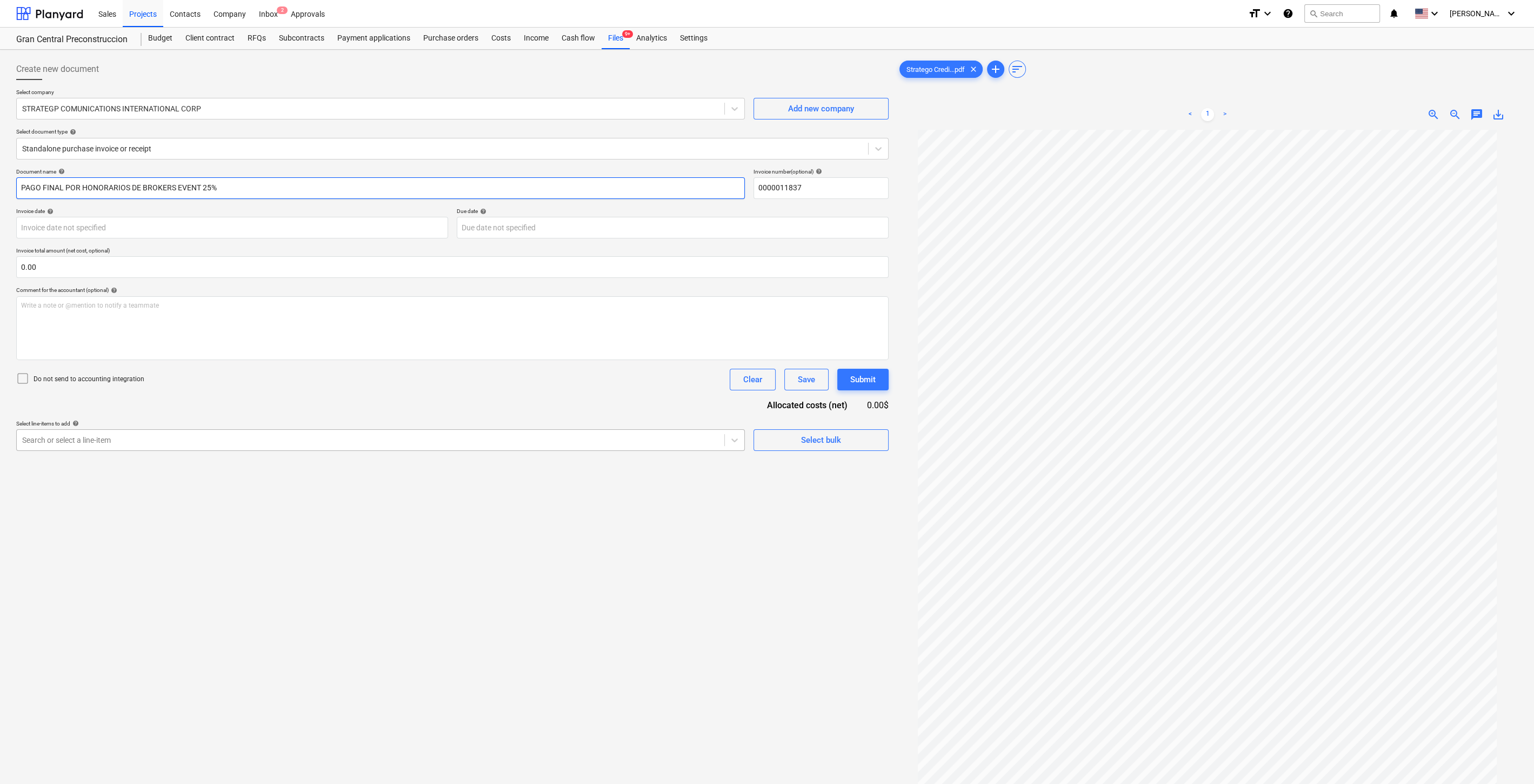
type input "PAGO FINAL POR HONORARIOS DE BROKERS EVENT 25%"
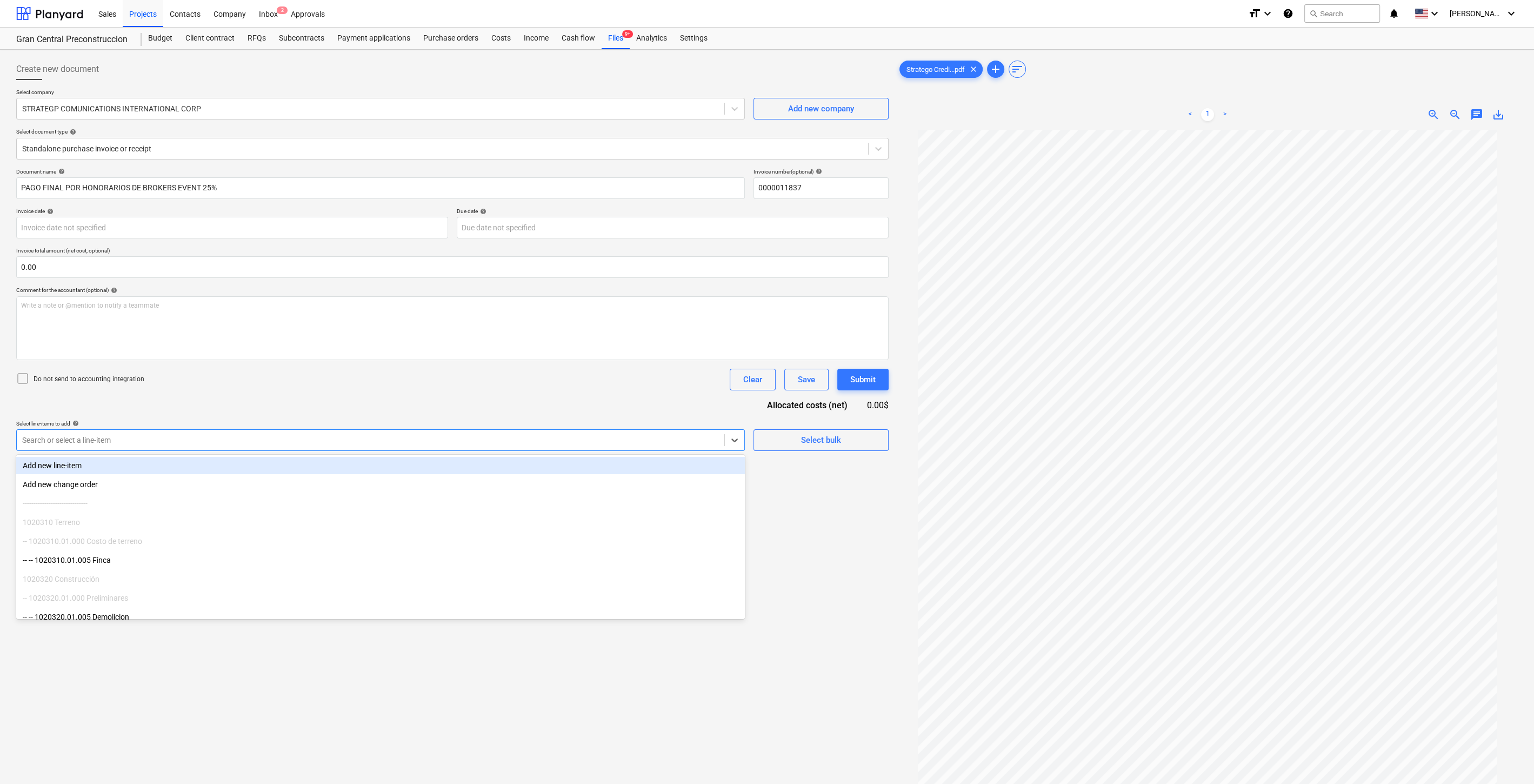
click at [364, 438] on div at bounding box center [370, 440] width 696 height 11
type input "EVE"
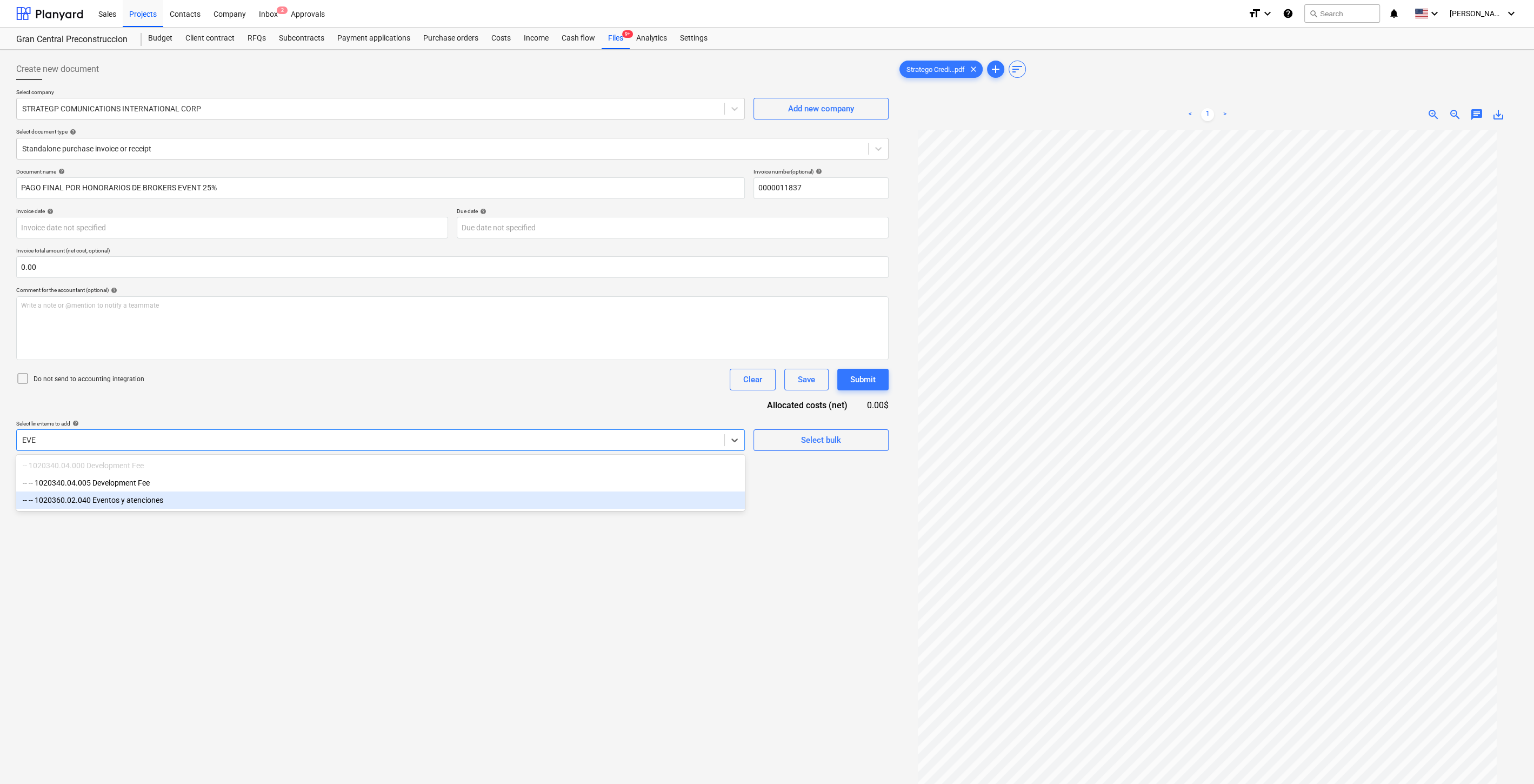
click at [207, 498] on div "-- -- 1020360.02.040 Eventos y atenciones" at bounding box center [380, 500] width 729 height 17
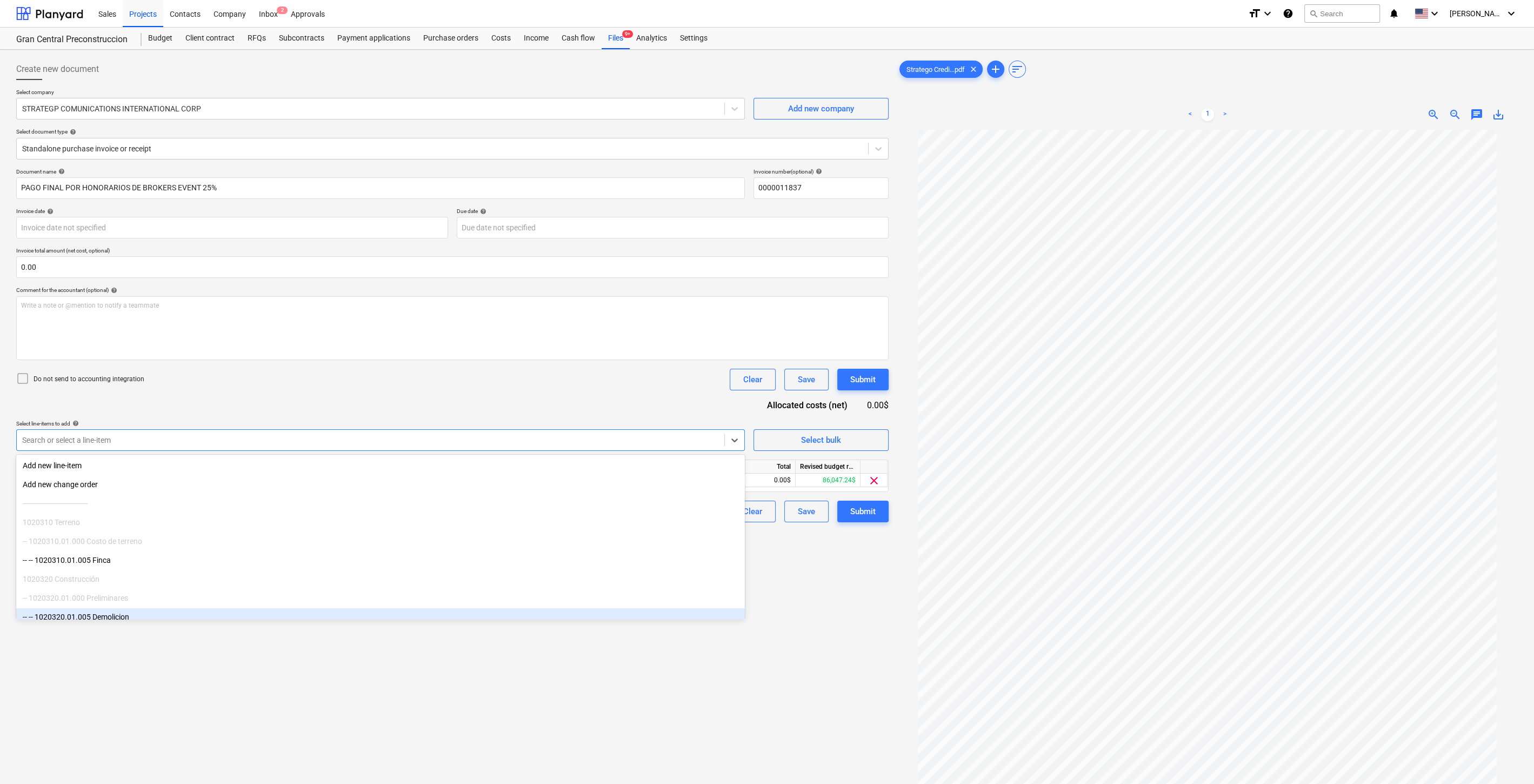
click at [840, 626] on div "Create new document Select company STRATEGP COMUNICATIONS INTERNATIONAL CORP Ad…" at bounding box center [452, 471] width 881 height 834
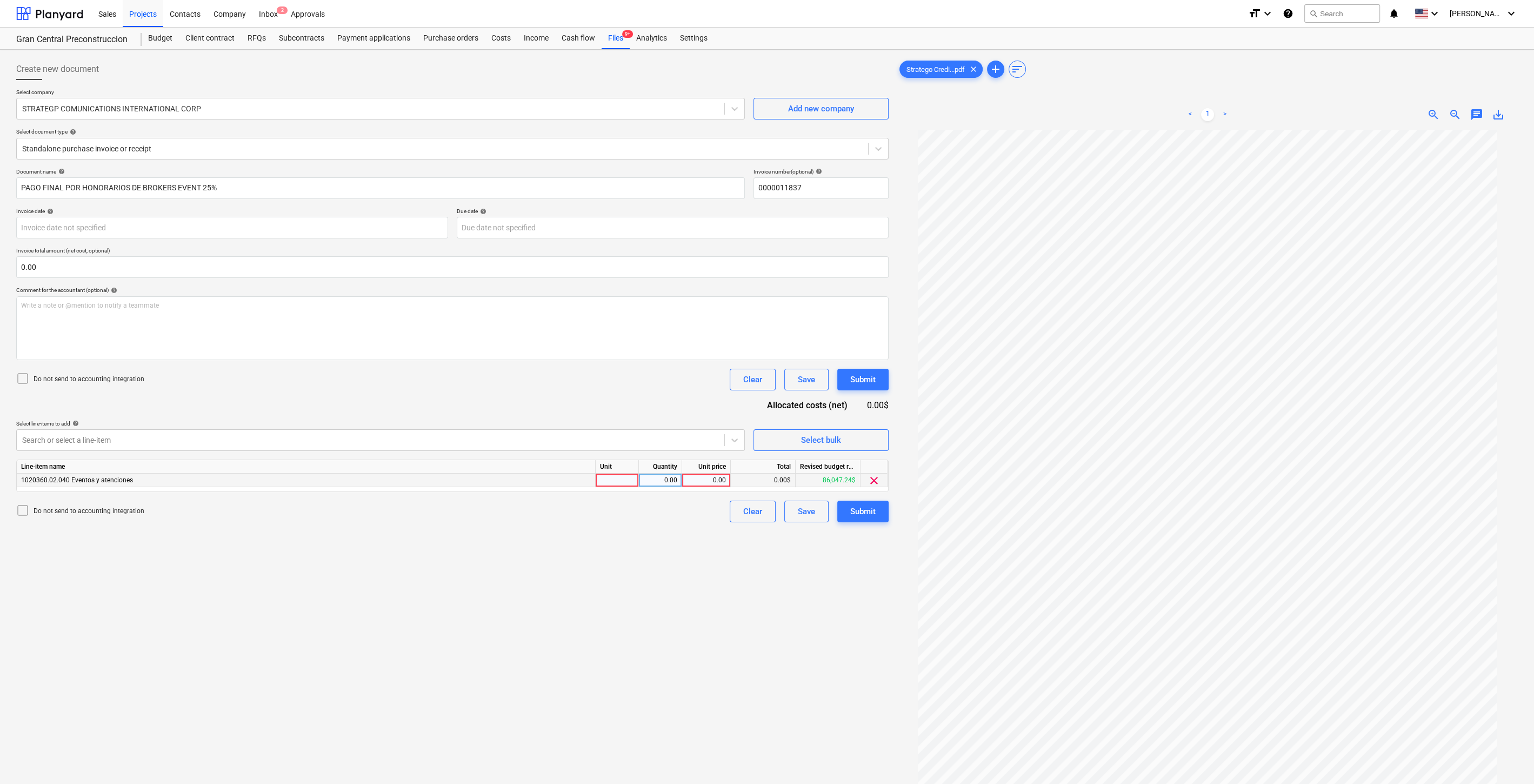
click at [721, 480] on div "0.00" at bounding box center [706, 480] width 40 height 13
type input "3329.14"
click at [591, 661] on div "Create new document Select company STRATEGP COMUNICATIONS INTERNATIONAL CORP Ad…" at bounding box center [452, 471] width 881 height 834
click at [874, 511] on div "Submit" at bounding box center [863, 511] width 26 height 14
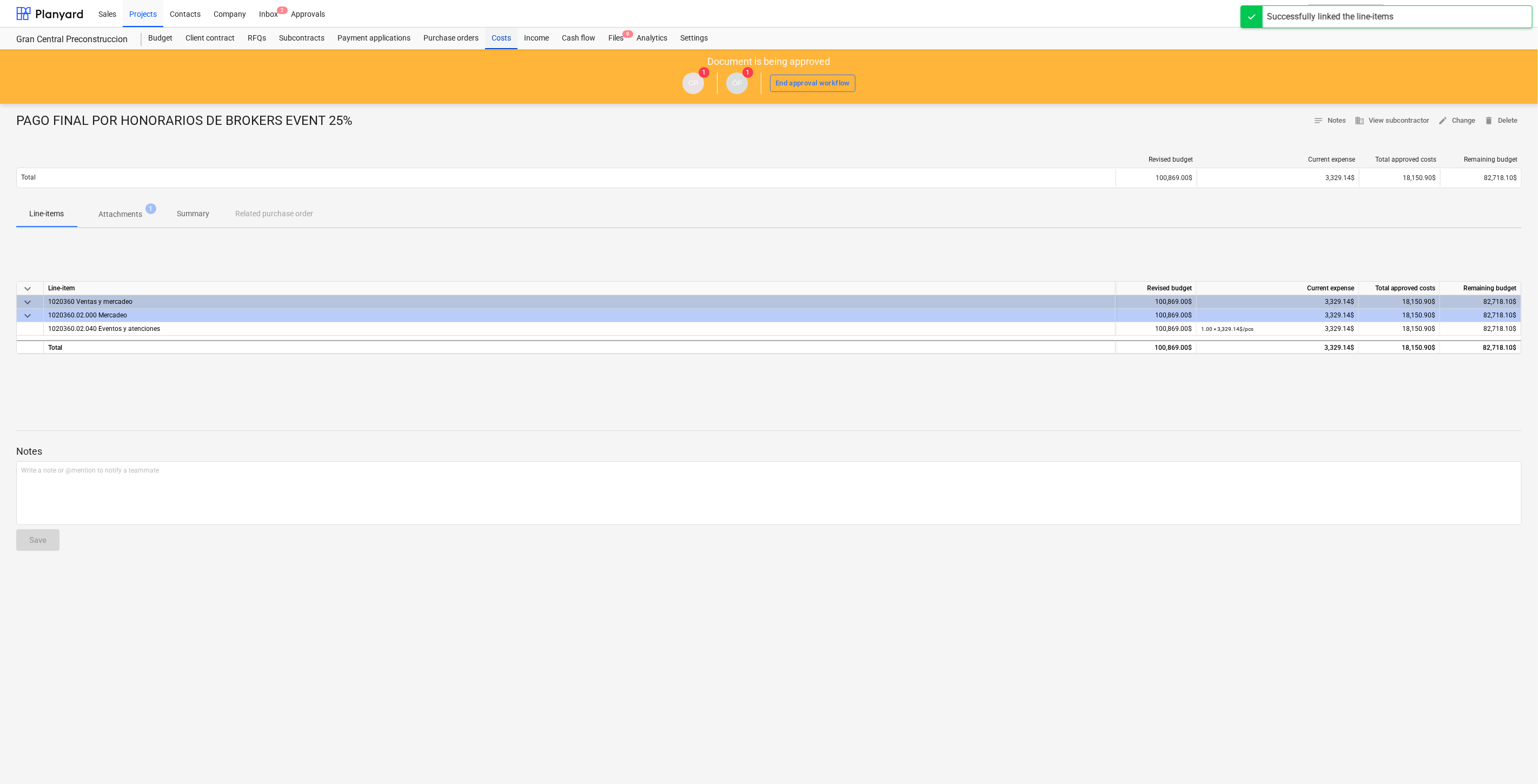
click at [491, 39] on div "Costs" at bounding box center [501, 39] width 33 height 22
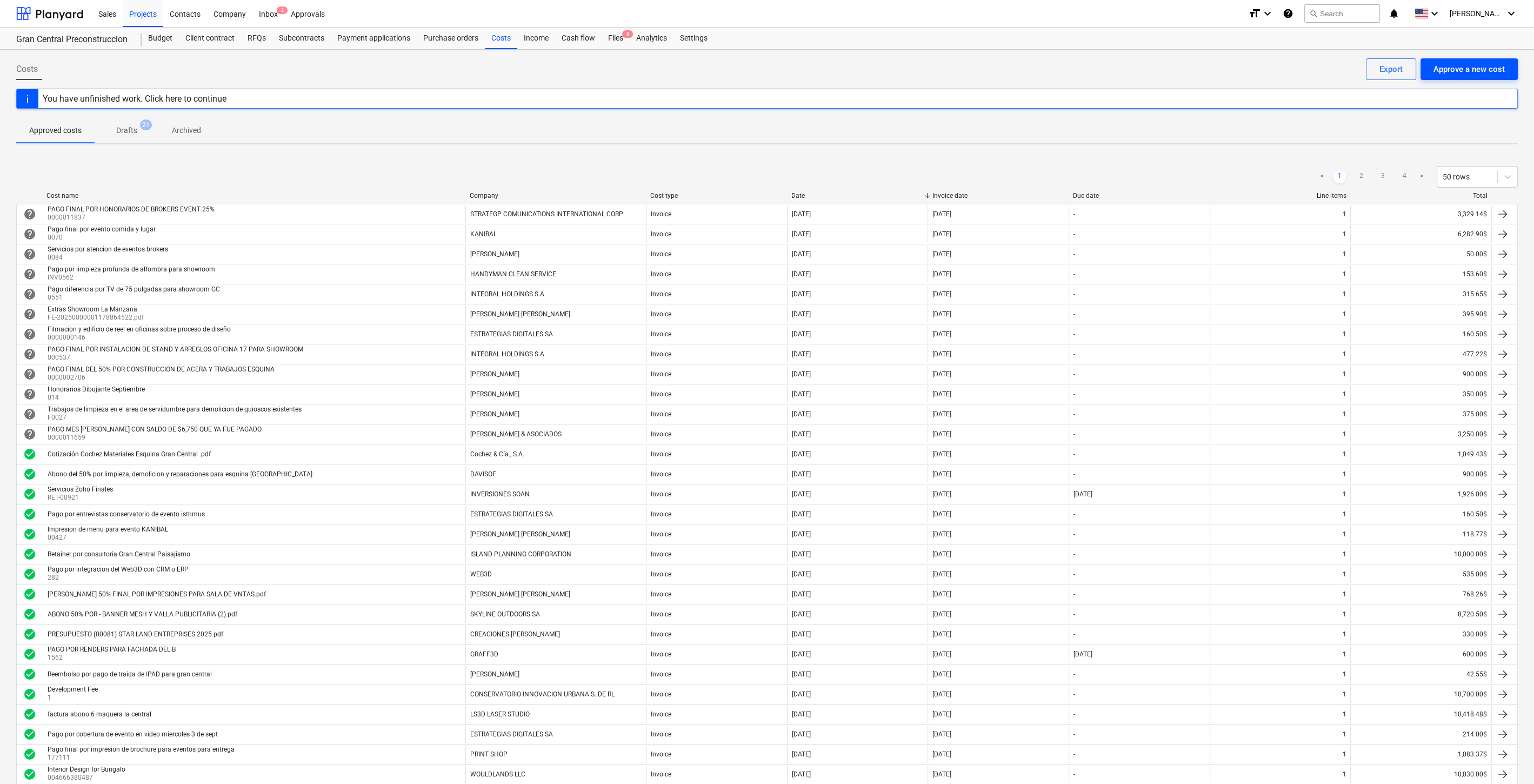
click at [1486, 67] on div "Approve a new cost" at bounding box center [1470, 69] width 71 height 14
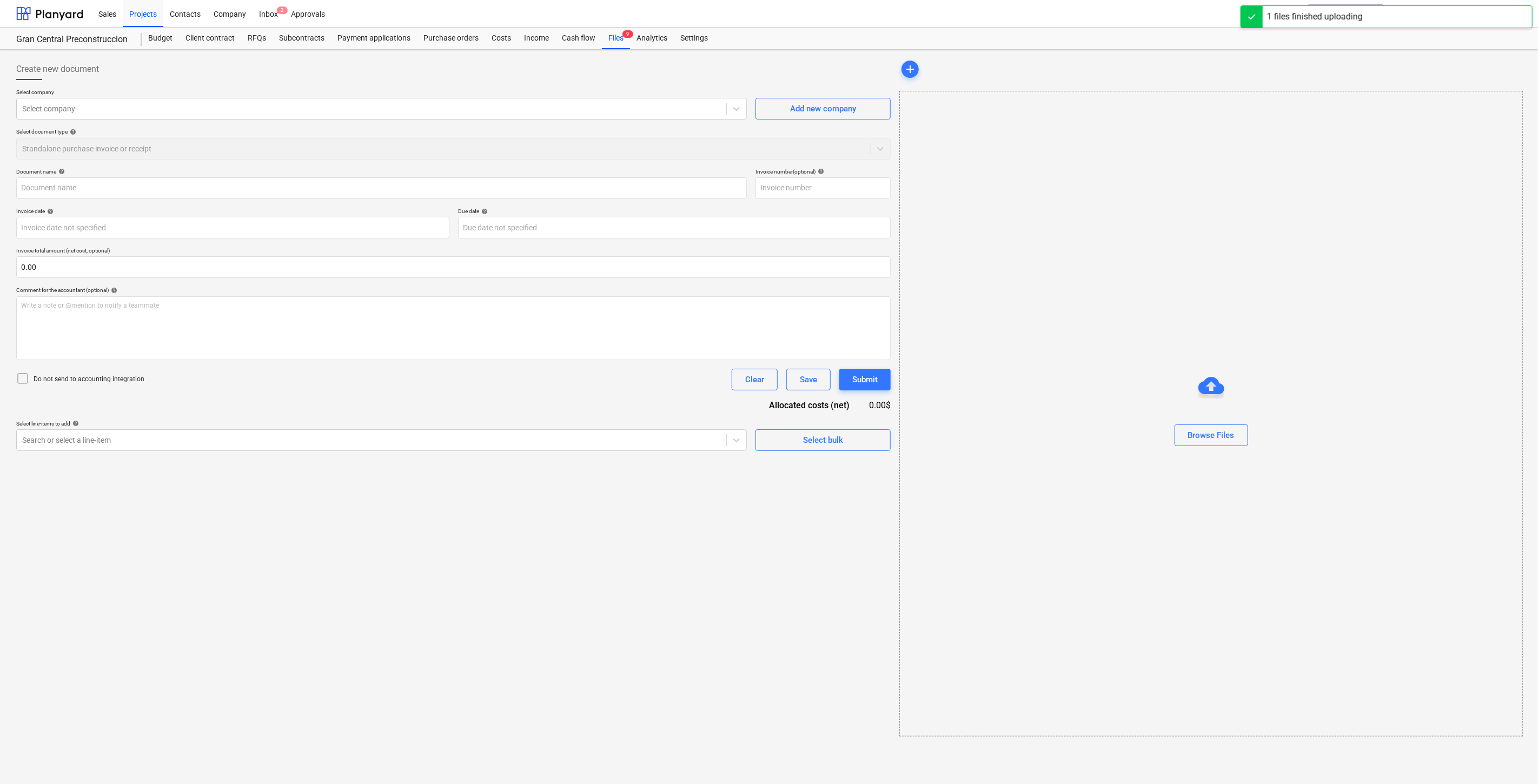
type input "We Do Google Ad 325.pdf"
click at [182, 108] on div at bounding box center [370, 108] width 697 height 11
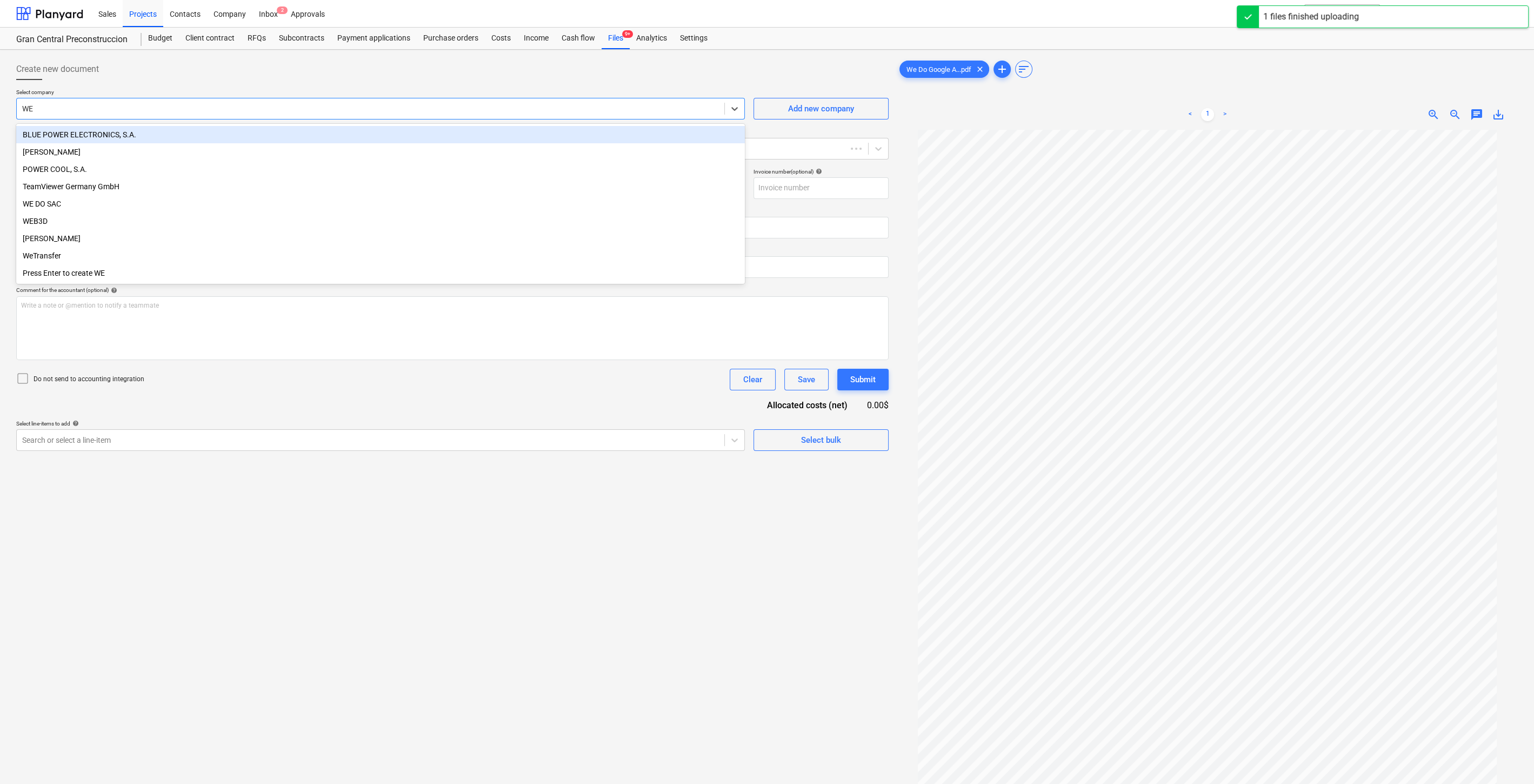
type input "WE"
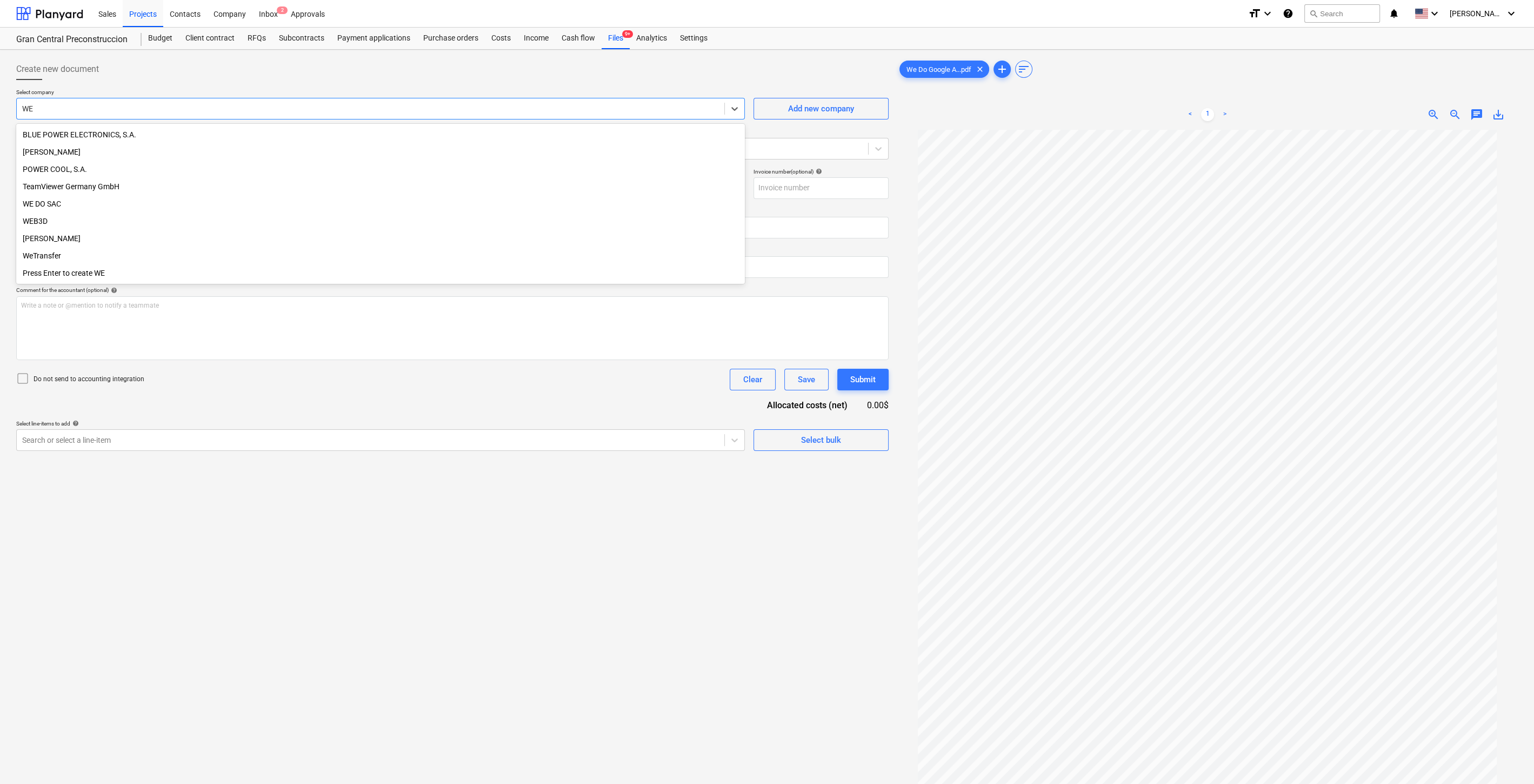
click at [76, 205] on div "WE DO SAC" at bounding box center [380, 204] width 729 height 17
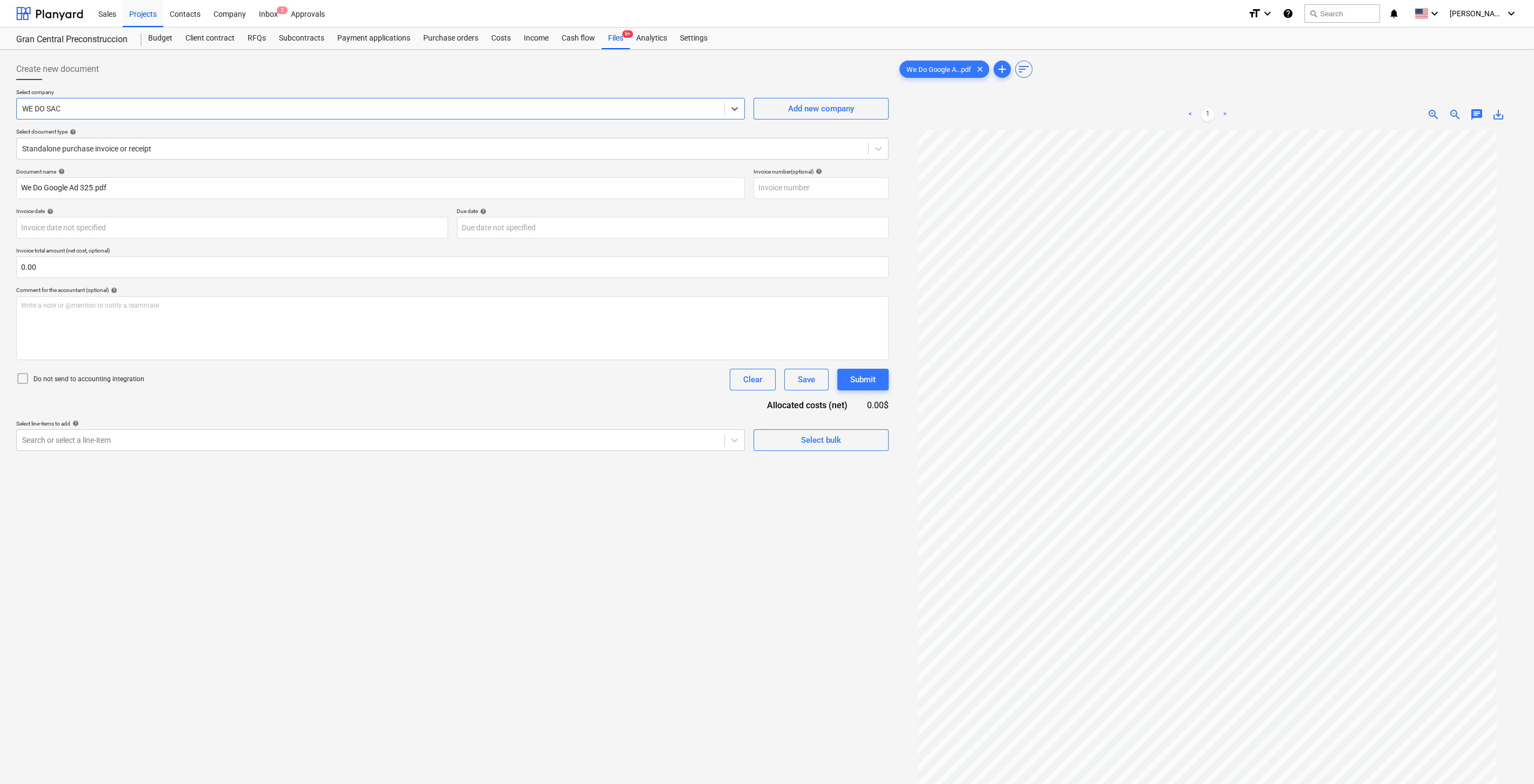
click at [185, 174] on div "Document name help" at bounding box center [380, 171] width 729 height 7
click at [191, 428] on p "Select line-items to add help" at bounding box center [380, 425] width 729 height 9
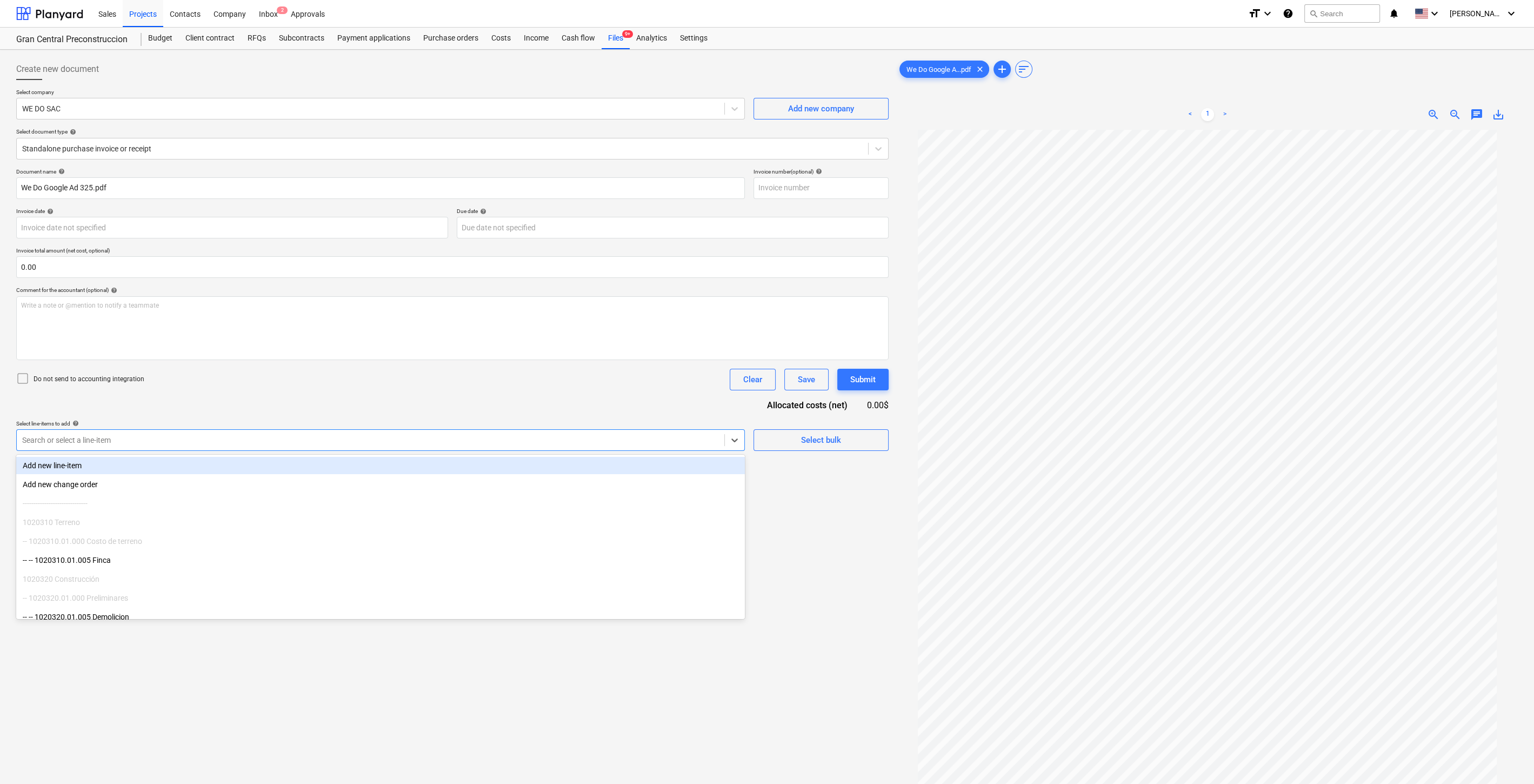
click at [191, 435] on div at bounding box center [370, 440] width 696 height 11
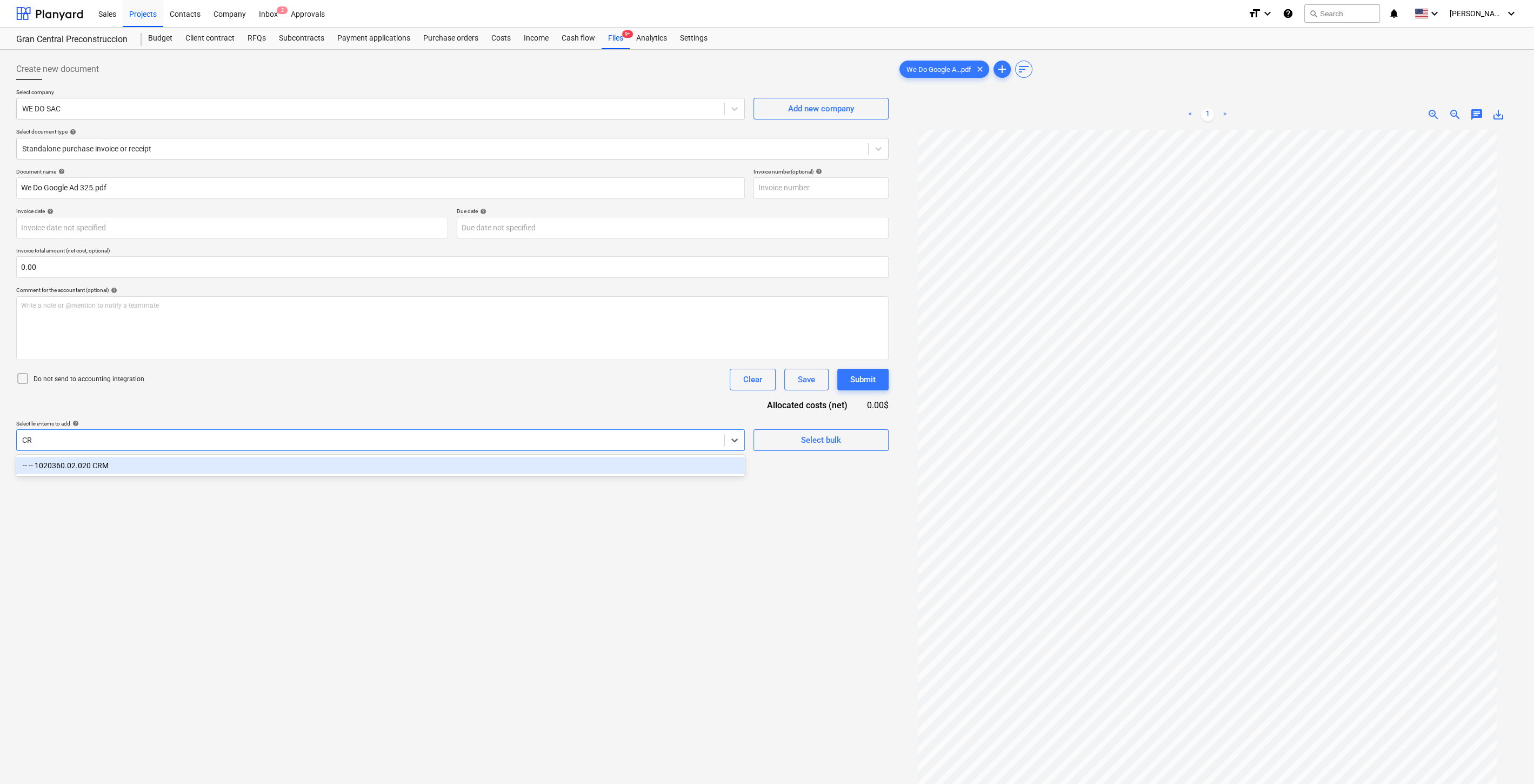
type input "C"
type input "E"
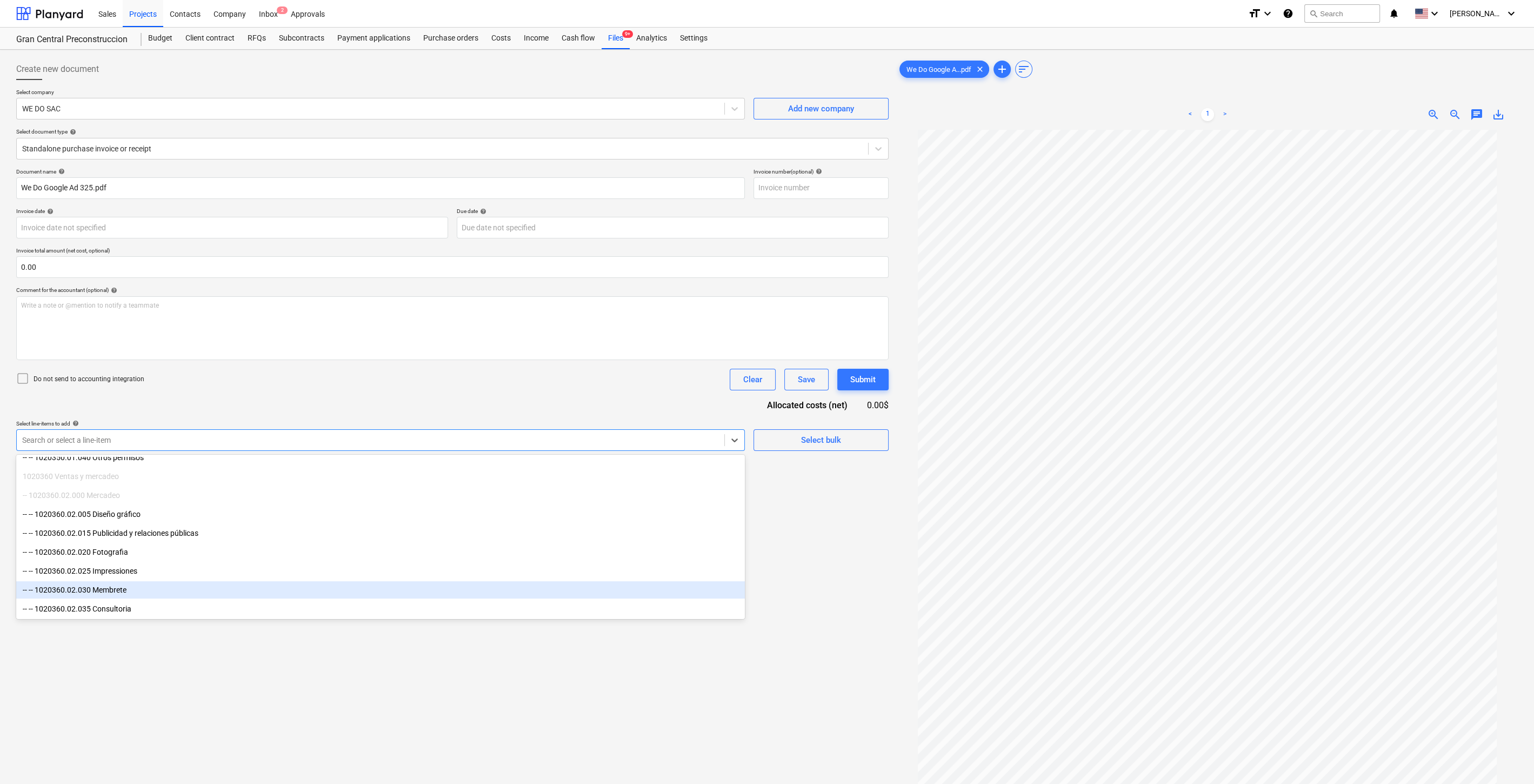
scroll to position [901, 0]
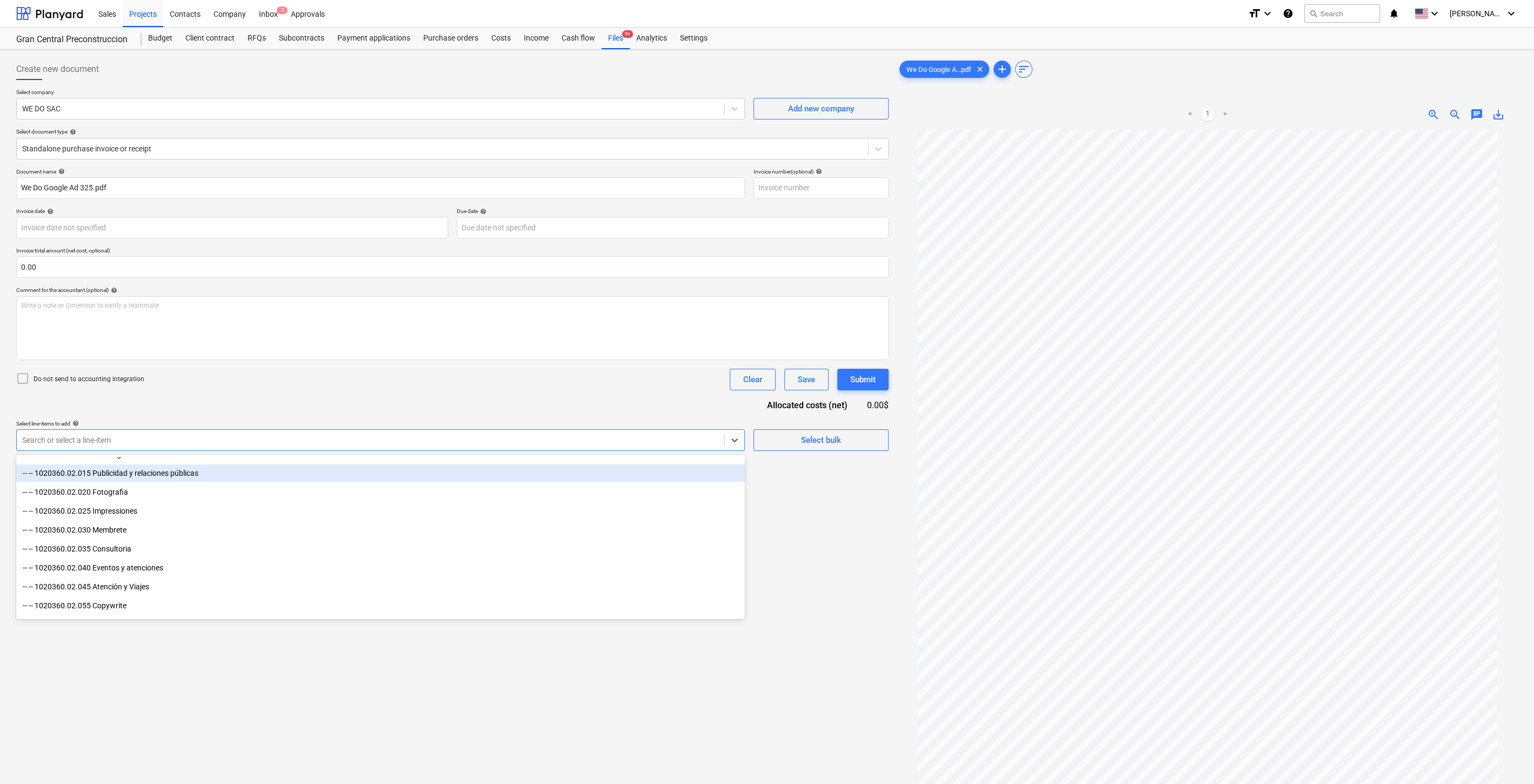
drag, startPoint x: 244, startPoint y: 532, endPoint x: 236, endPoint y: 476, distance: 56.6
click at [236, 476] on div "-- -- 1020360.02.015 Publicidad y relaciones públicas" at bounding box center [380, 473] width 729 height 17
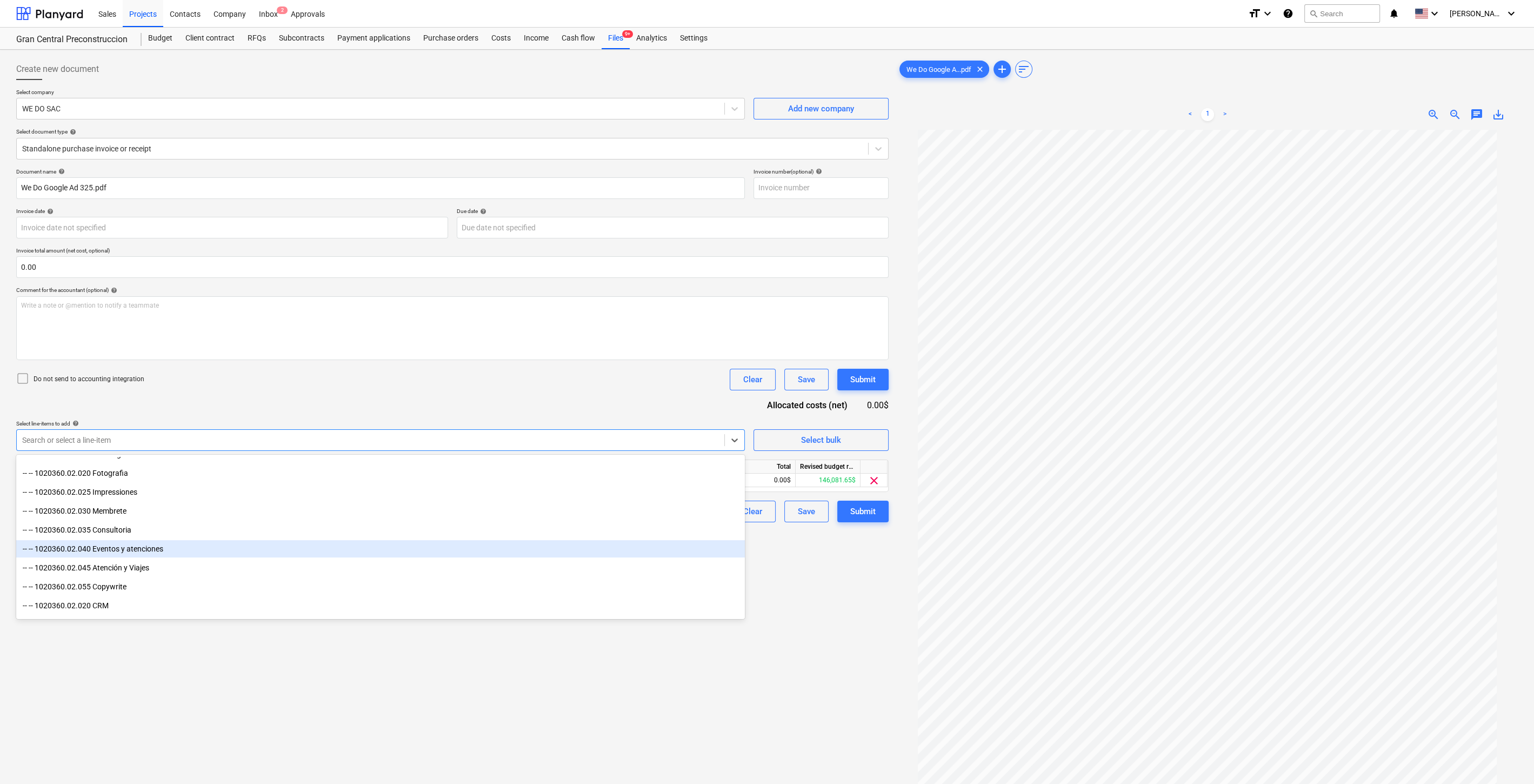
drag, startPoint x: 865, startPoint y: 725, endPoint x: 849, endPoint y: 689, distance: 39.4
click at [865, 719] on div "Create new document Select company WE DO SAC Add new company Select document ty…" at bounding box center [452, 471] width 881 height 834
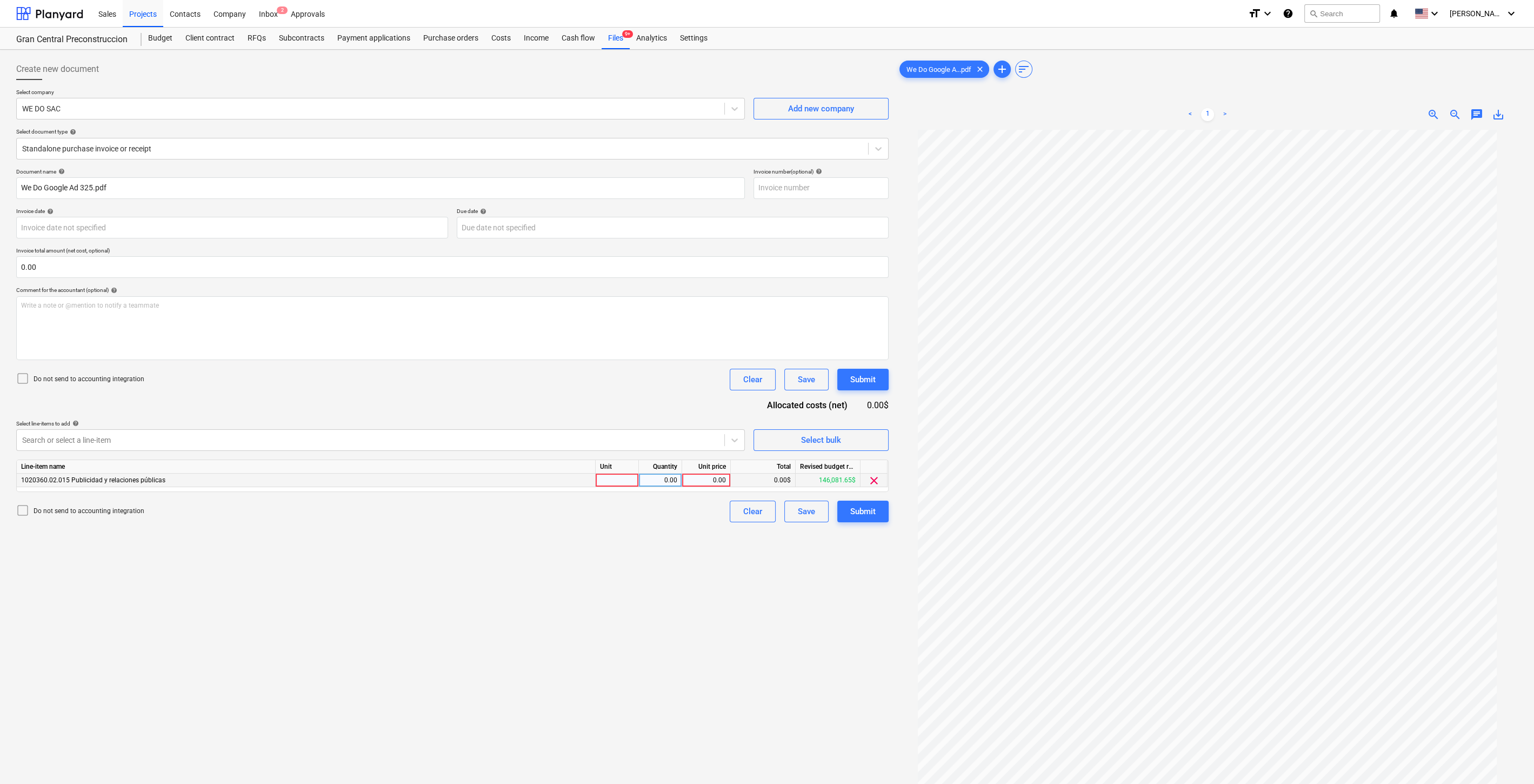
click at [696, 475] on div "0.00" at bounding box center [706, 480] width 40 height 13
type input "325"
click at [637, 655] on div "Create new document Select company WE DO SAC Add new company Select document ty…" at bounding box center [452, 471] width 881 height 834
click at [876, 512] on button "Submit" at bounding box center [863, 511] width 51 height 22
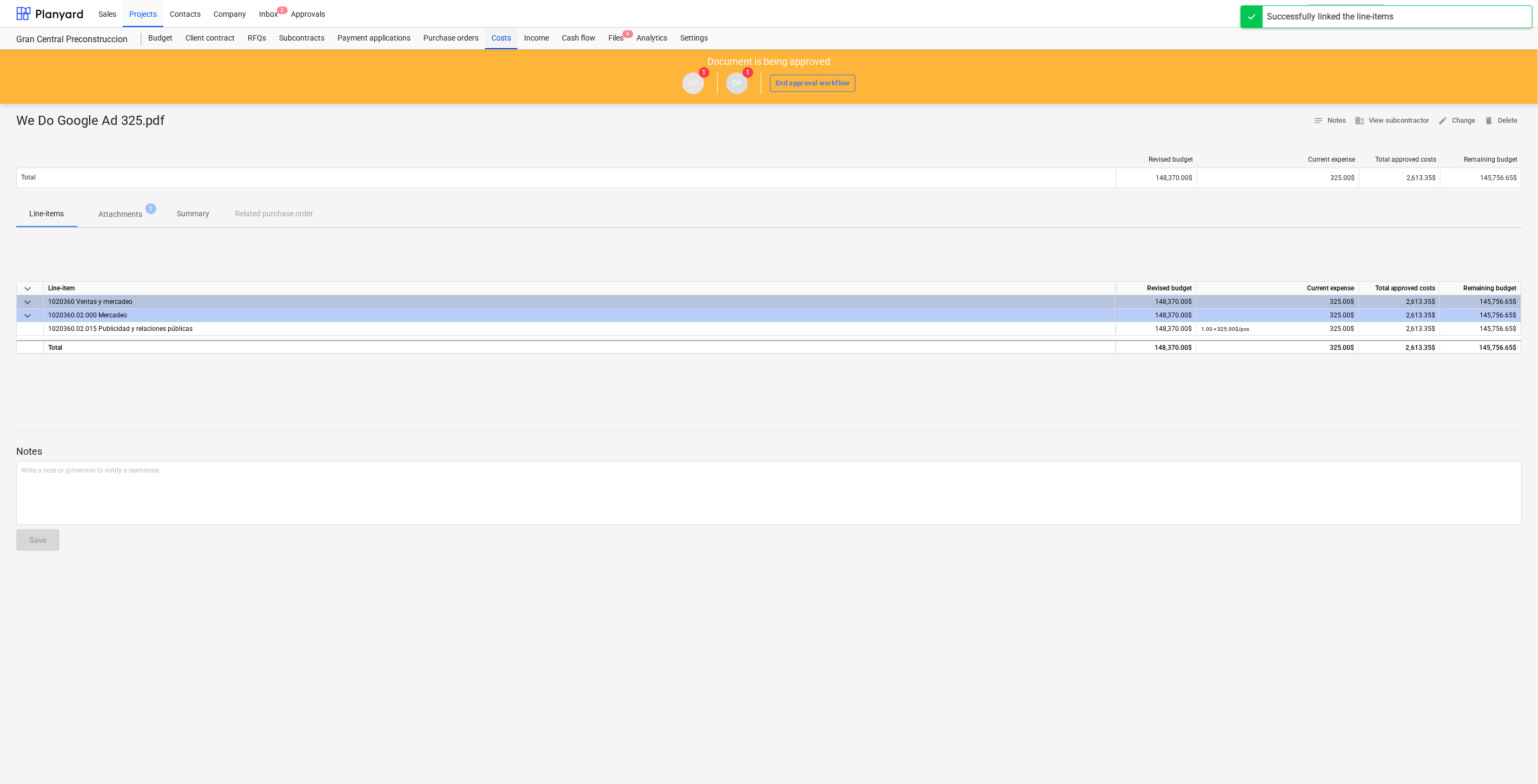
click at [504, 42] on div "Costs" at bounding box center [501, 39] width 33 height 22
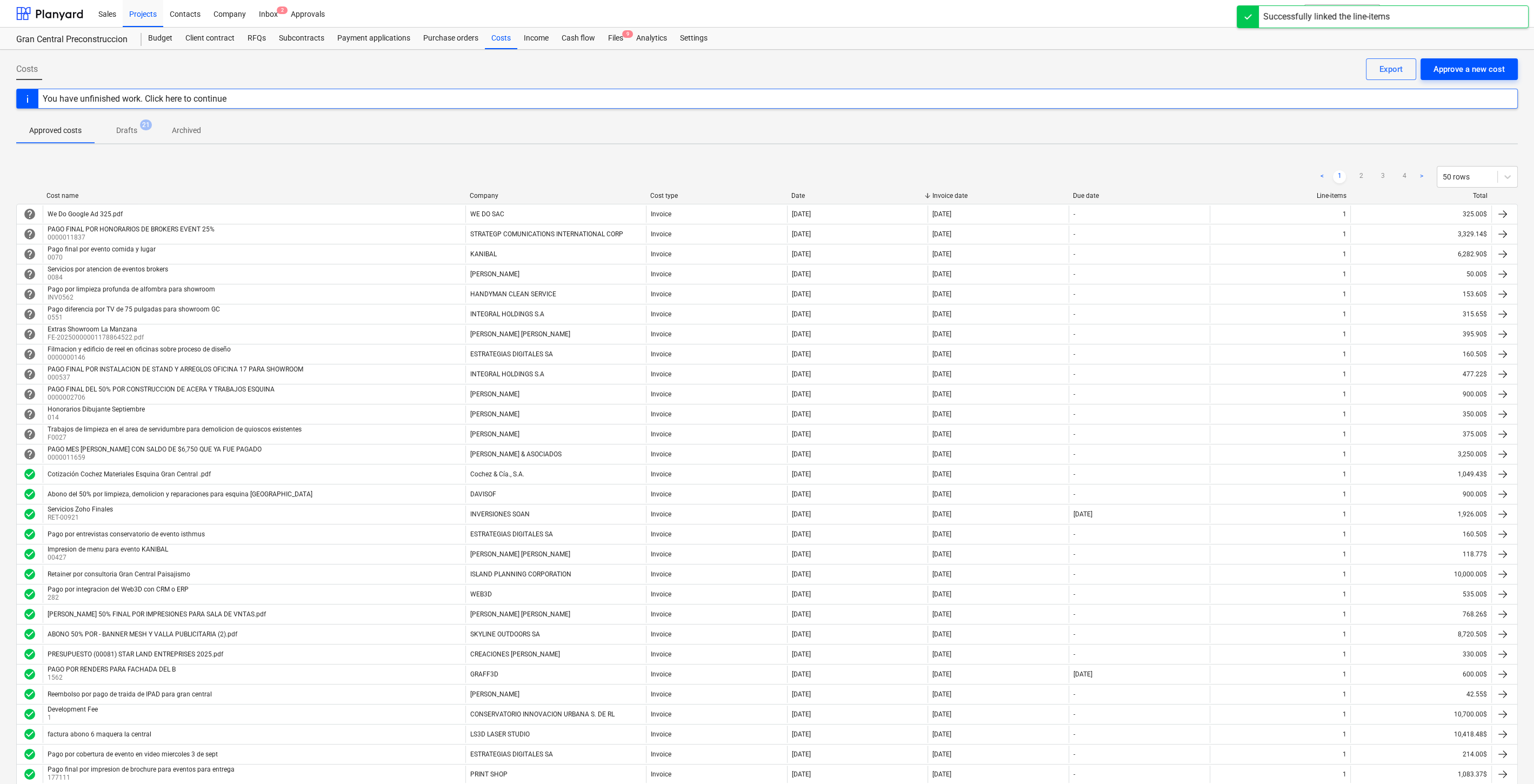
click at [1453, 70] on div "Approve a new cost" at bounding box center [1470, 69] width 71 height 14
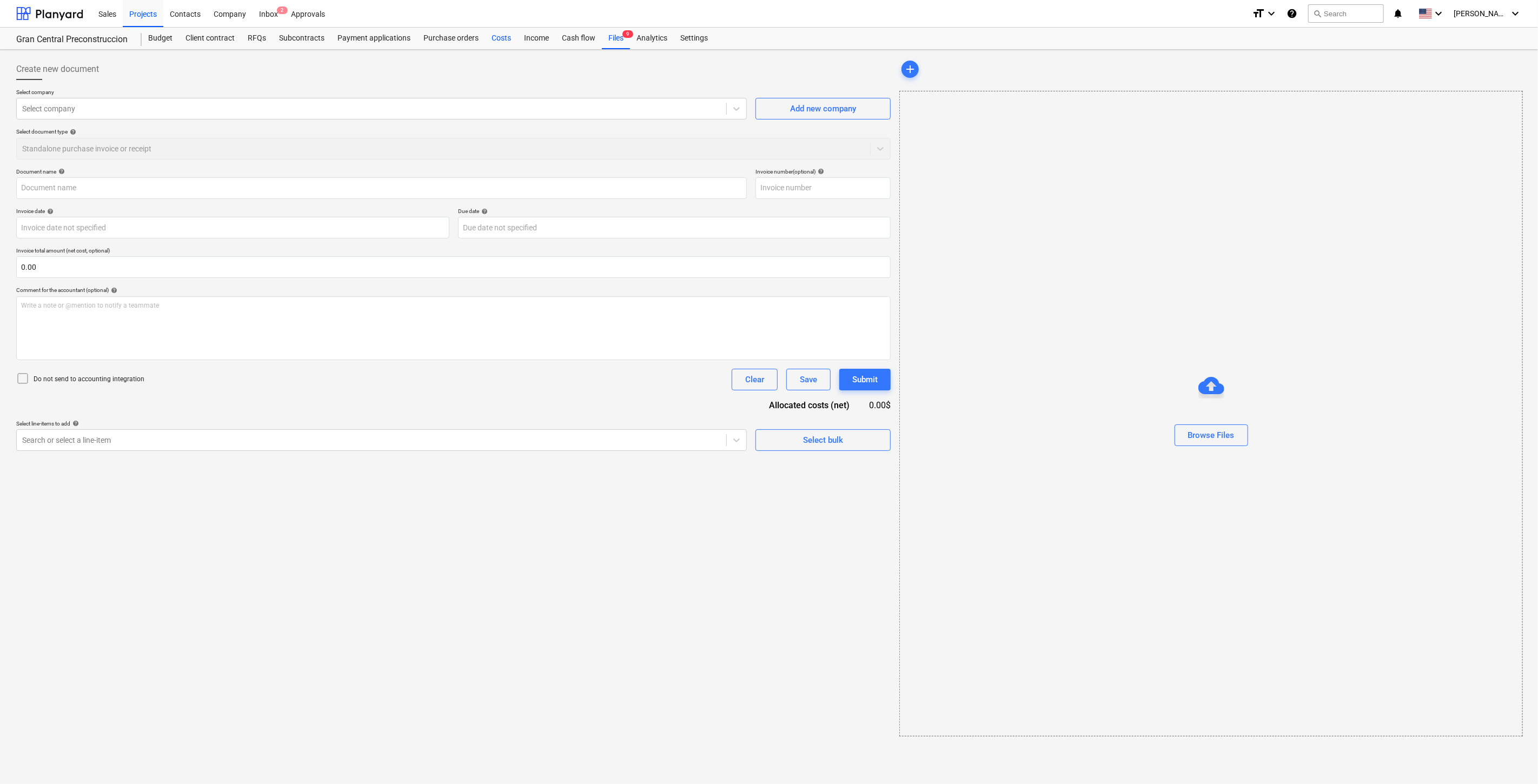
click at [492, 39] on div "Costs" at bounding box center [501, 39] width 33 height 22
